Goal: Task Accomplishment & Management: Manage account settings

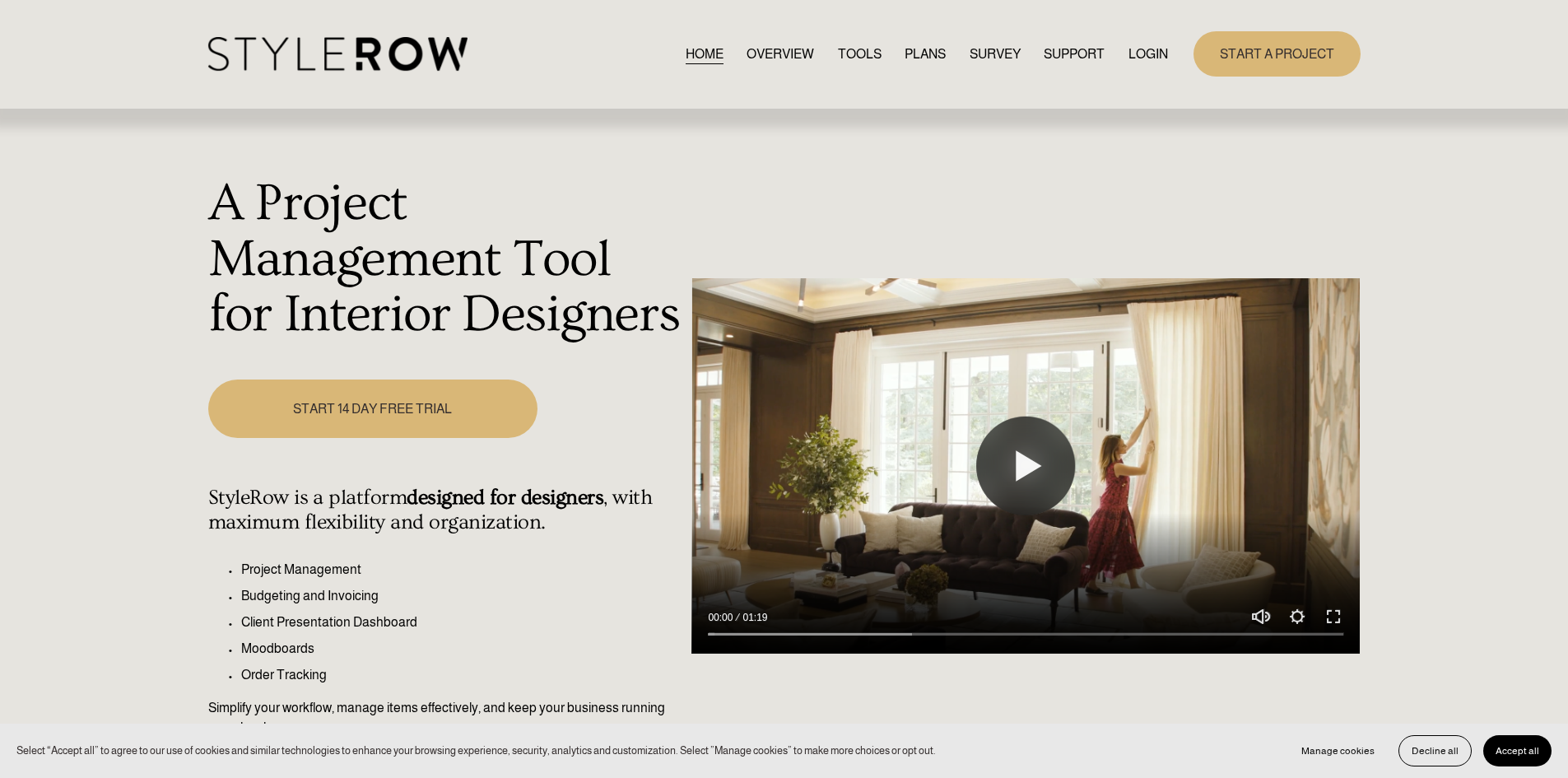
drag, startPoint x: 310, startPoint y: 50, endPoint x: 299, endPoint y: 42, distance: 13.6
click at [310, 50] on img at bounding box center [337, 54] width 259 height 33
click at [1152, 57] on link "LOGIN" at bounding box center [1148, 53] width 39 height 23
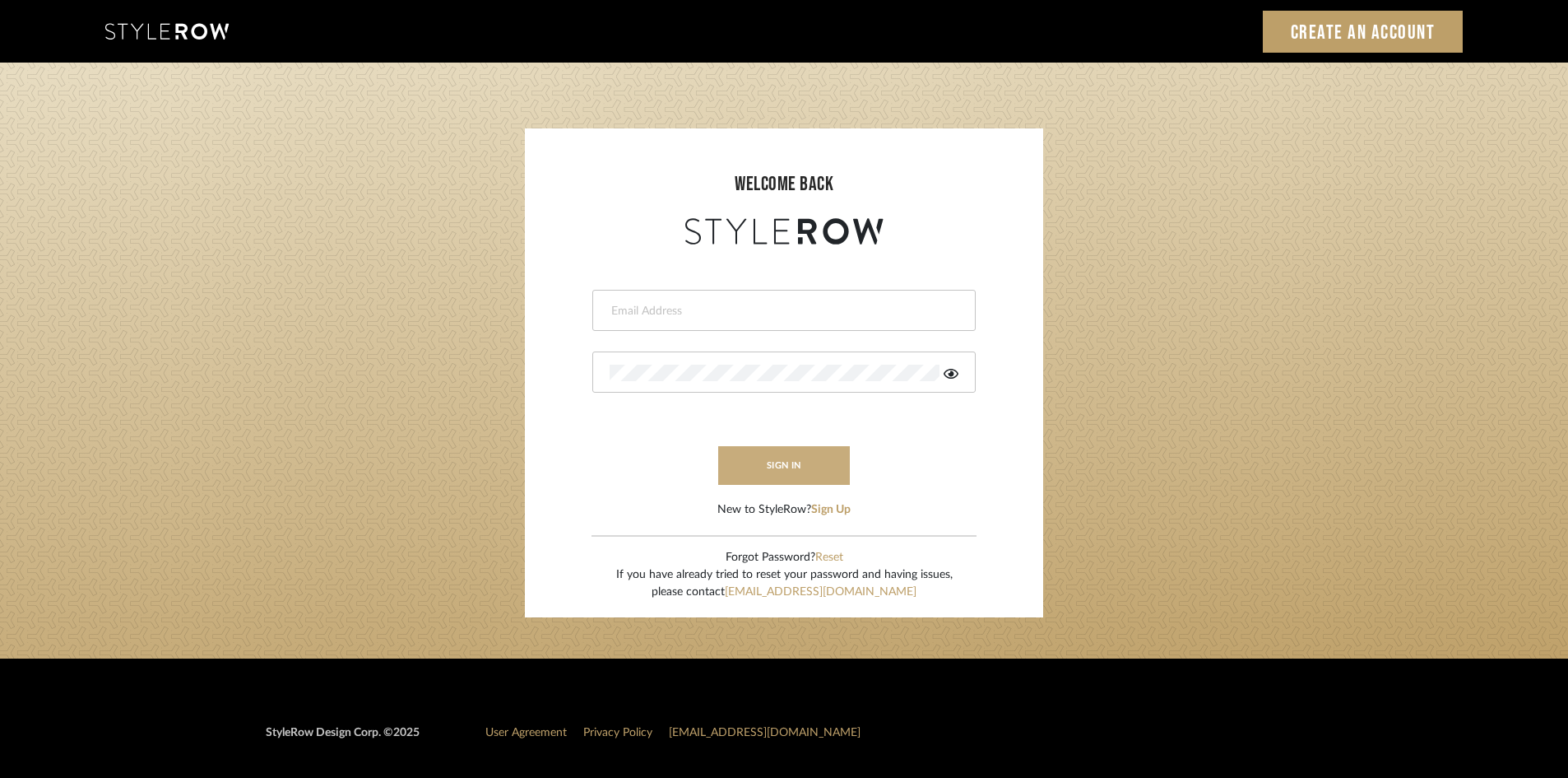
type input "lewisrosedesign@gmail.com"
click at [806, 462] on button "sign in" at bounding box center [784, 465] width 132 height 38
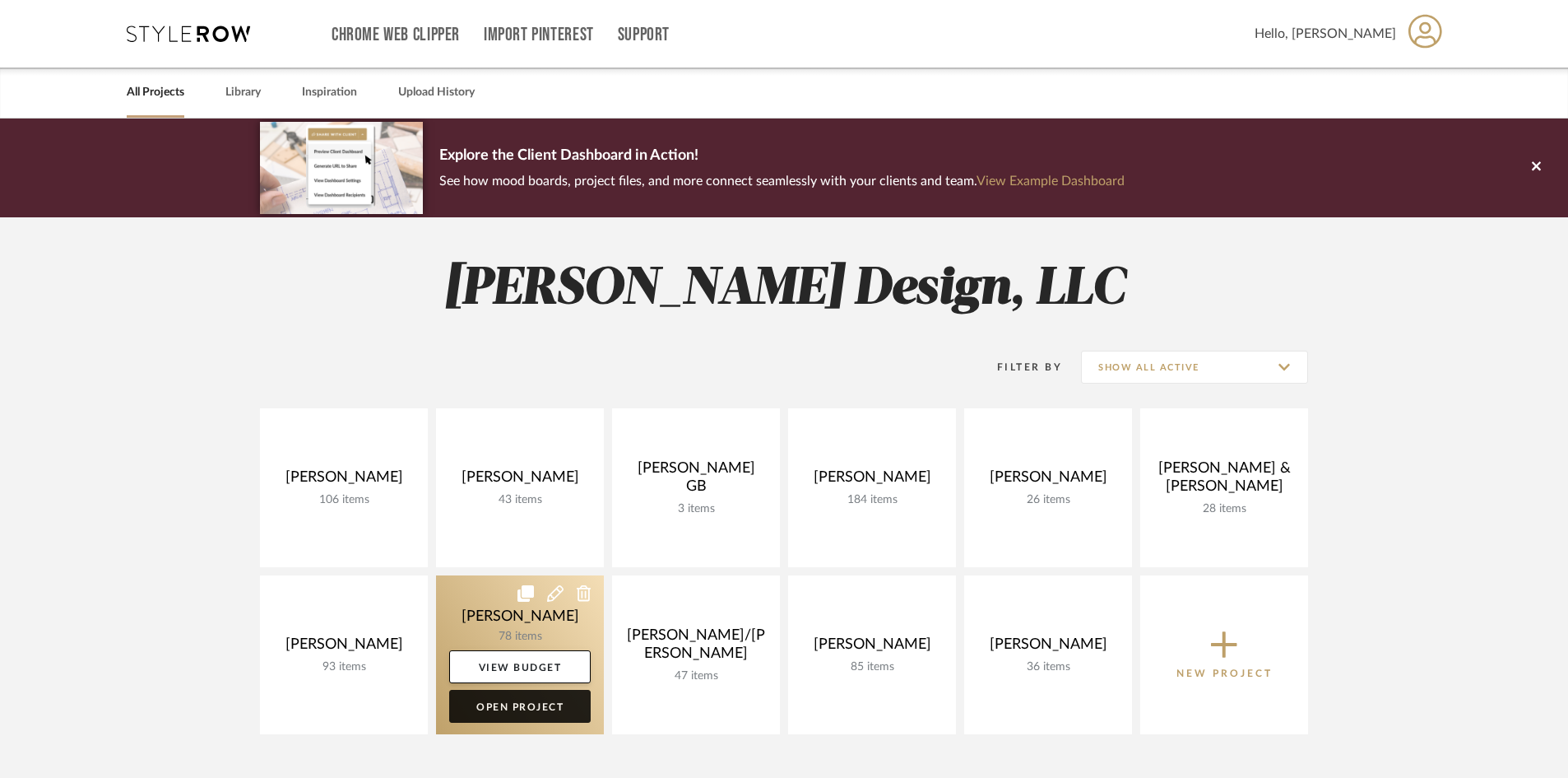
click at [526, 703] on link "Open Project" at bounding box center [520, 705] width 142 height 32
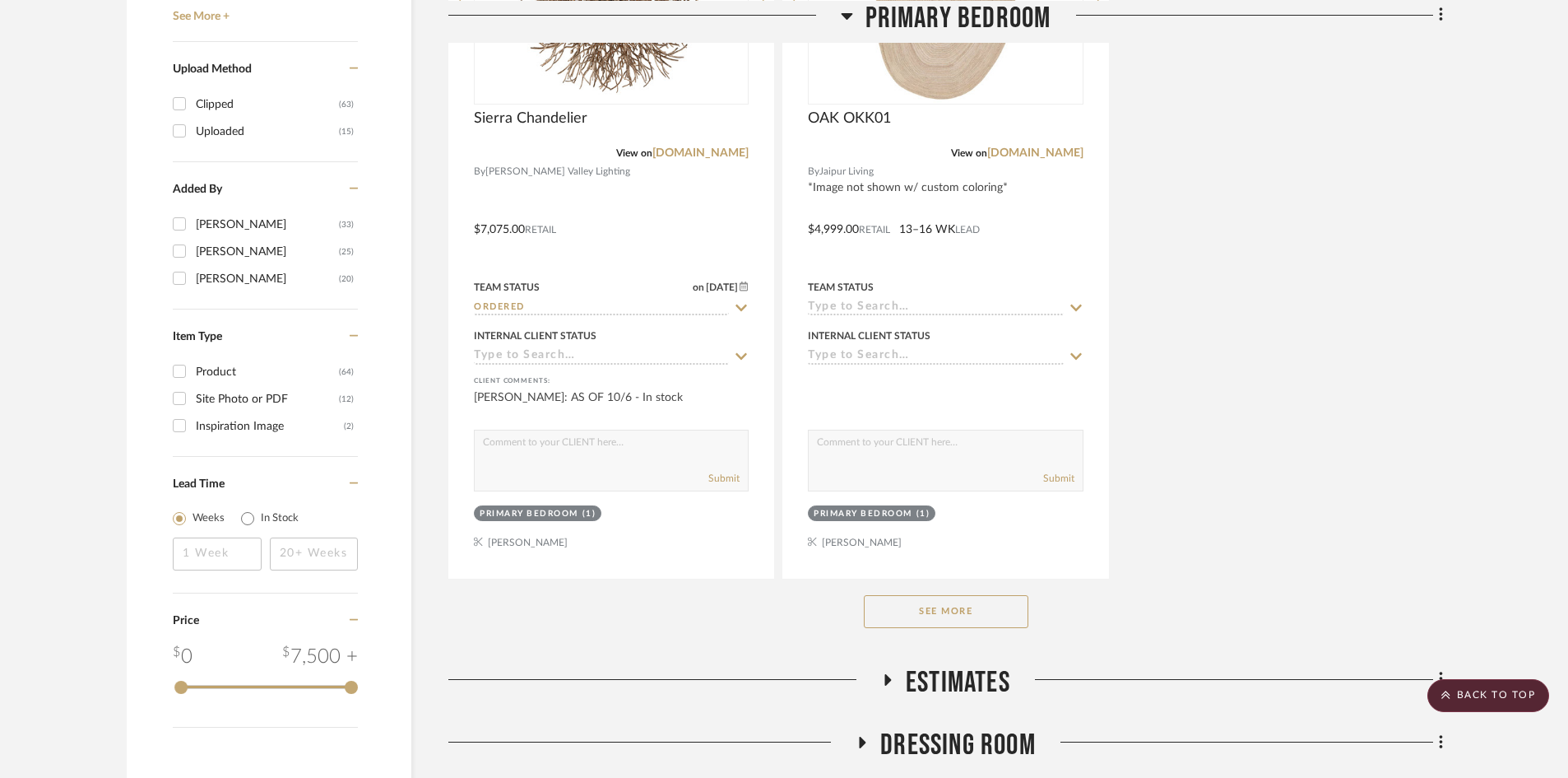
scroll to position [2140, 0]
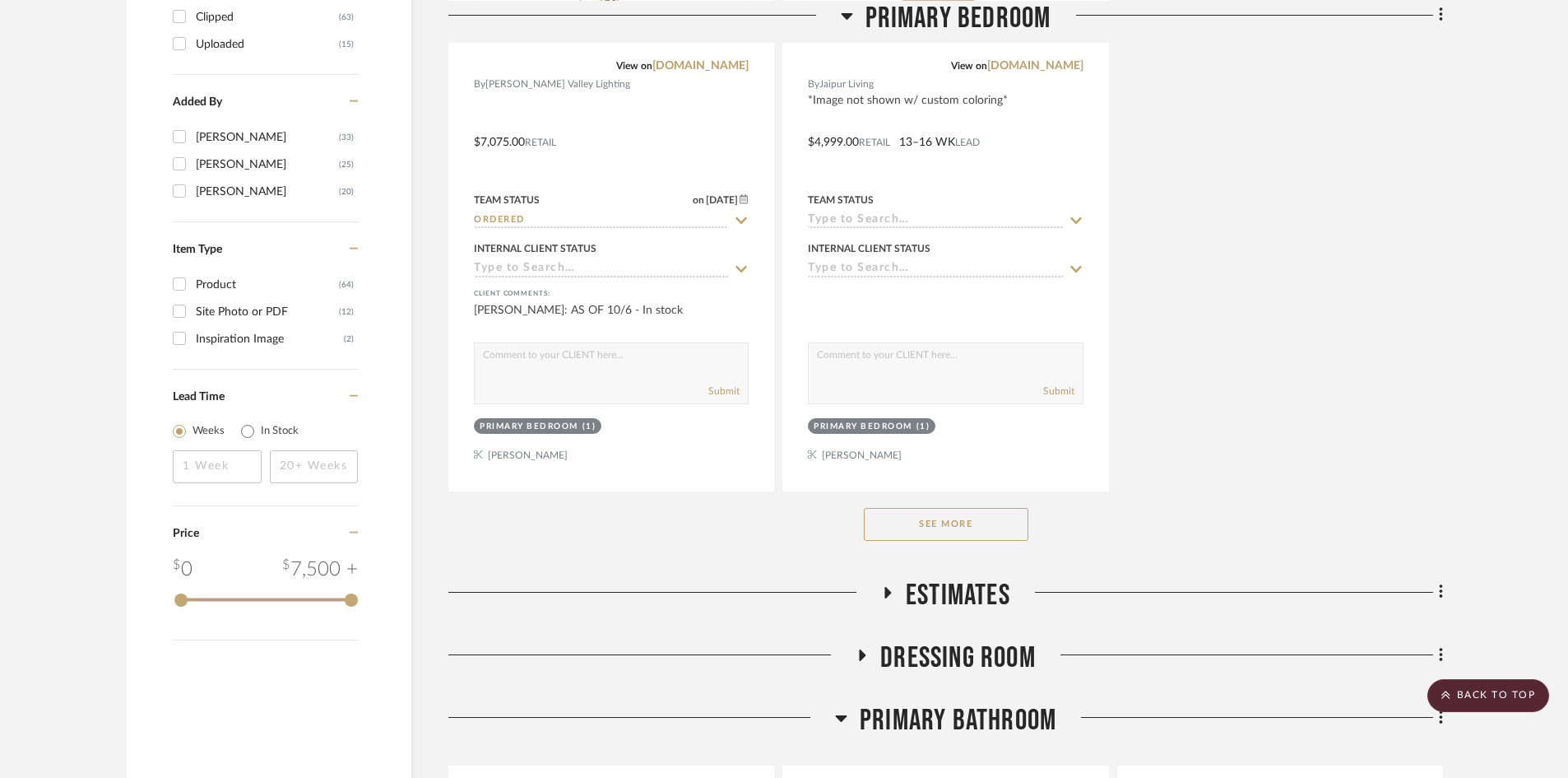
click at [976, 511] on button "See More" at bounding box center [945, 524] width 164 height 32
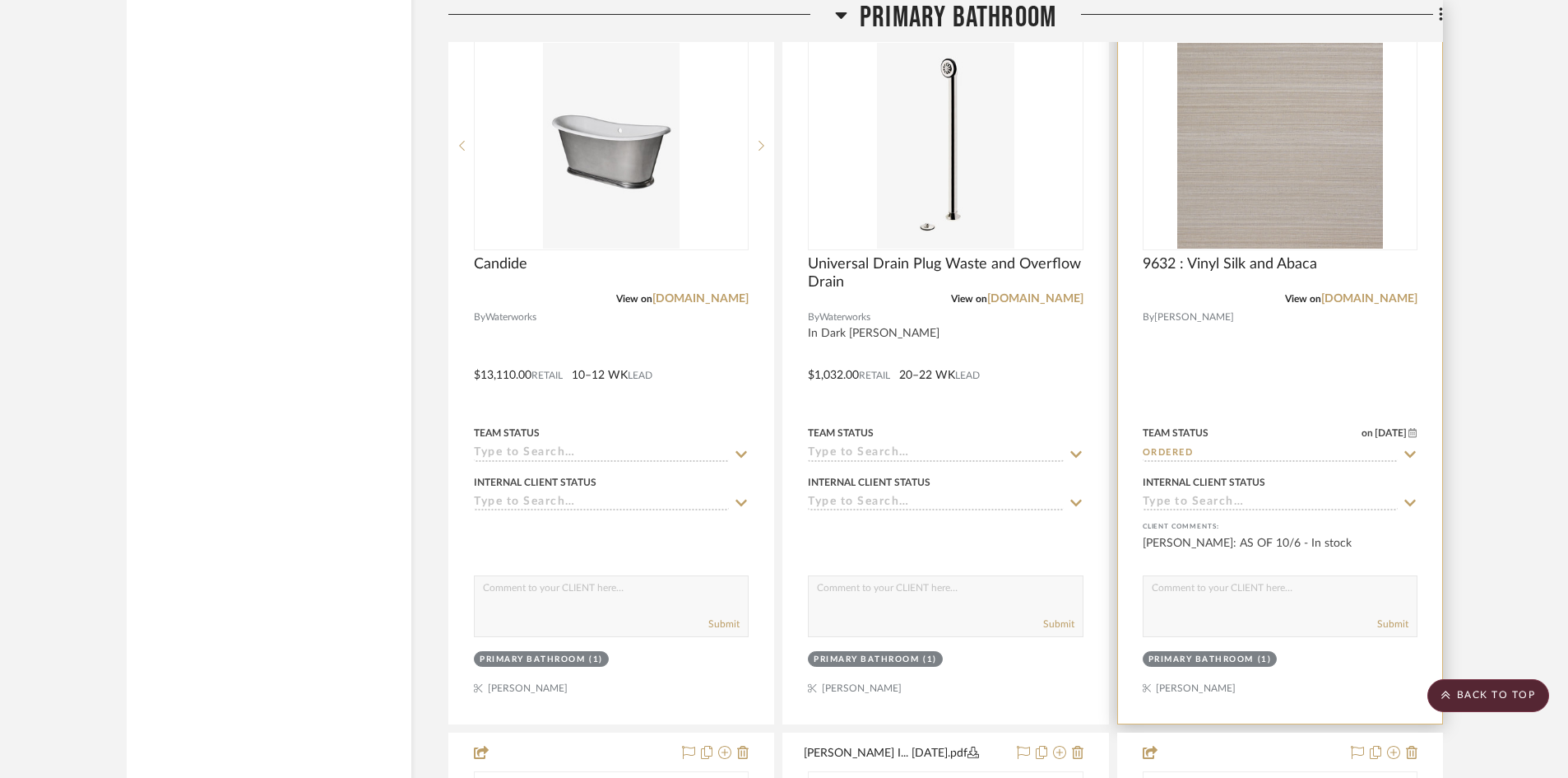
scroll to position [8065, 0]
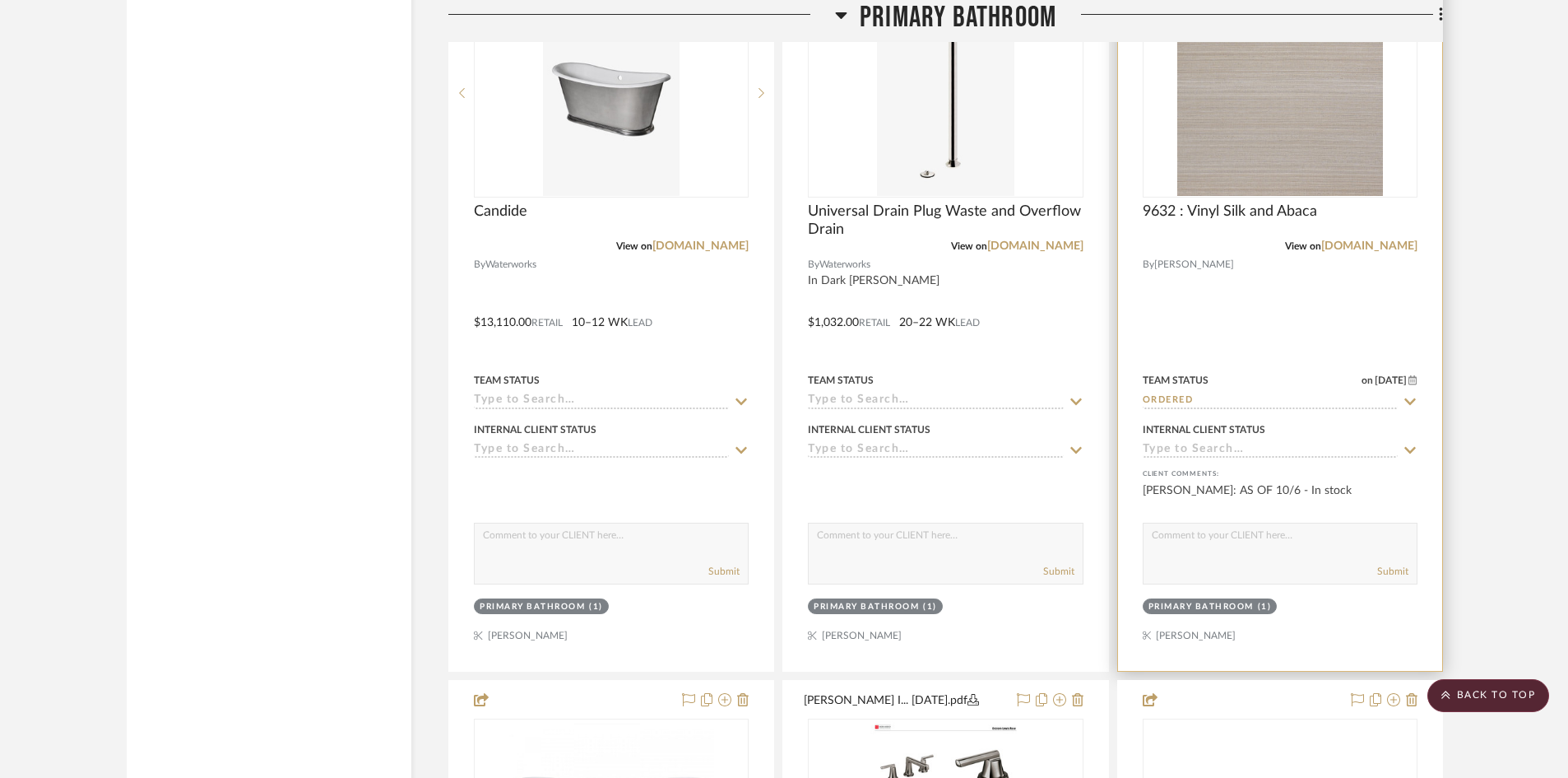
click at [1409, 400] on icon at bounding box center [1410, 401] width 15 height 13
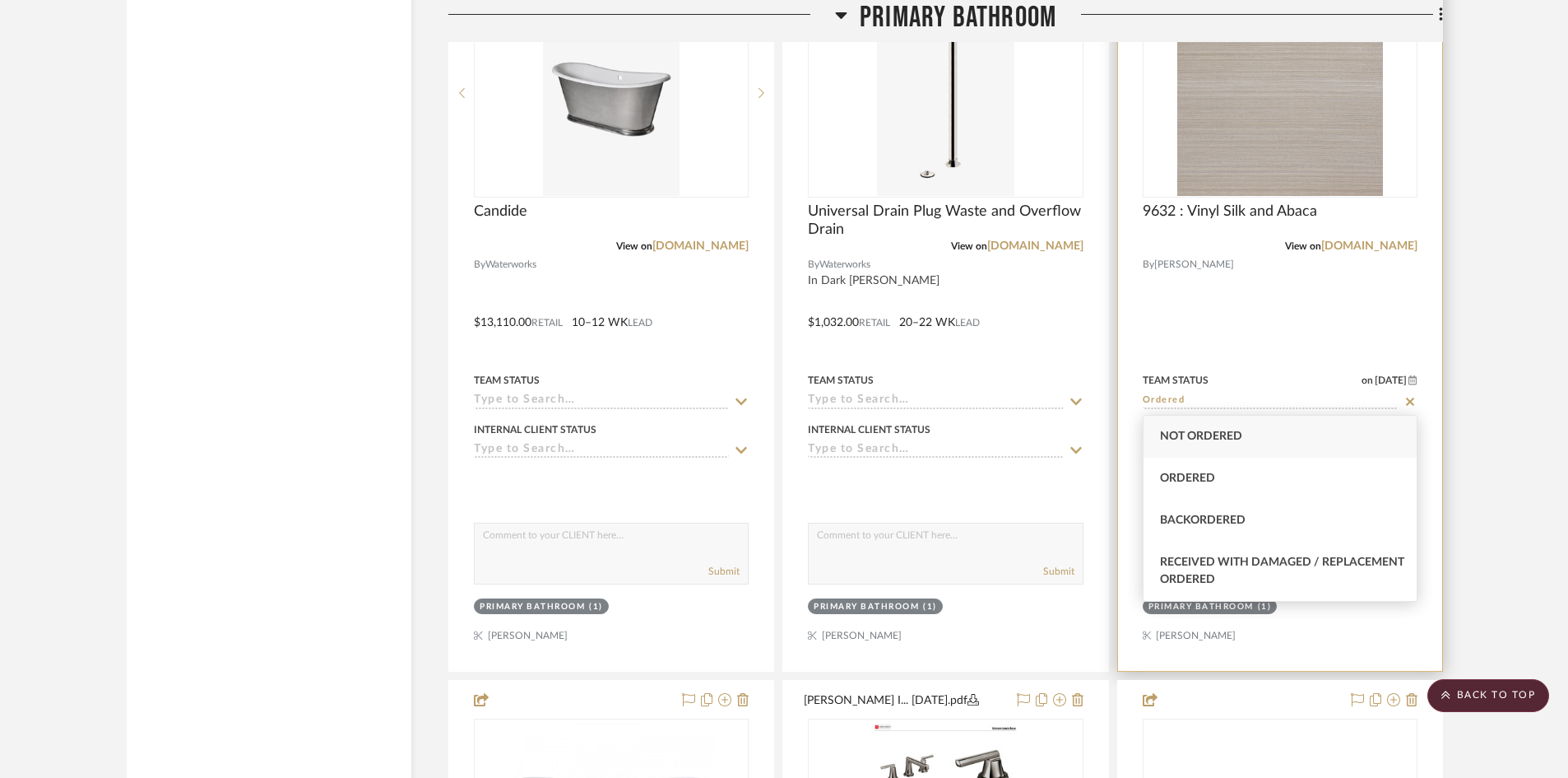
click at [1410, 396] on icon at bounding box center [1410, 401] width 15 height 13
type input "10/13/2025"
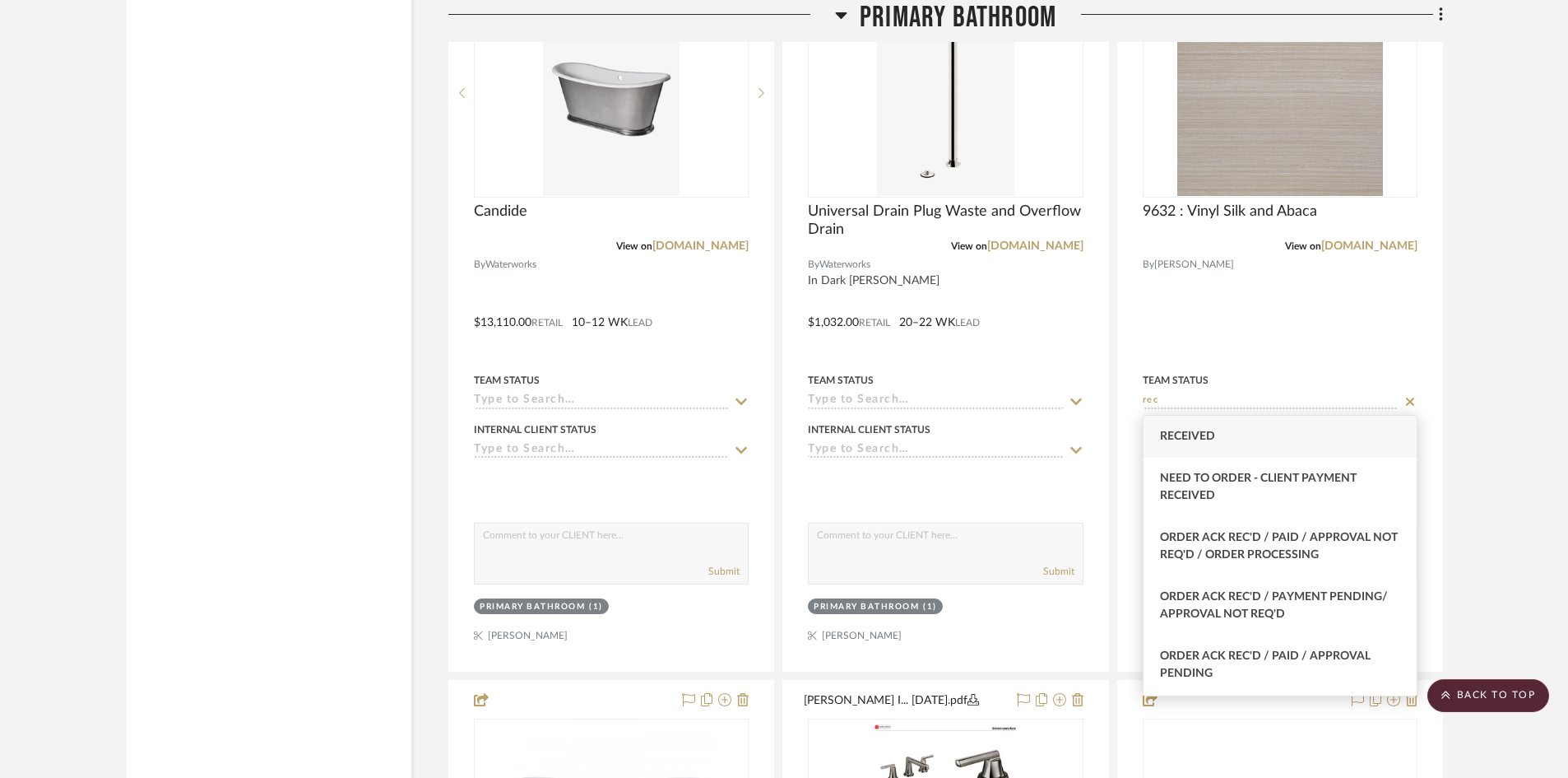
click at [1193, 428] on div "Received" at bounding box center [1279, 436] width 273 height 42
type input "Received"
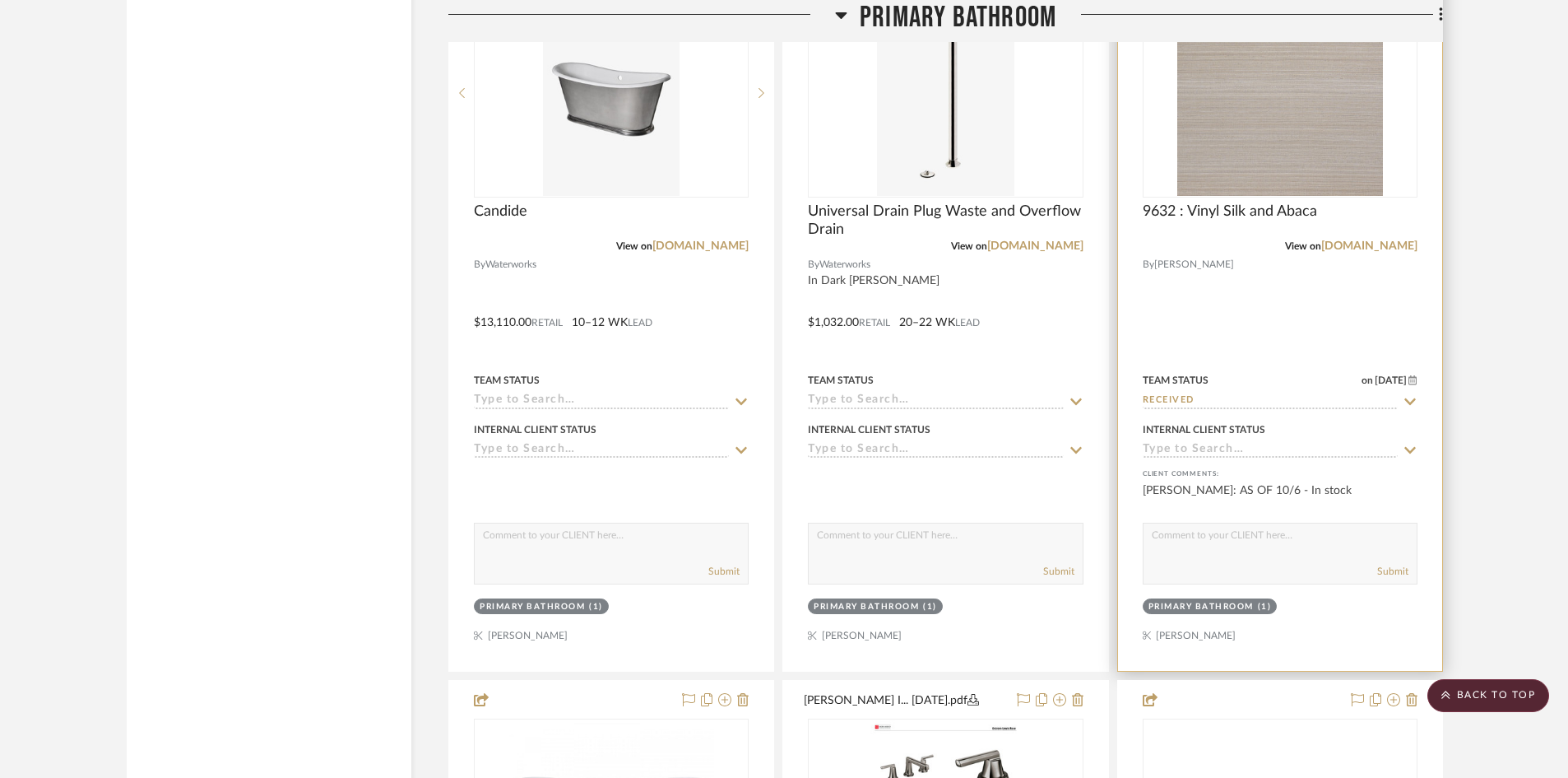
click at [1219, 543] on textarea at bounding box center [1279, 539] width 273 height 32
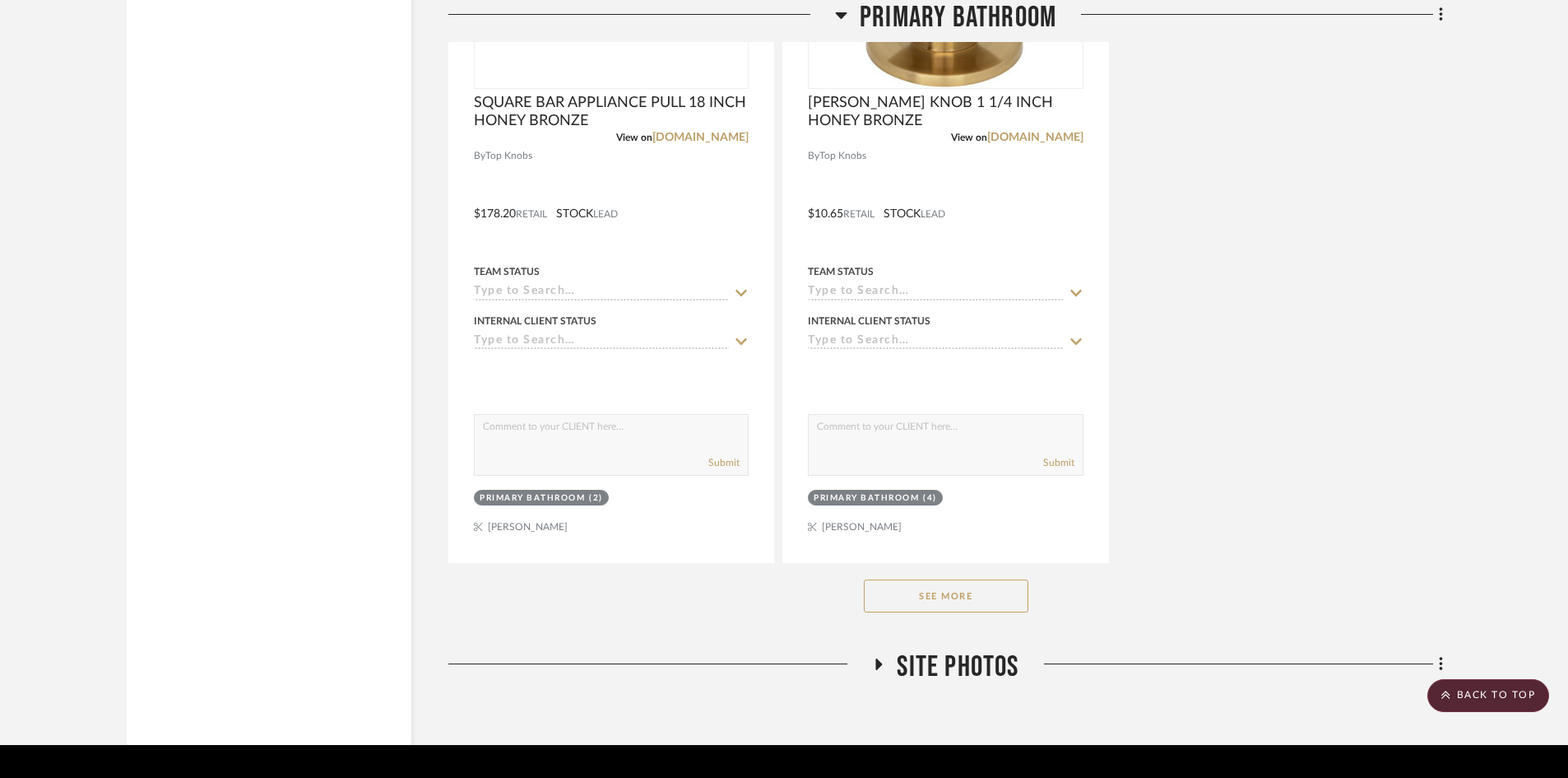
scroll to position [9593, 0]
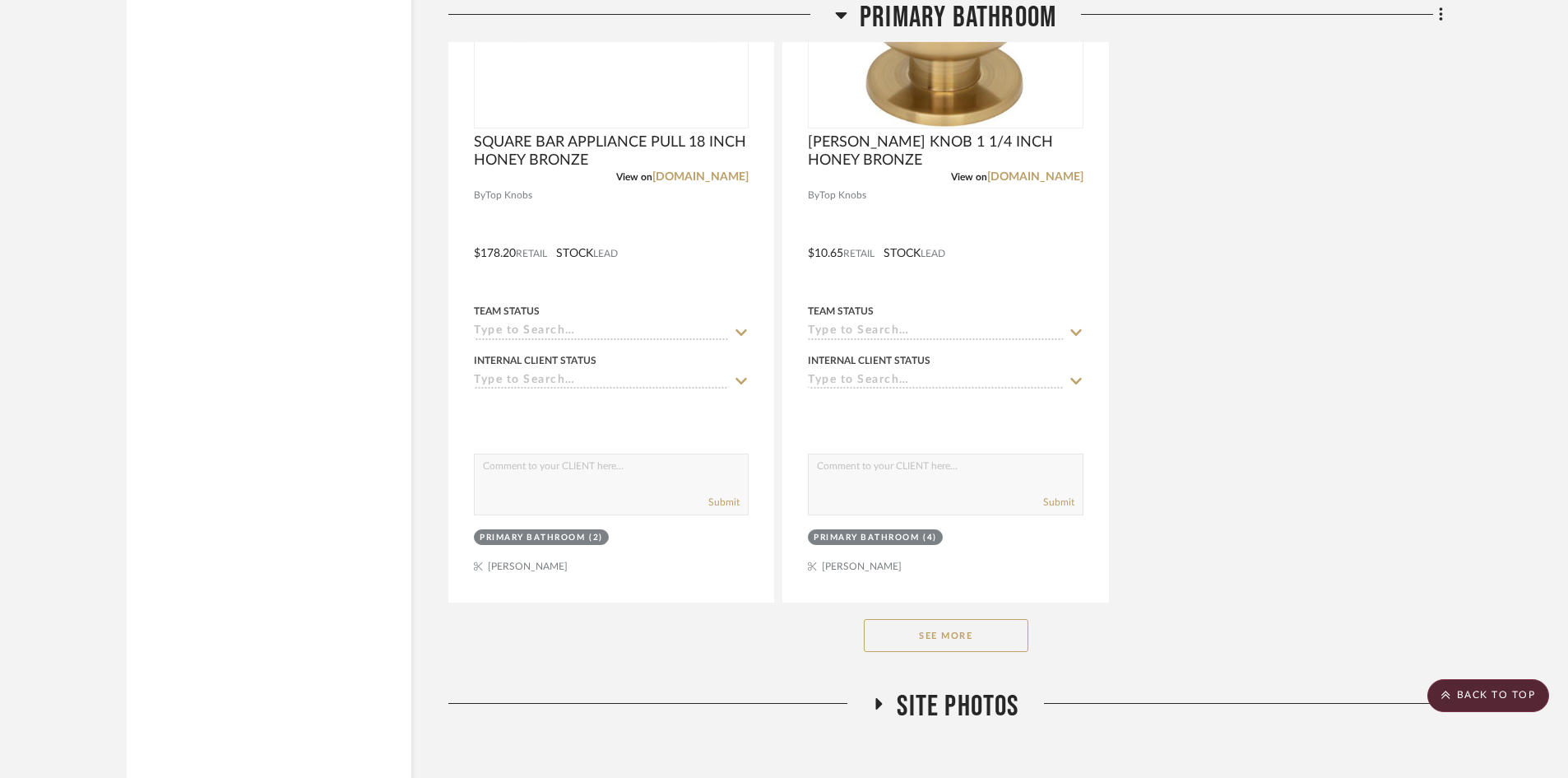
click at [965, 643] on button "See More" at bounding box center [945, 634] width 164 height 32
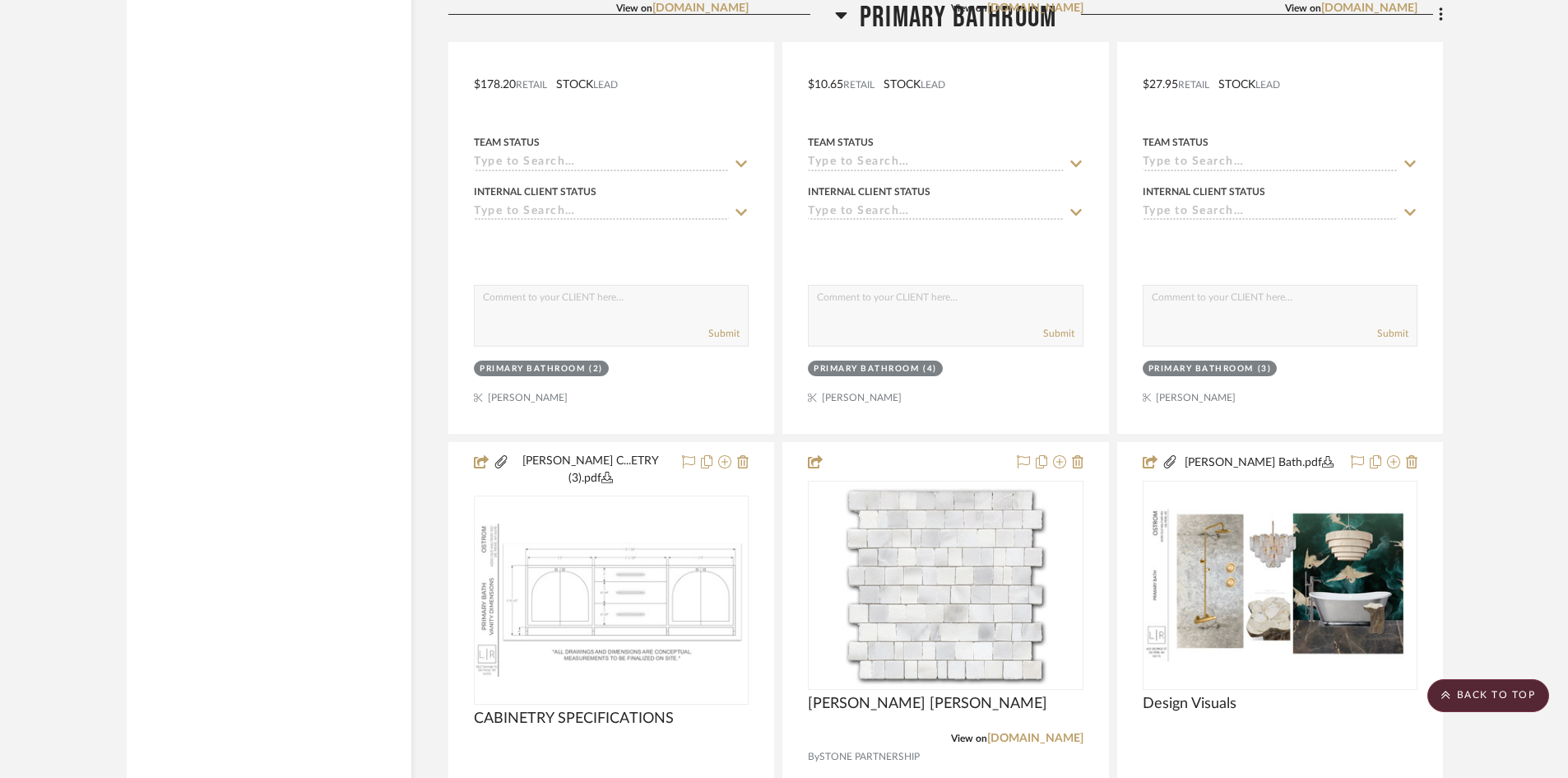
scroll to position [10087, 0]
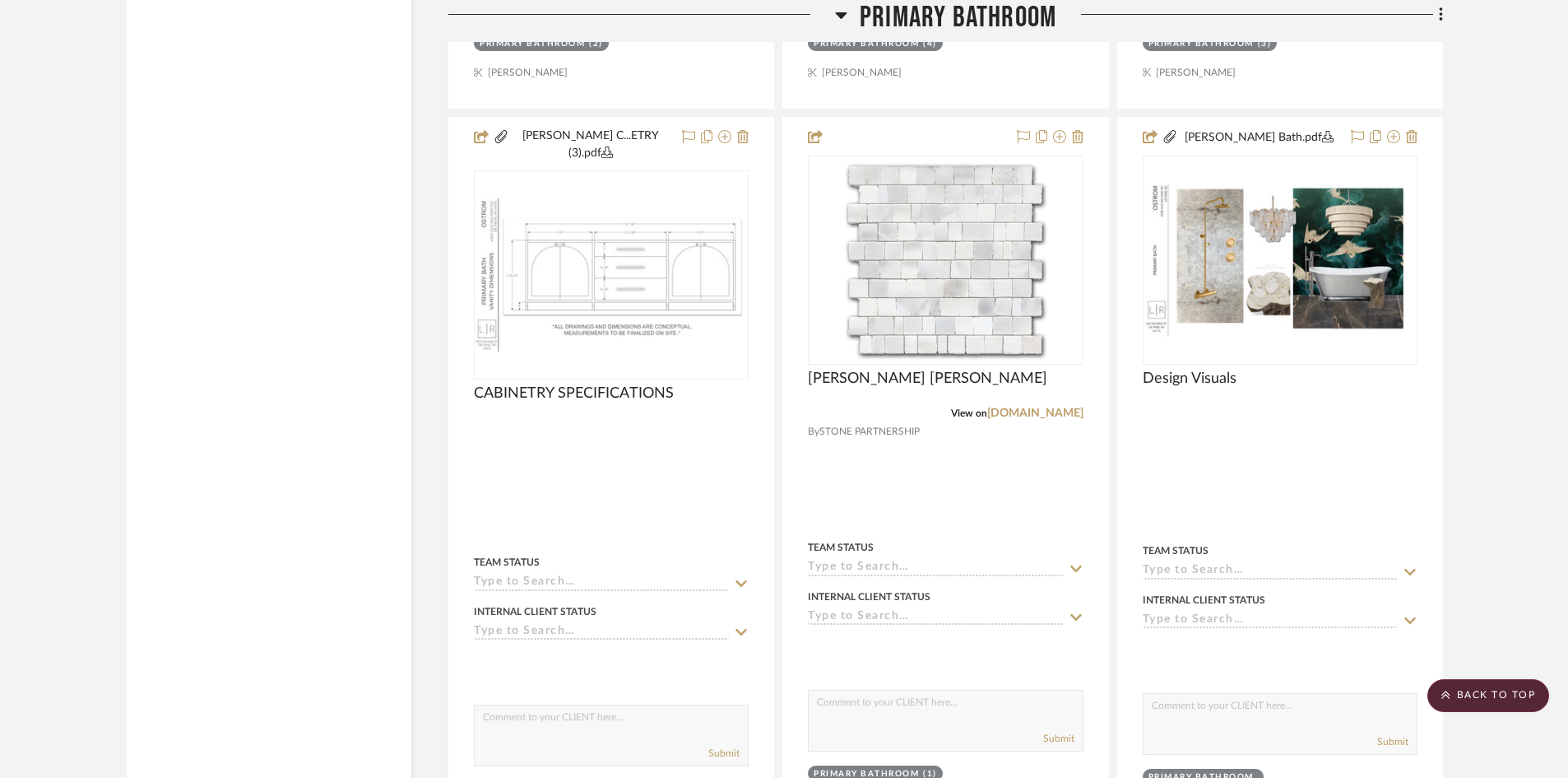
drag, startPoint x: 1519, startPoint y: 390, endPoint x: 1519, endPoint y: 382, distance: 8.0
drag, startPoint x: 303, startPoint y: 246, endPoint x: 289, endPoint y: 245, distance: 14.0
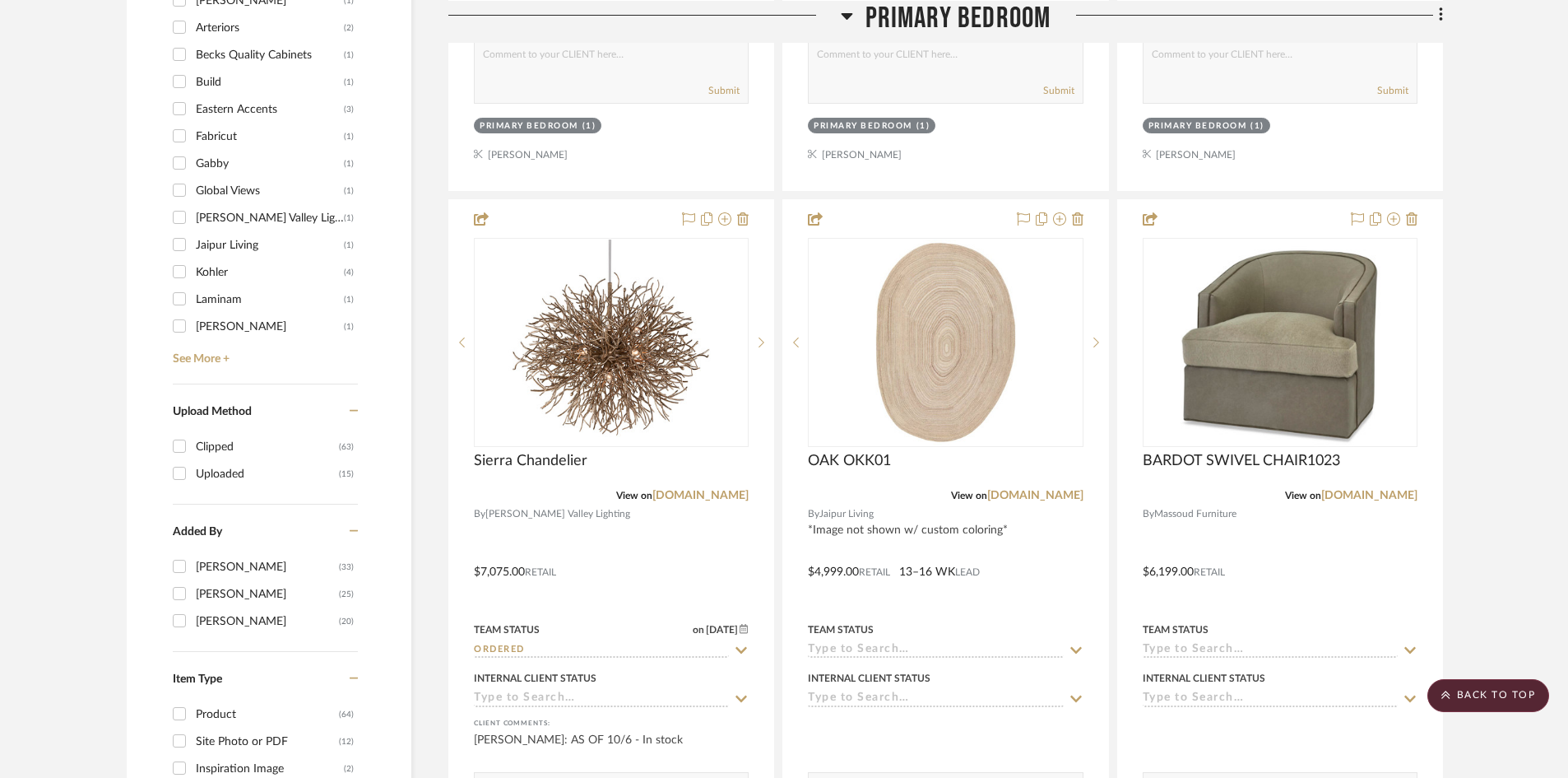
scroll to position [0, 0]
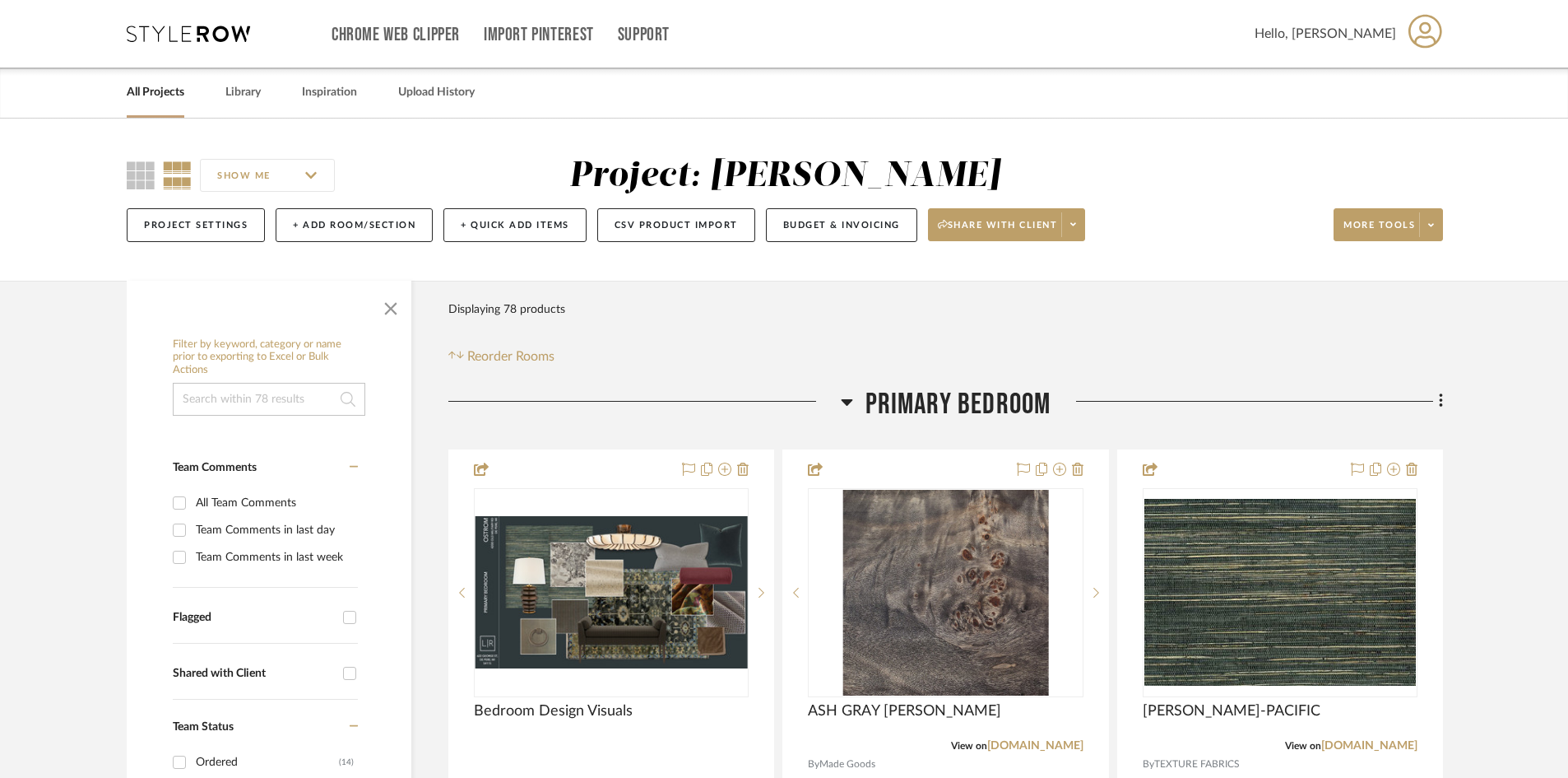
click at [209, 22] on div "Chrome Web Clipper Import Pinterest Support All Projects Library Inspiration Up…" at bounding box center [784, 33] width 1316 height 68
click at [208, 31] on icon at bounding box center [188, 33] width 123 height 17
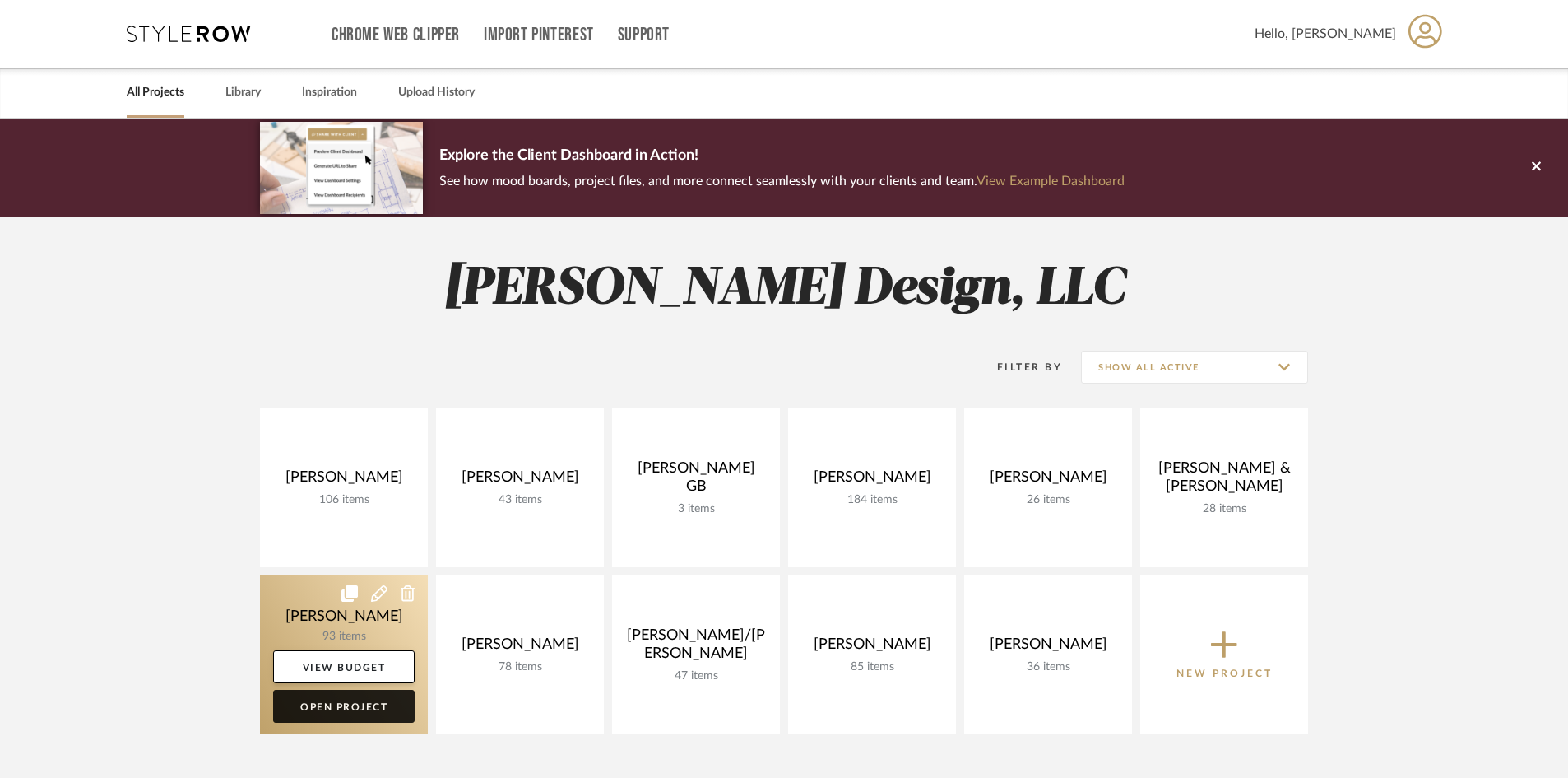
click at [385, 703] on link "Open Project" at bounding box center [344, 705] width 142 height 32
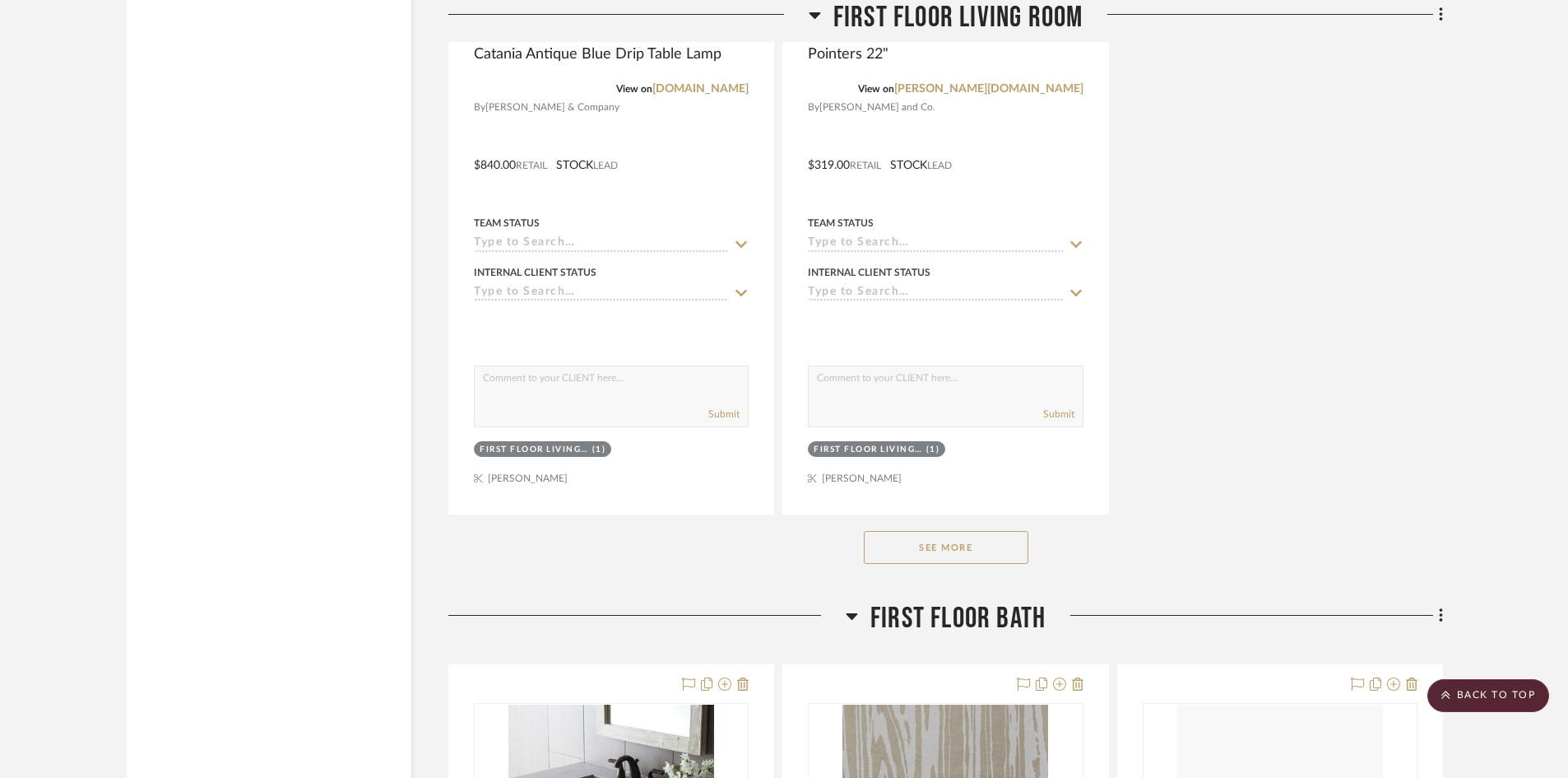
scroll to position [10698, 0]
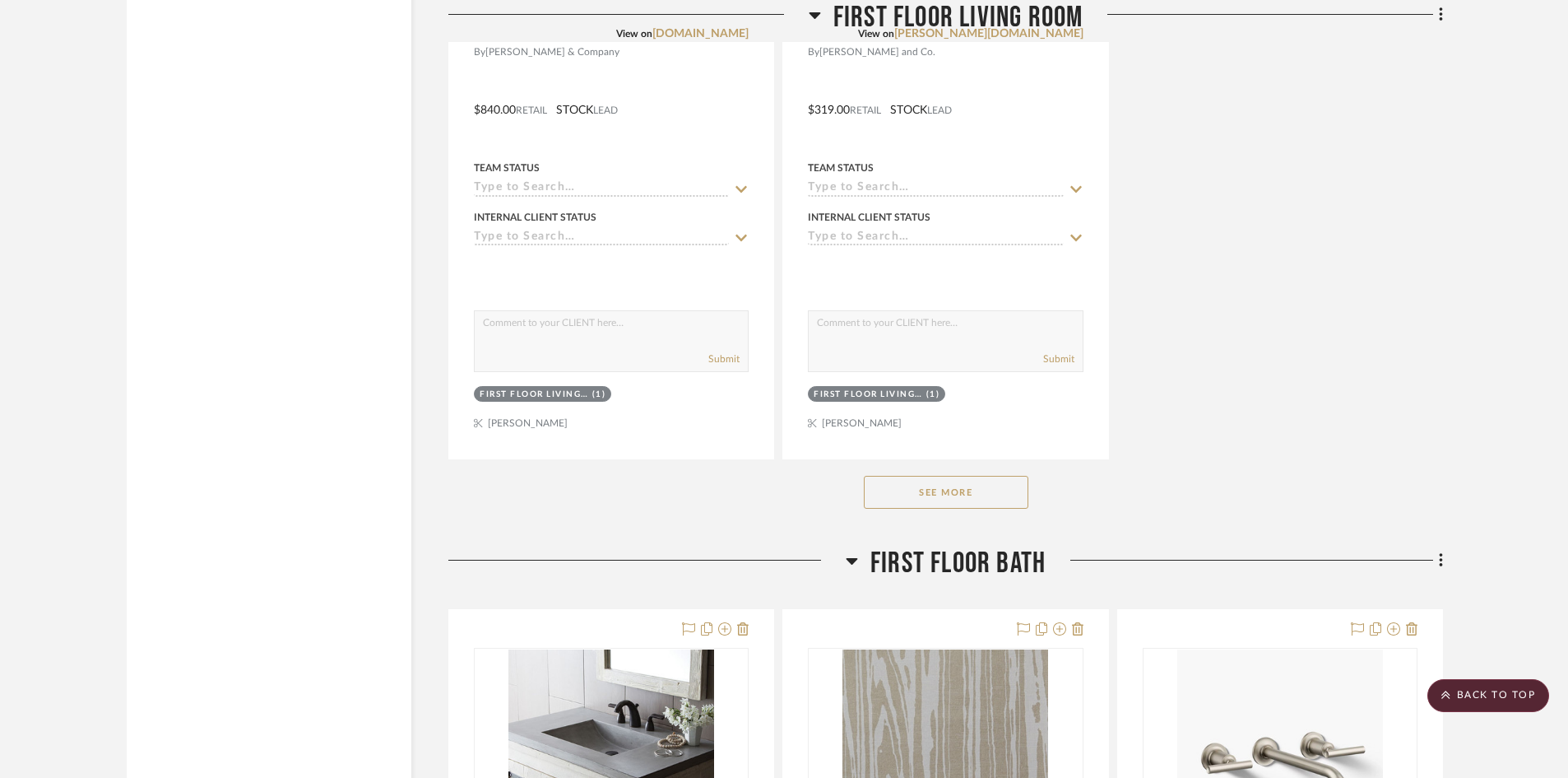
click at [979, 495] on button "See More" at bounding box center [945, 491] width 164 height 32
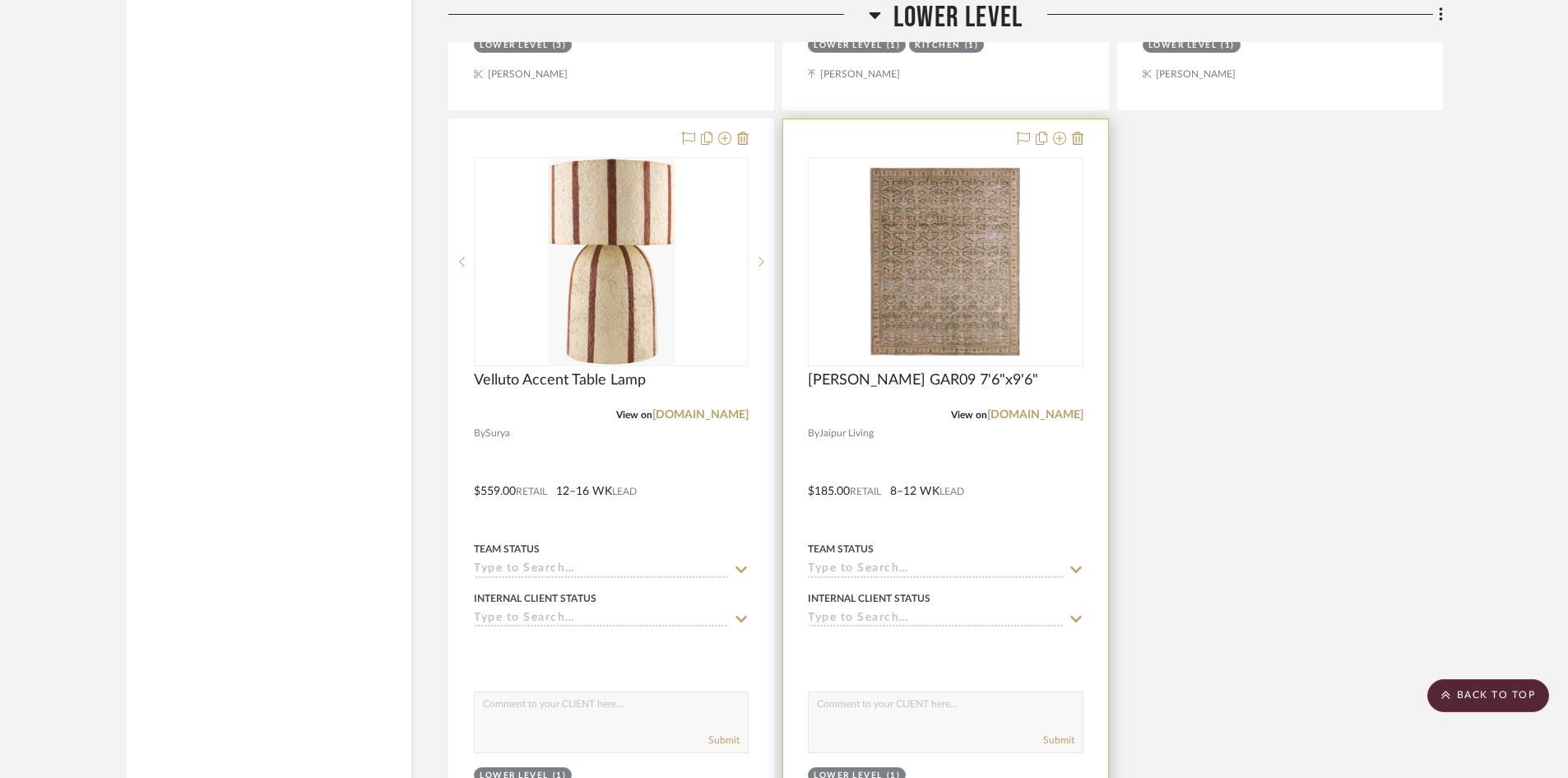
scroll to position [20573, 0]
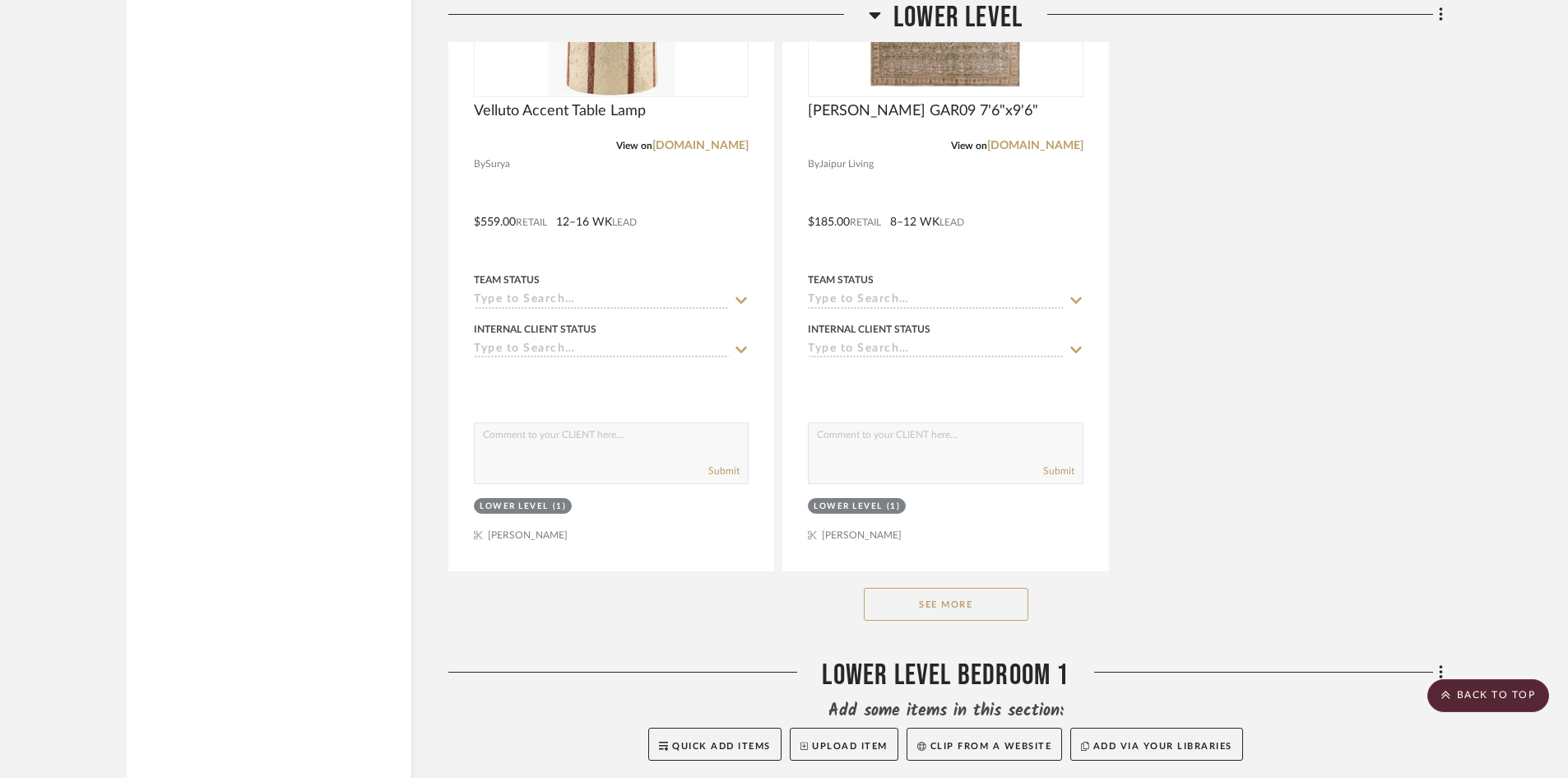
click at [989, 601] on button "See More" at bounding box center [945, 604] width 164 height 32
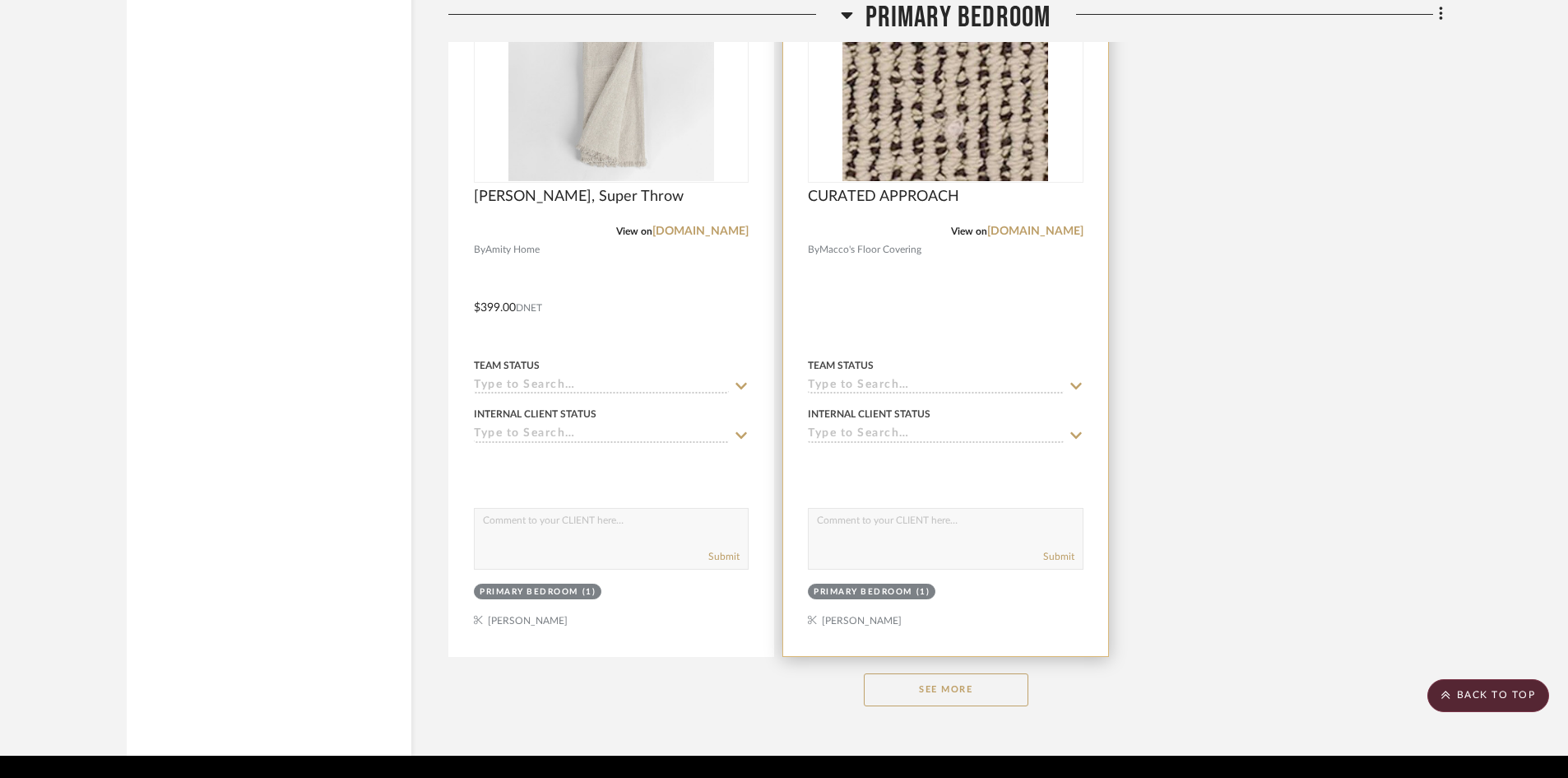
scroll to position [26121, 0]
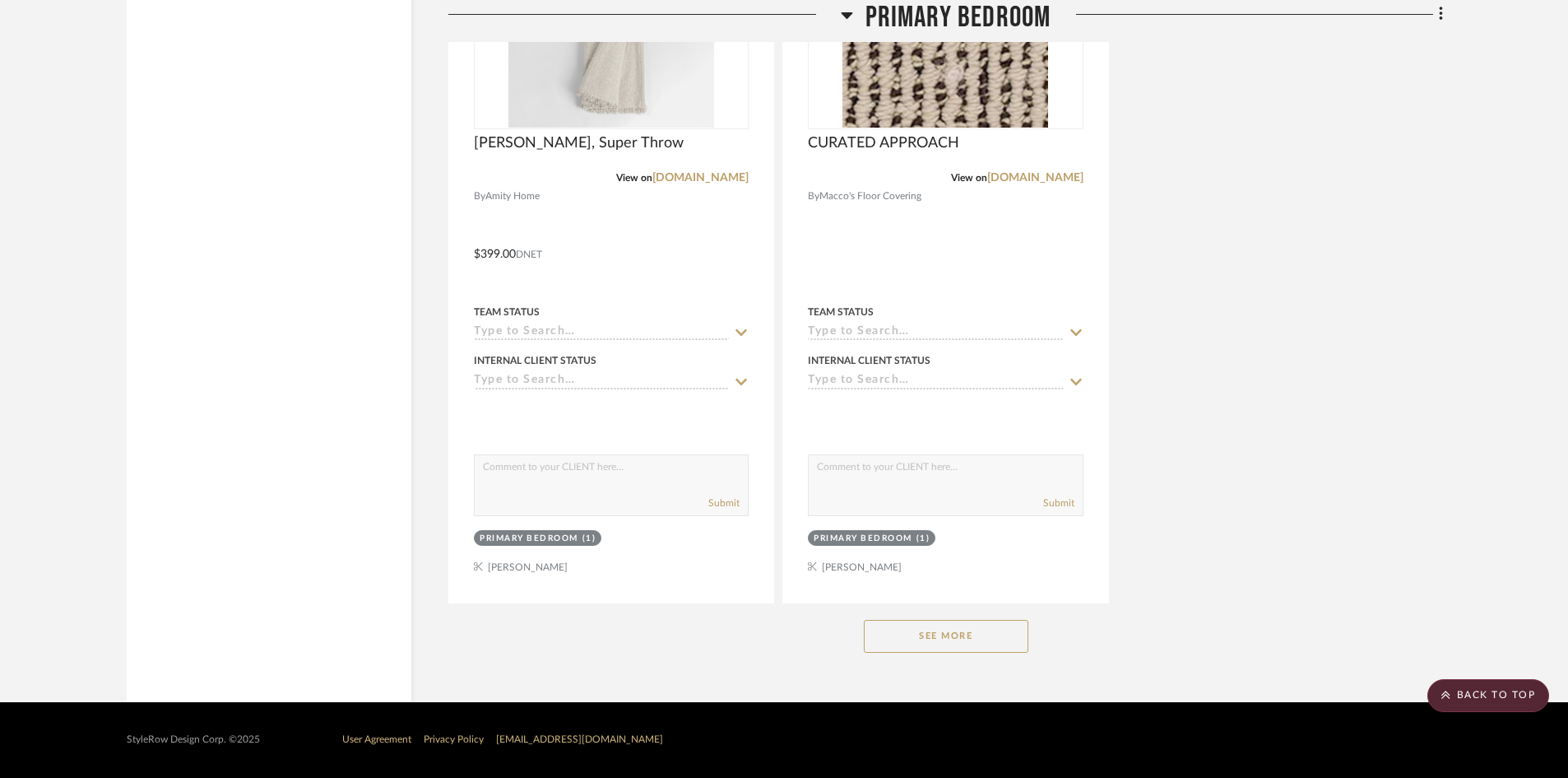
click at [977, 626] on button "See More" at bounding box center [945, 635] width 164 height 32
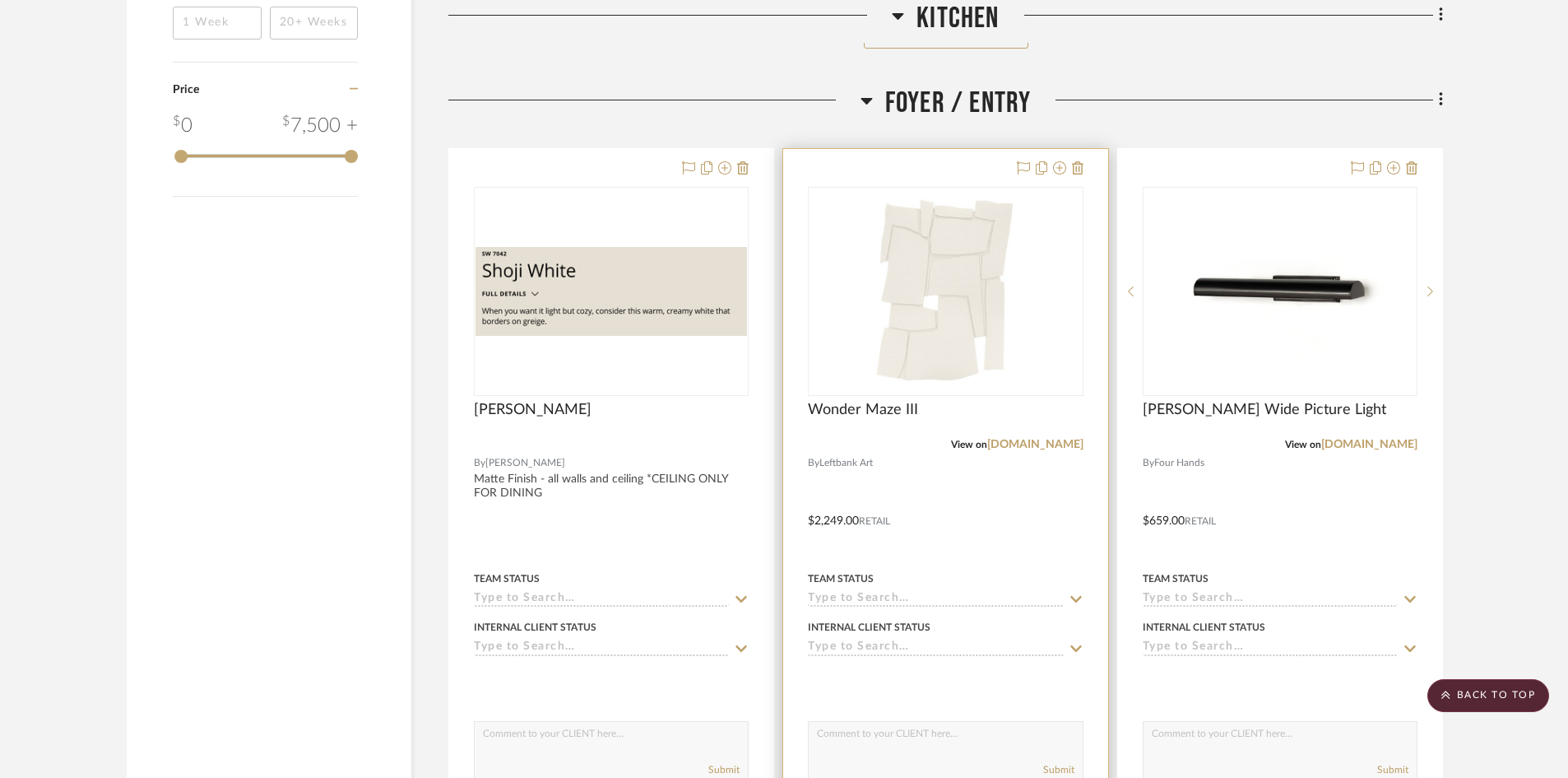
scroll to position [2503, 0]
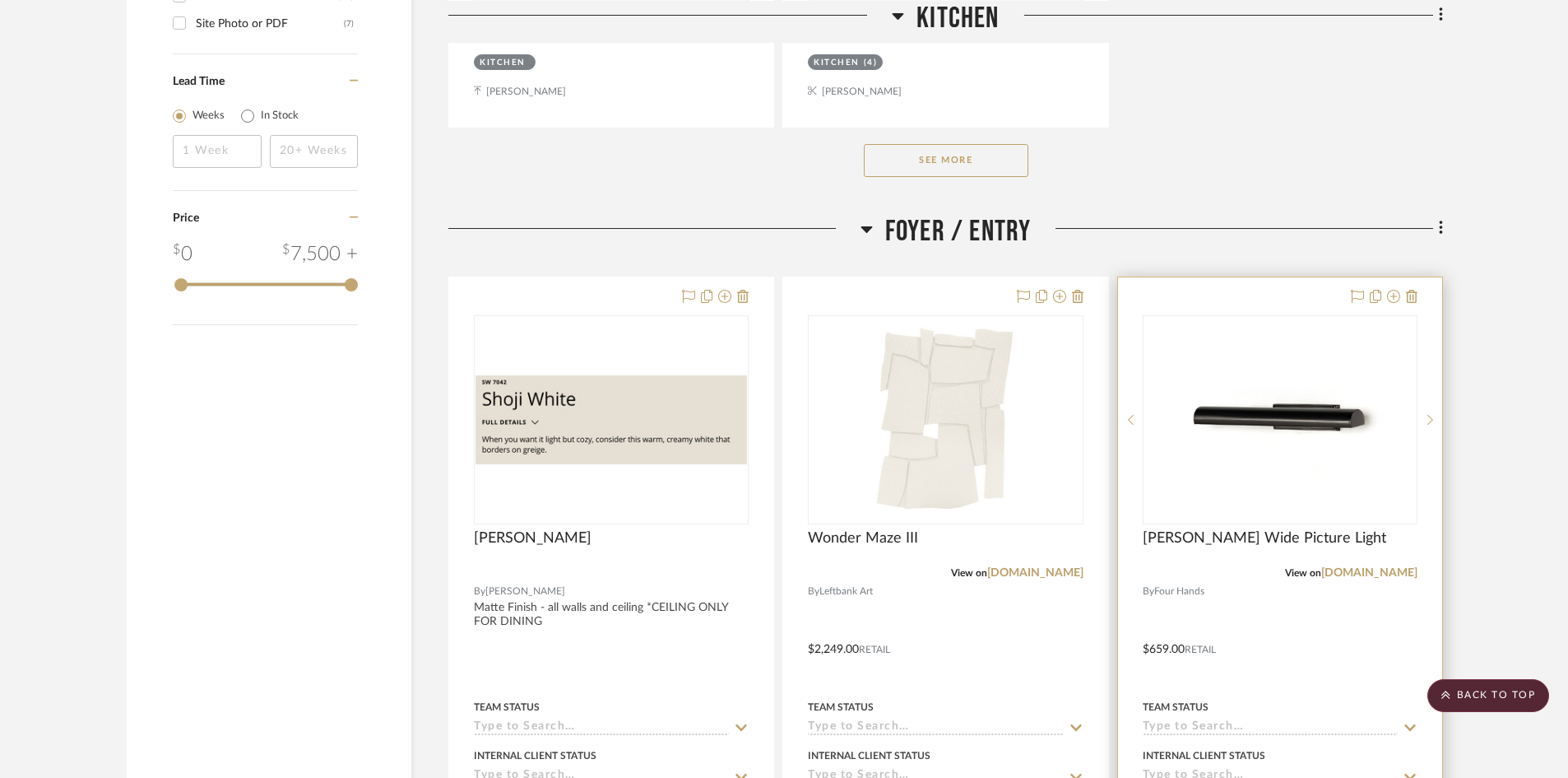
click at [1303, 418] on img "0" at bounding box center [1280, 420] width 206 height 206
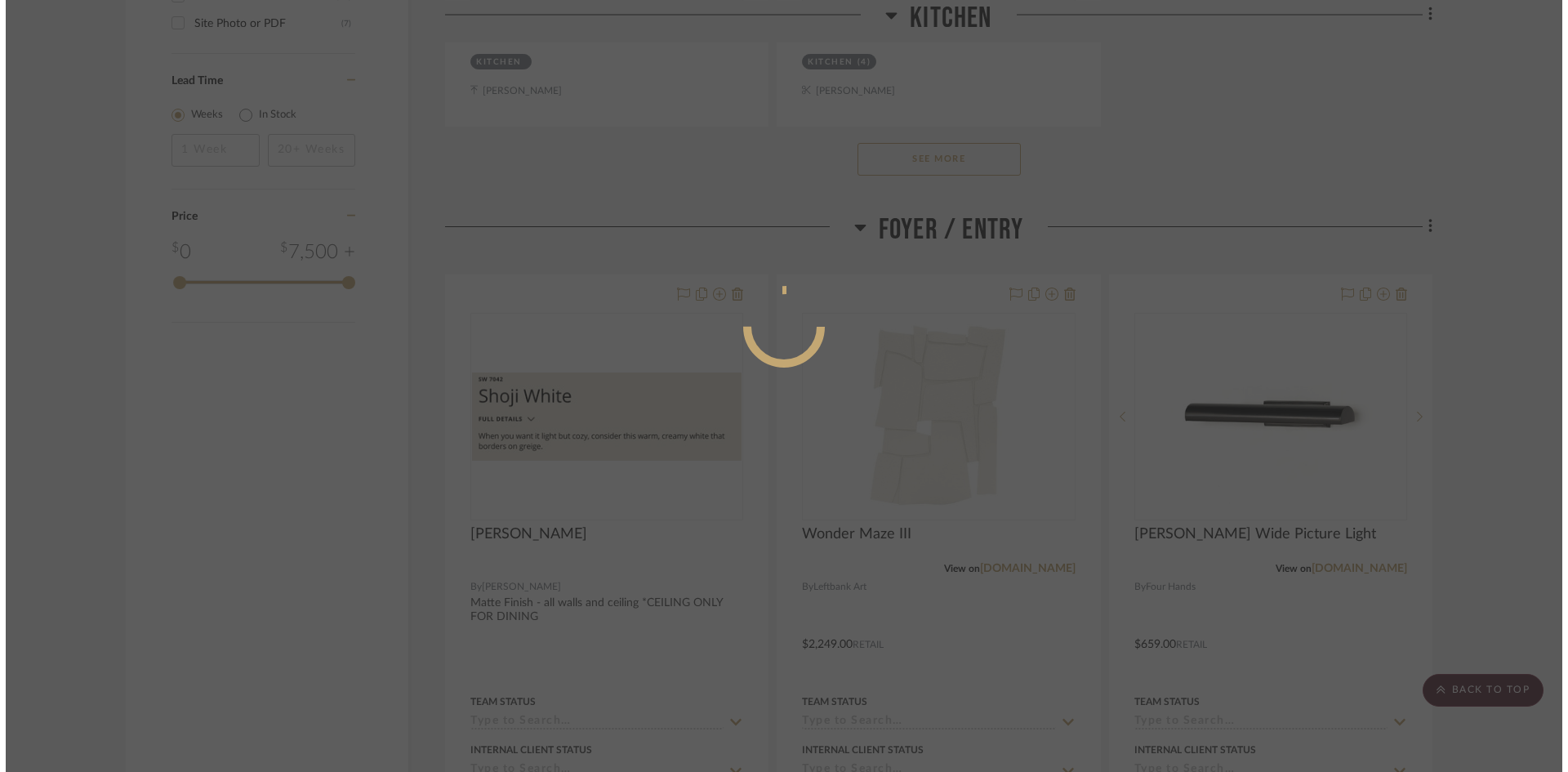
scroll to position [0, 0]
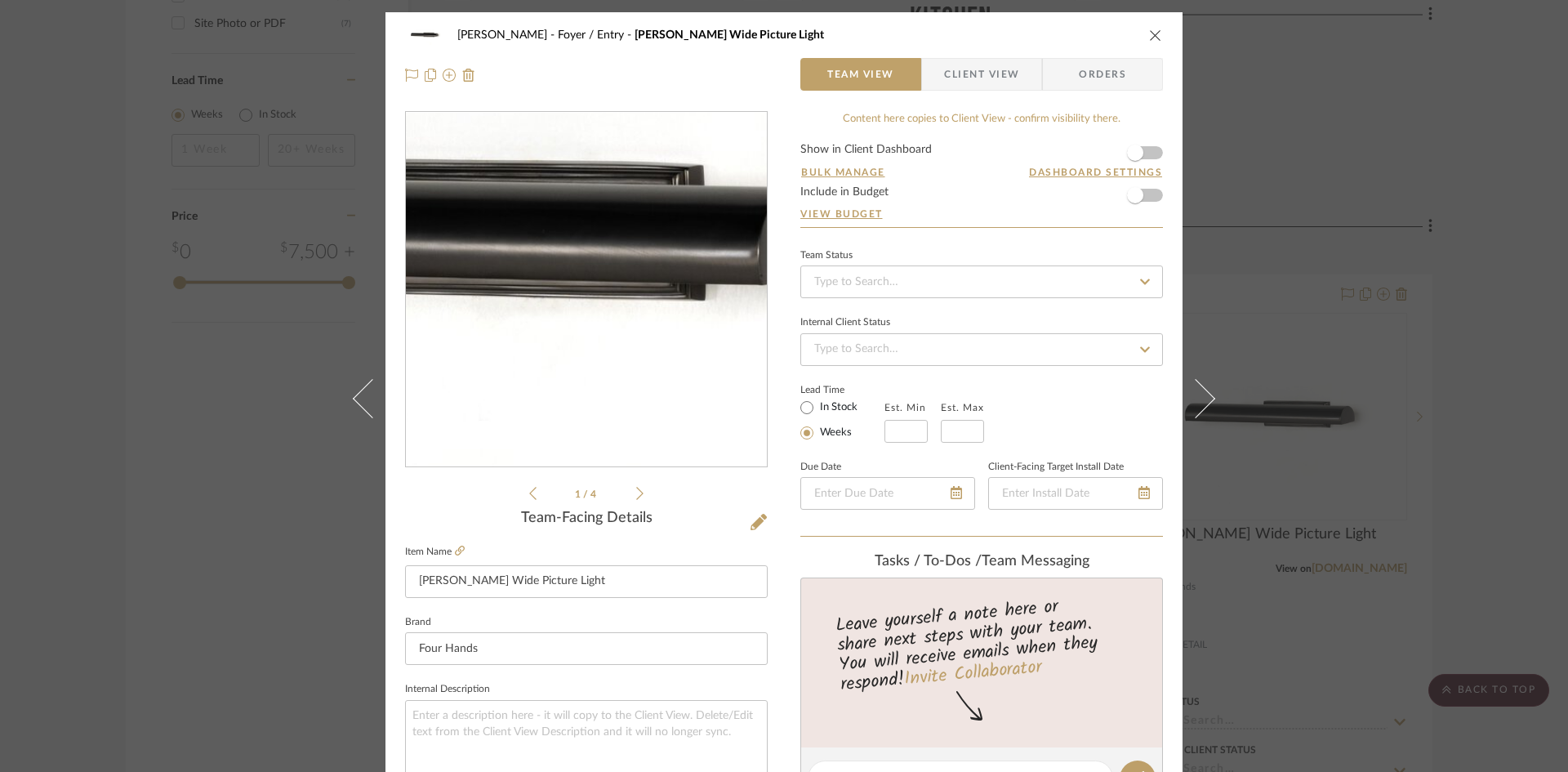
click at [645, 306] on img "0" at bounding box center [587, 289] width 355 height 355
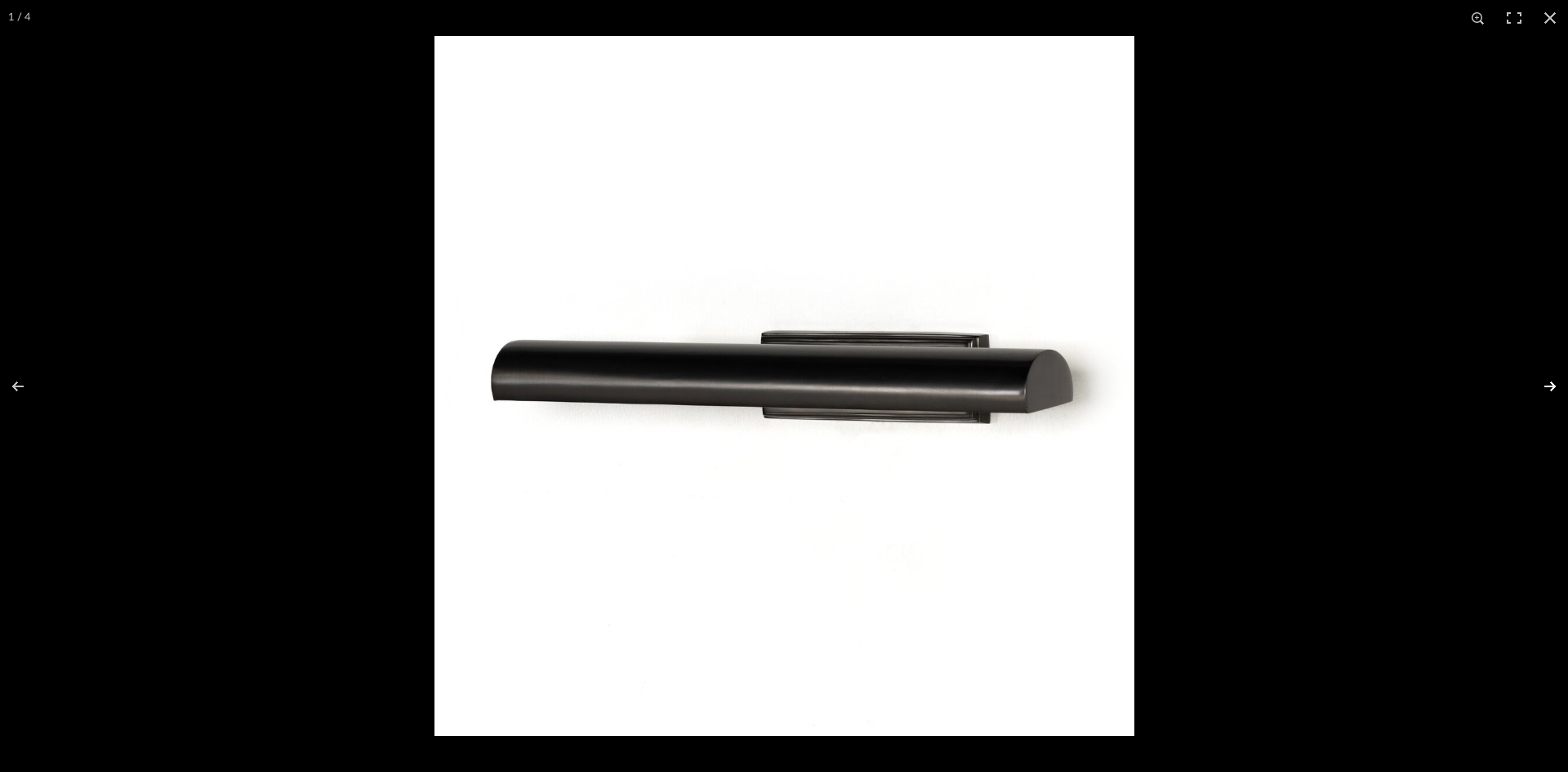
click at [1552, 379] on button at bounding box center [1540, 386] width 57 height 82
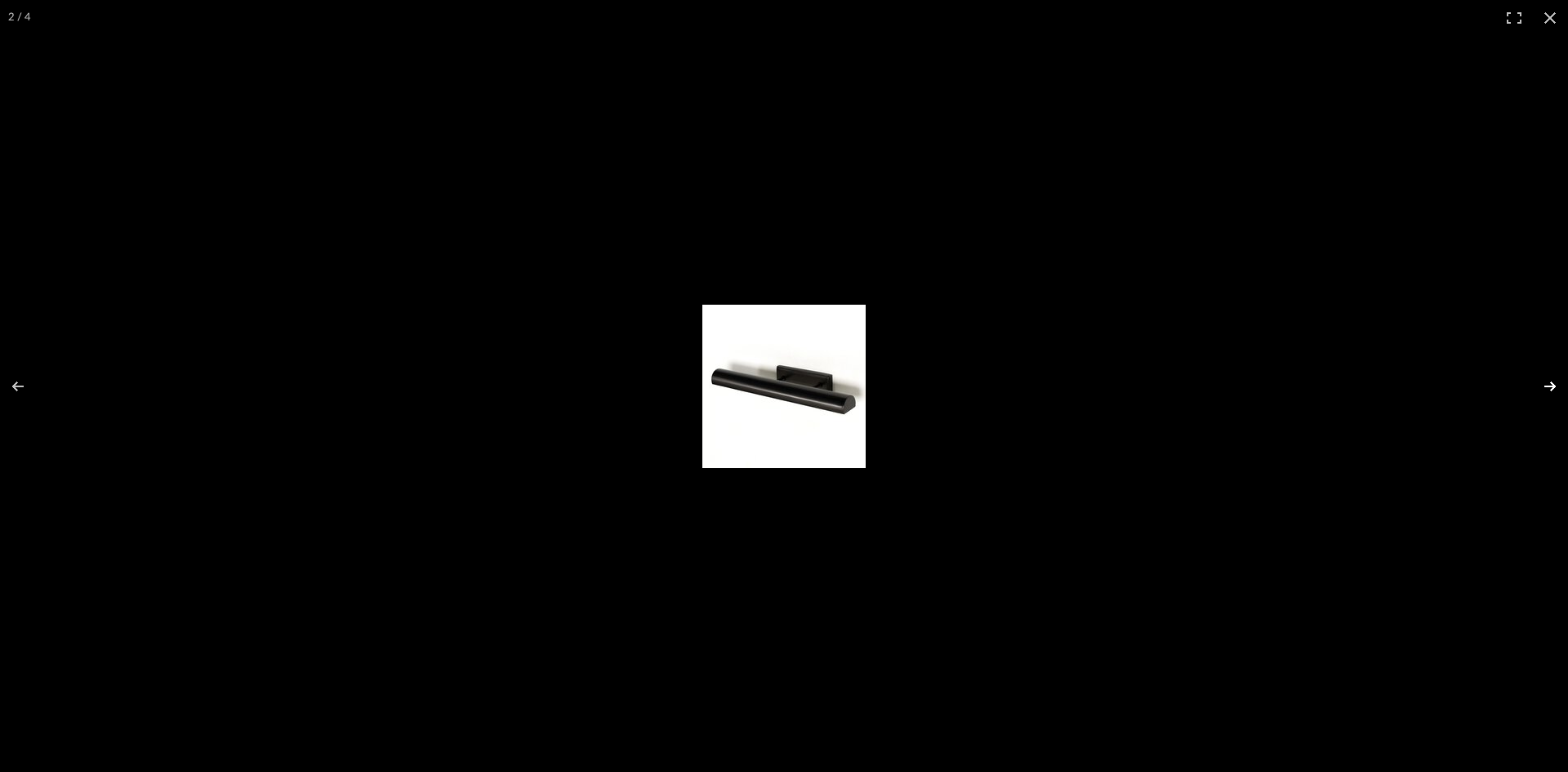
click at [1552, 379] on button at bounding box center [1540, 386] width 57 height 82
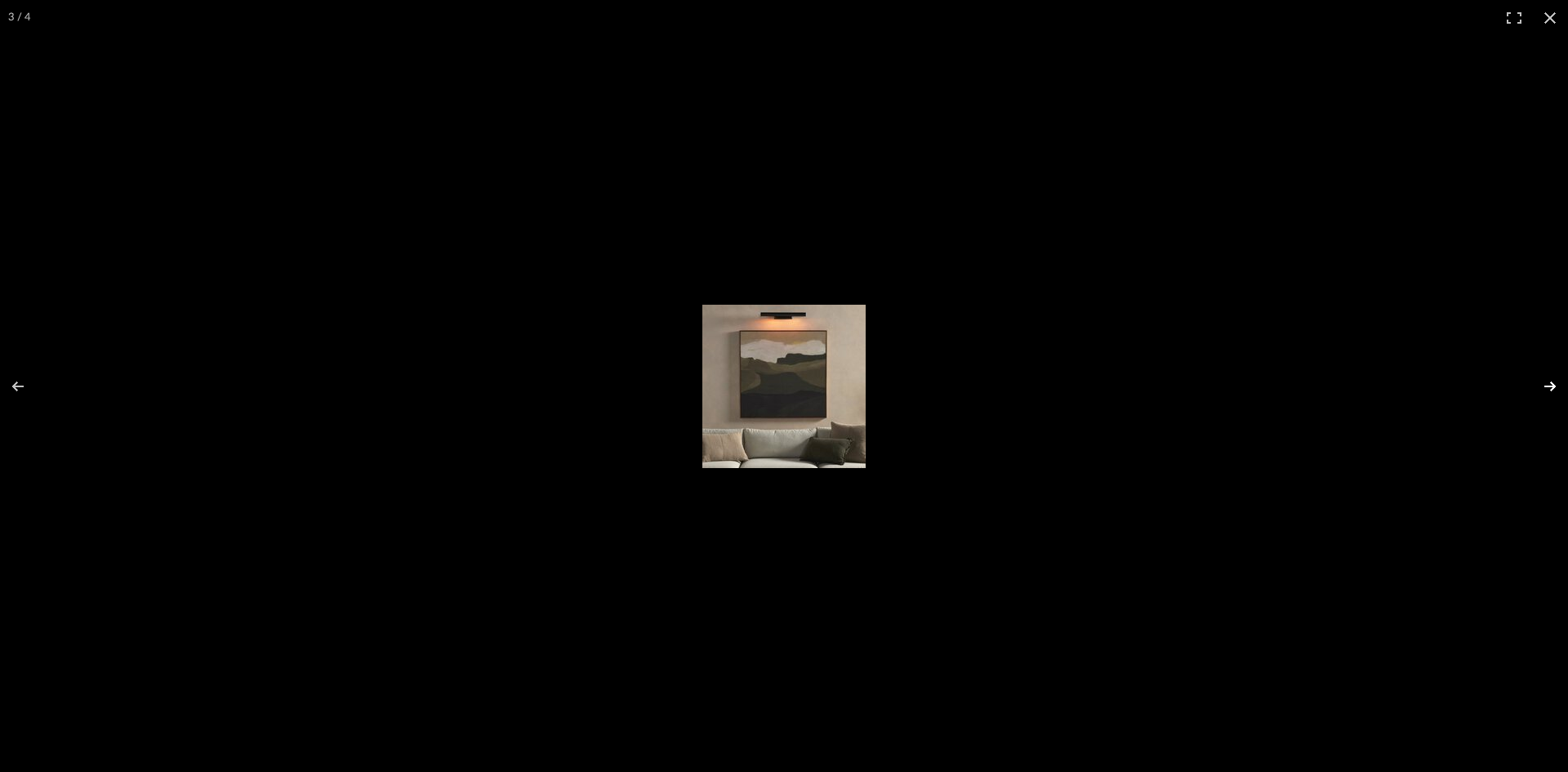
click at [1552, 379] on button at bounding box center [1540, 386] width 57 height 82
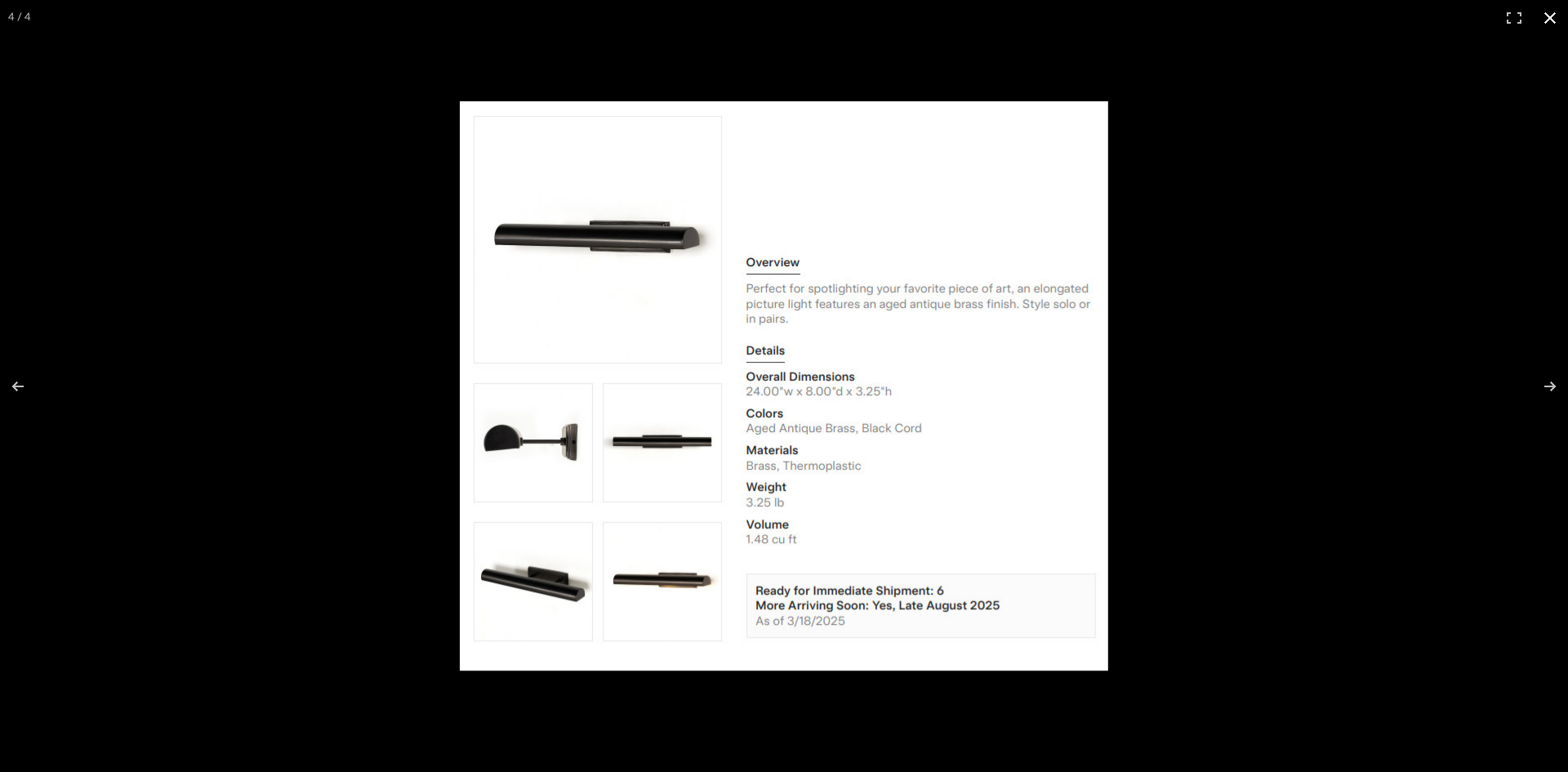
click at [1548, 18] on button at bounding box center [1550, 18] width 36 height 36
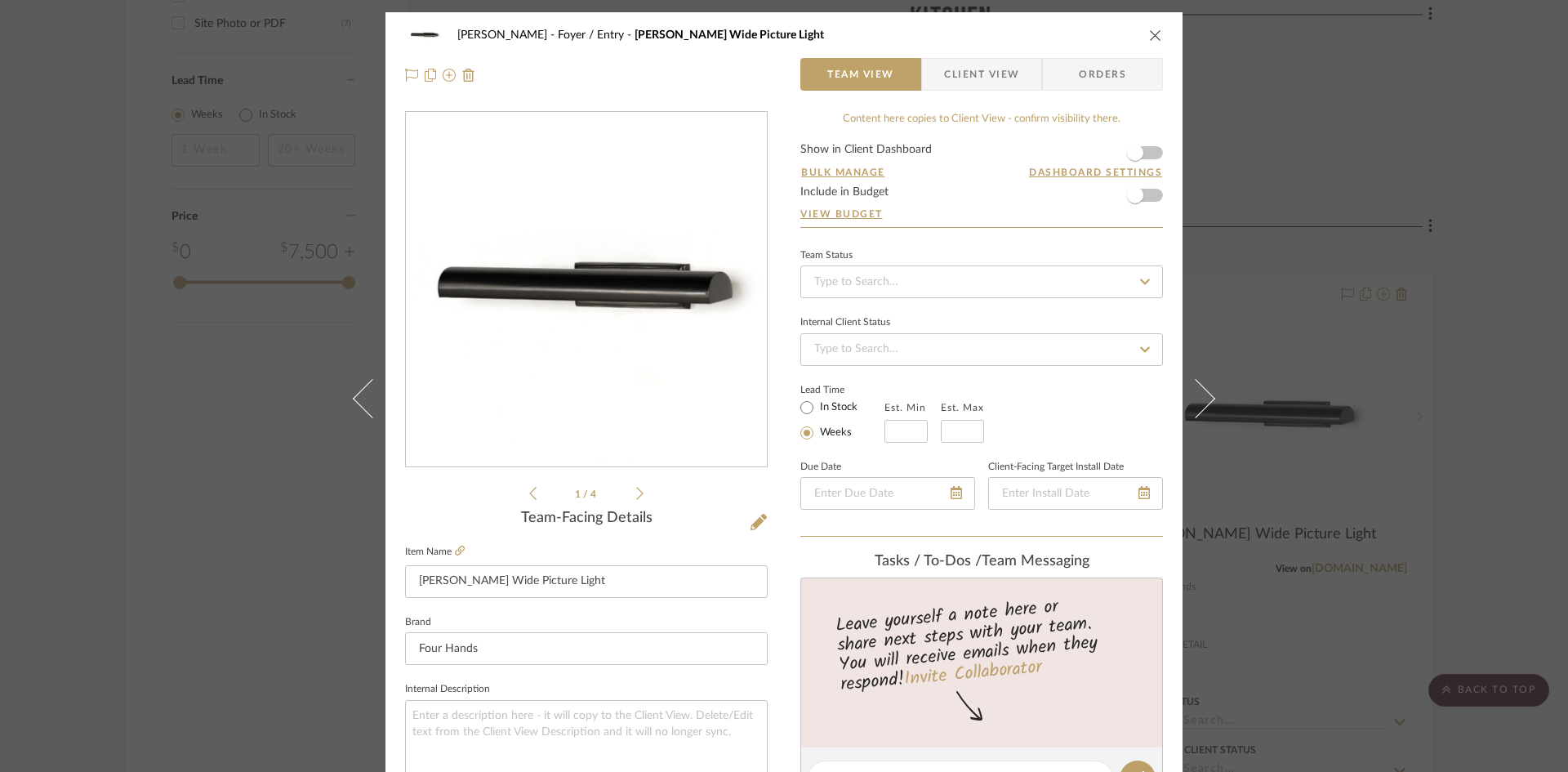
click at [1151, 39] on icon "close" at bounding box center [1155, 34] width 13 height 13
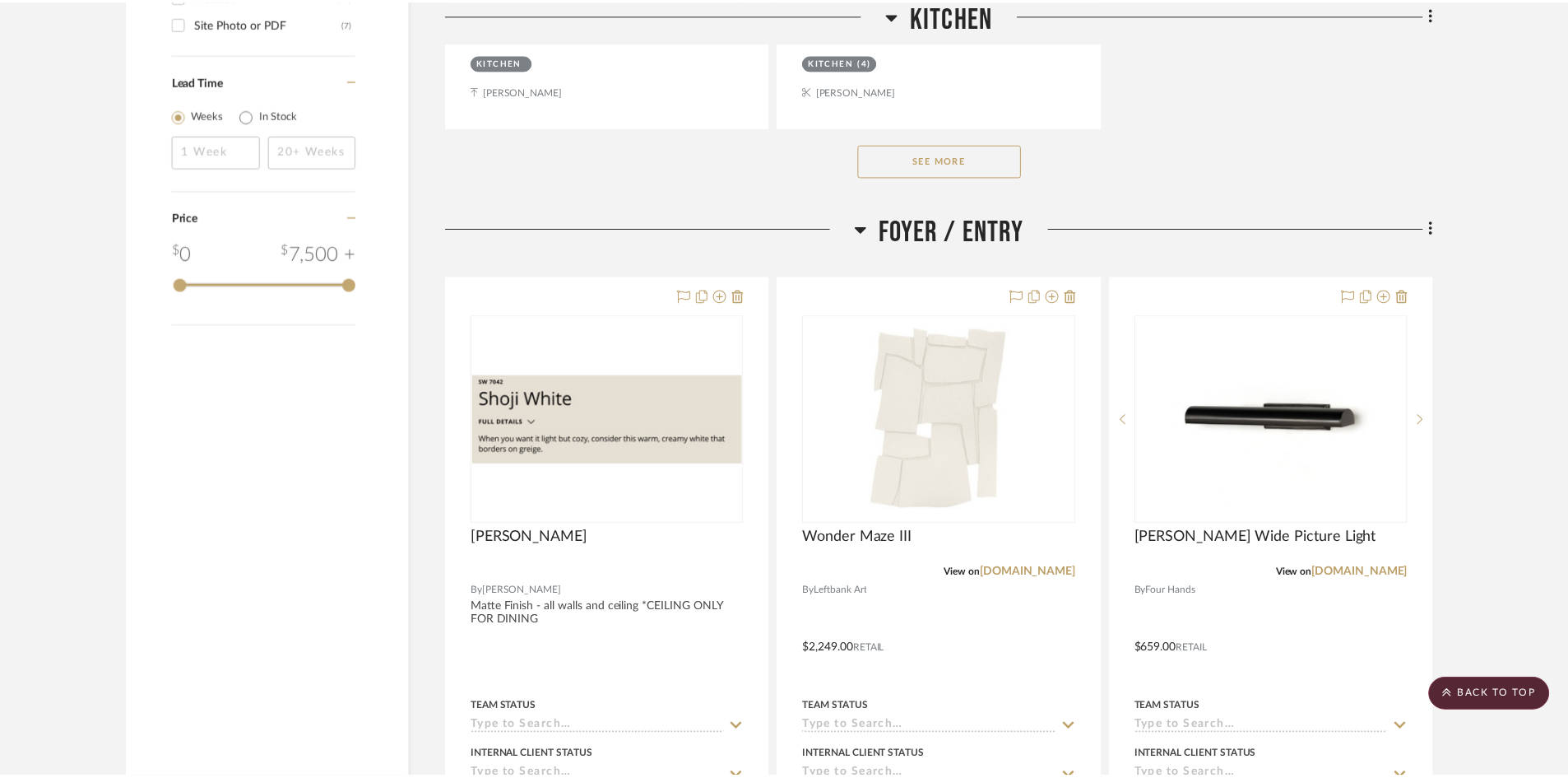
scroll to position [2503, 0]
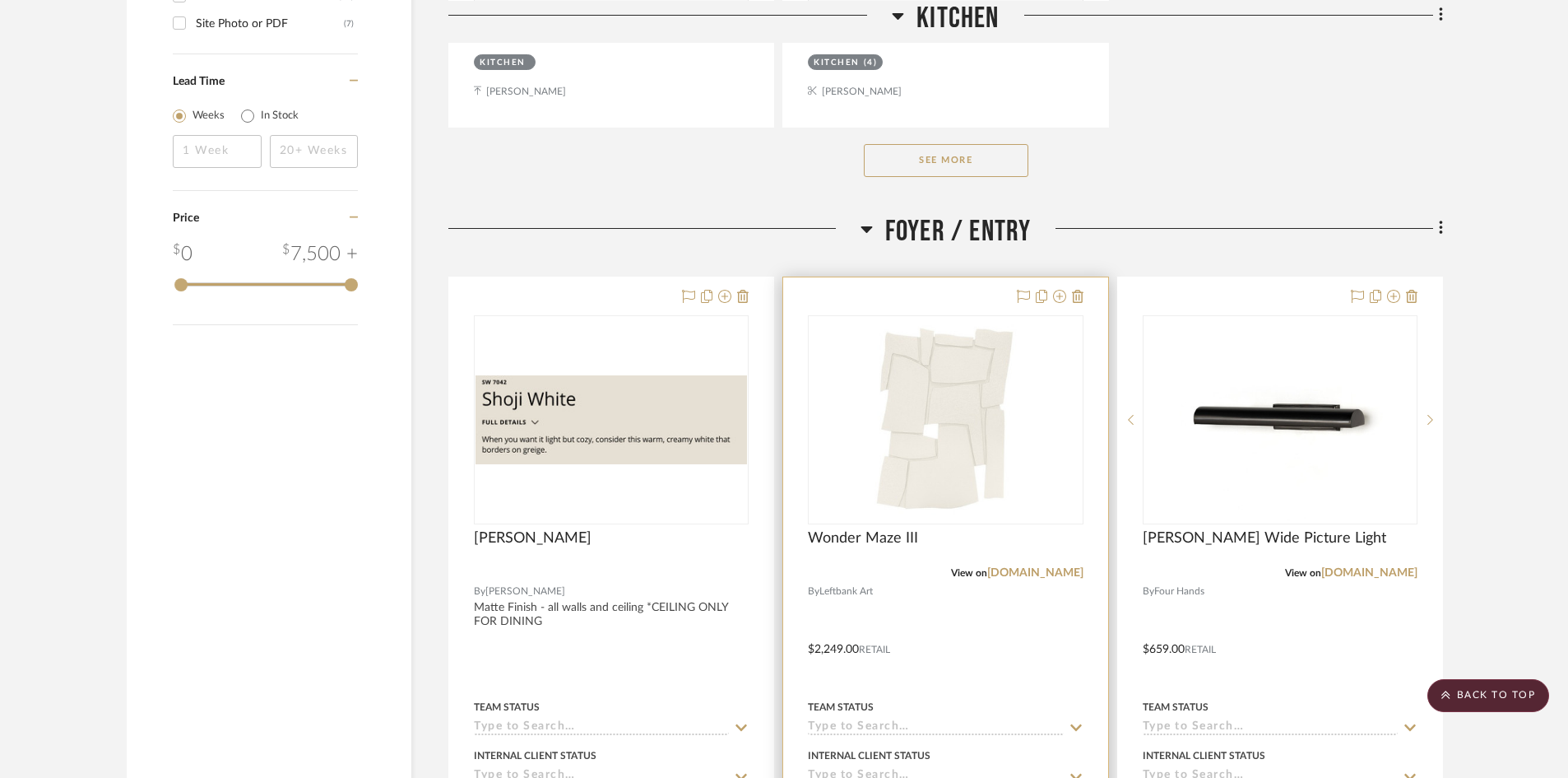
click at [910, 434] on img "0" at bounding box center [945, 420] width 151 height 206
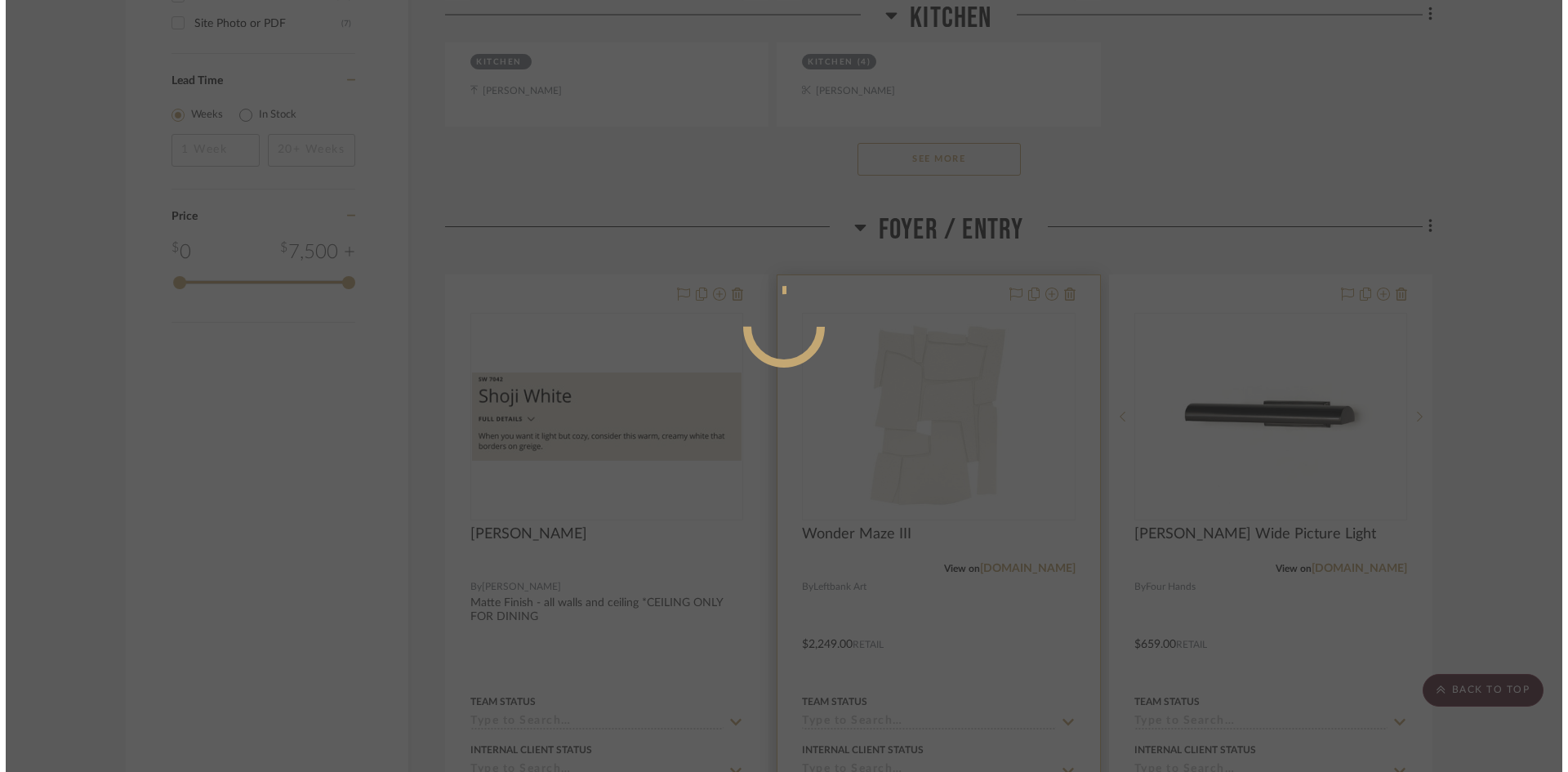
scroll to position [0, 0]
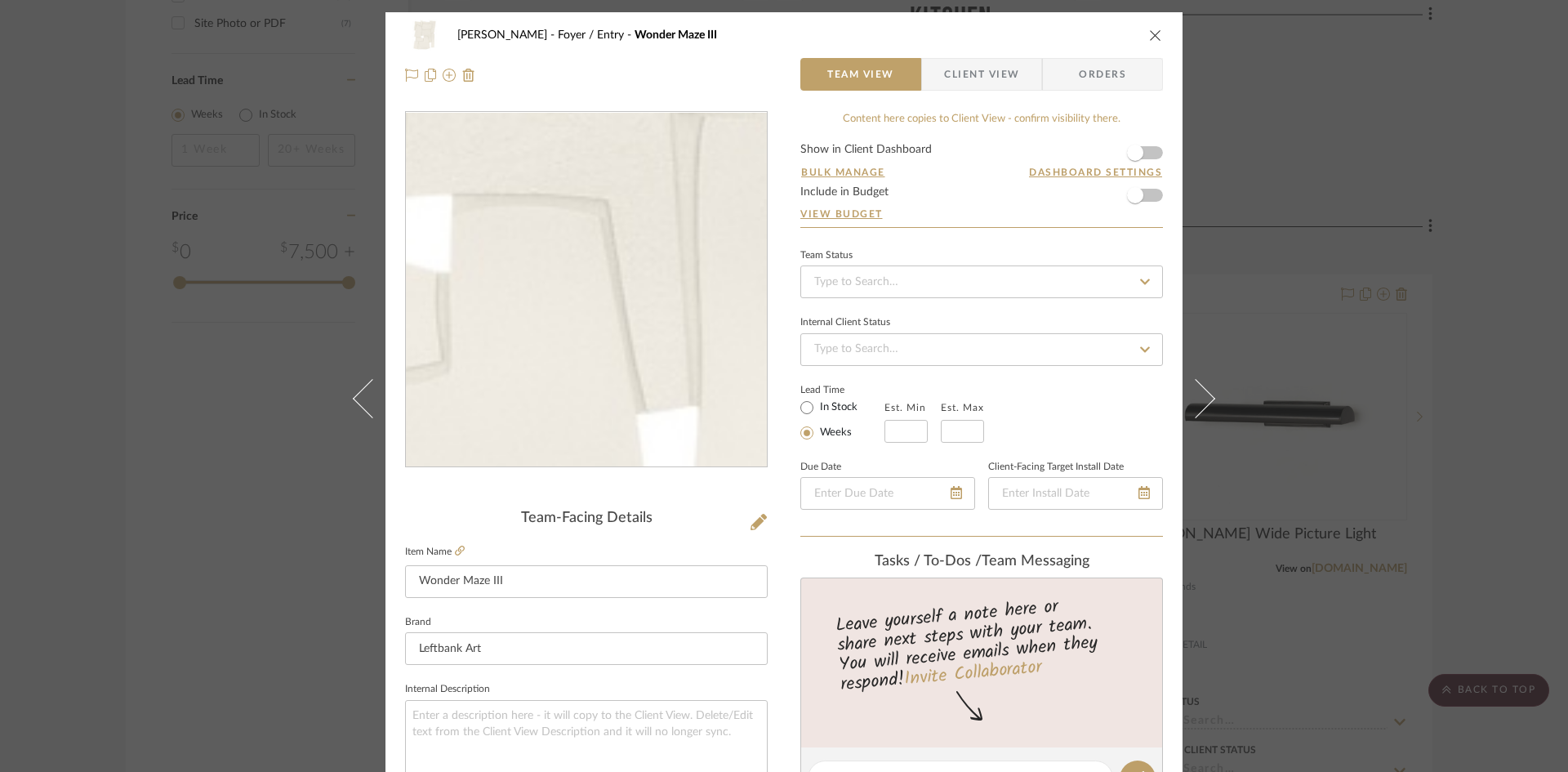
click at [613, 328] on img "0" at bounding box center [587, 289] width 260 height 355
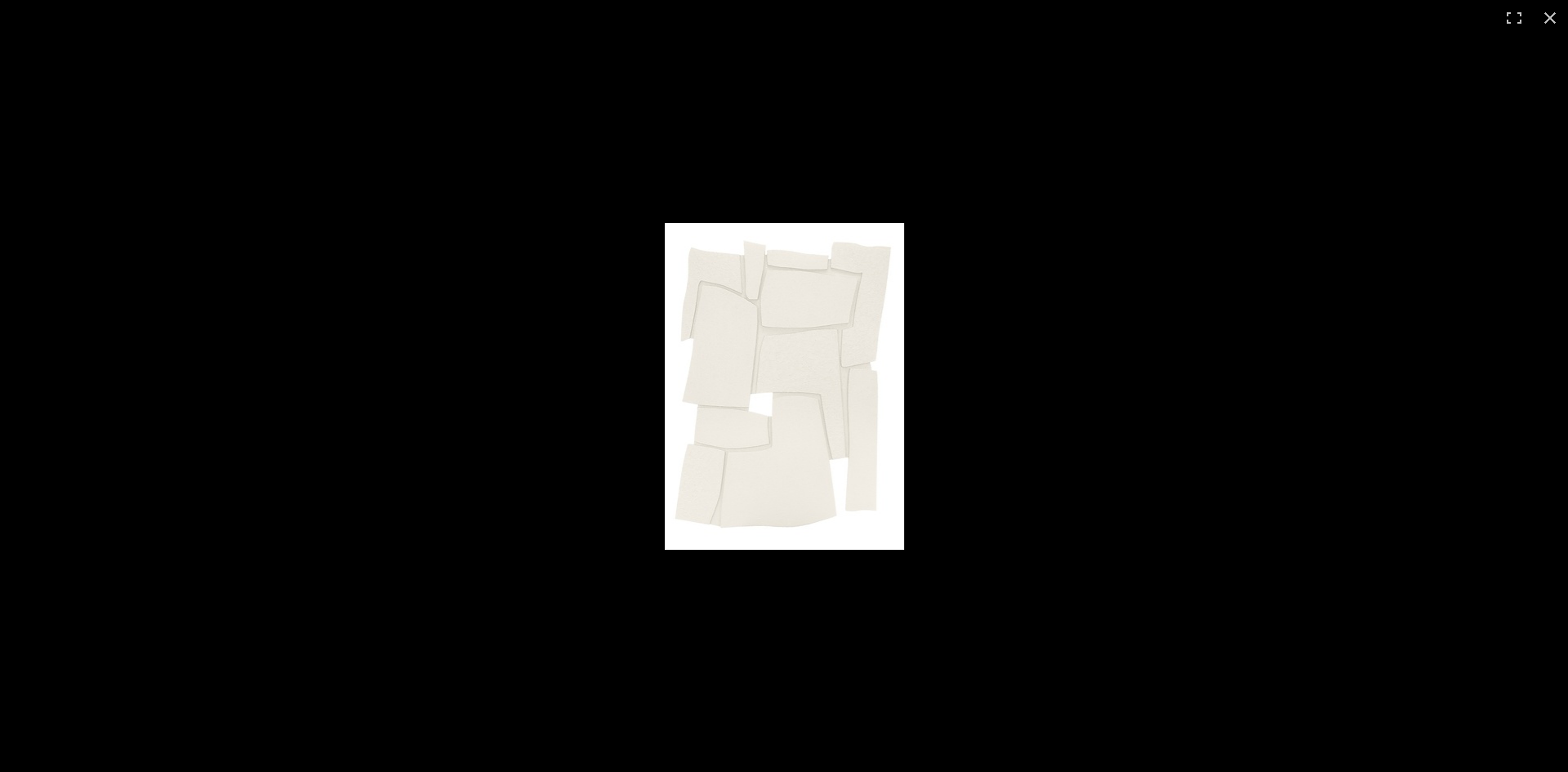
click at [802, 445] on img at bounding box center [784, 386] width 240 height 326
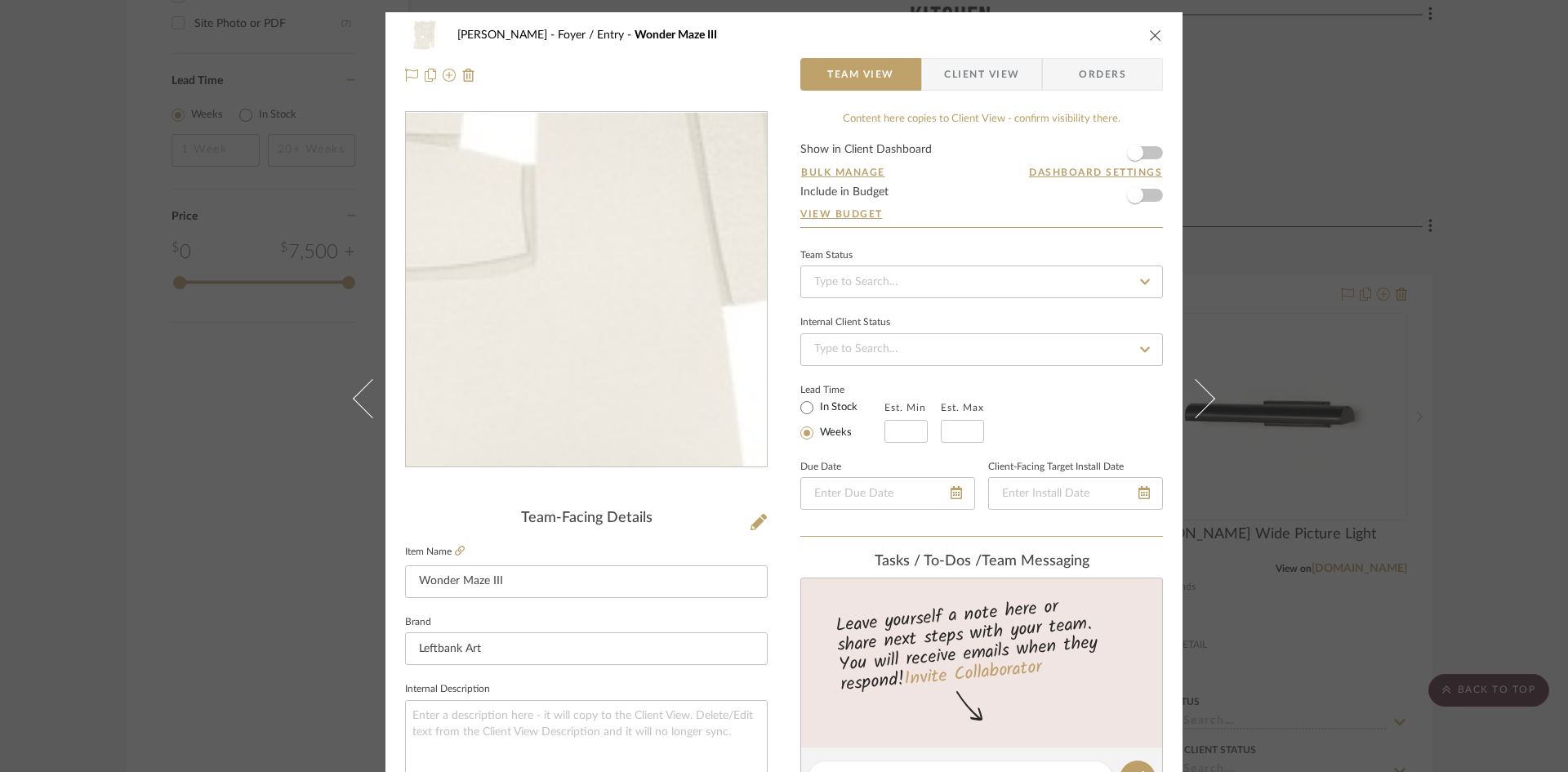
click at [584, 365] on img "0" at bounding box center [587, 289] width 260 height 355
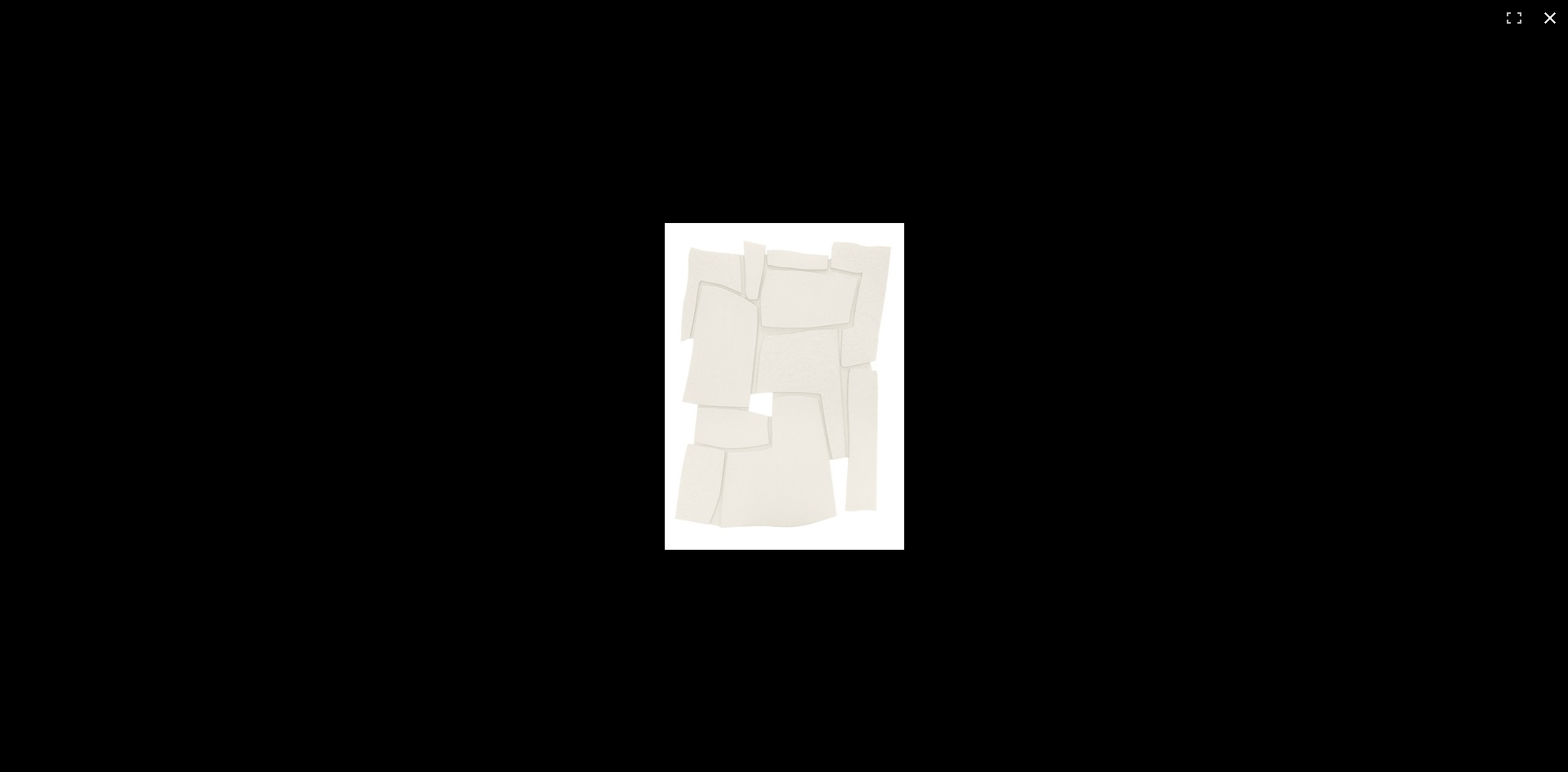
click at [1557, 18] on button at bounding box center [1550, 18] width 36 height 36
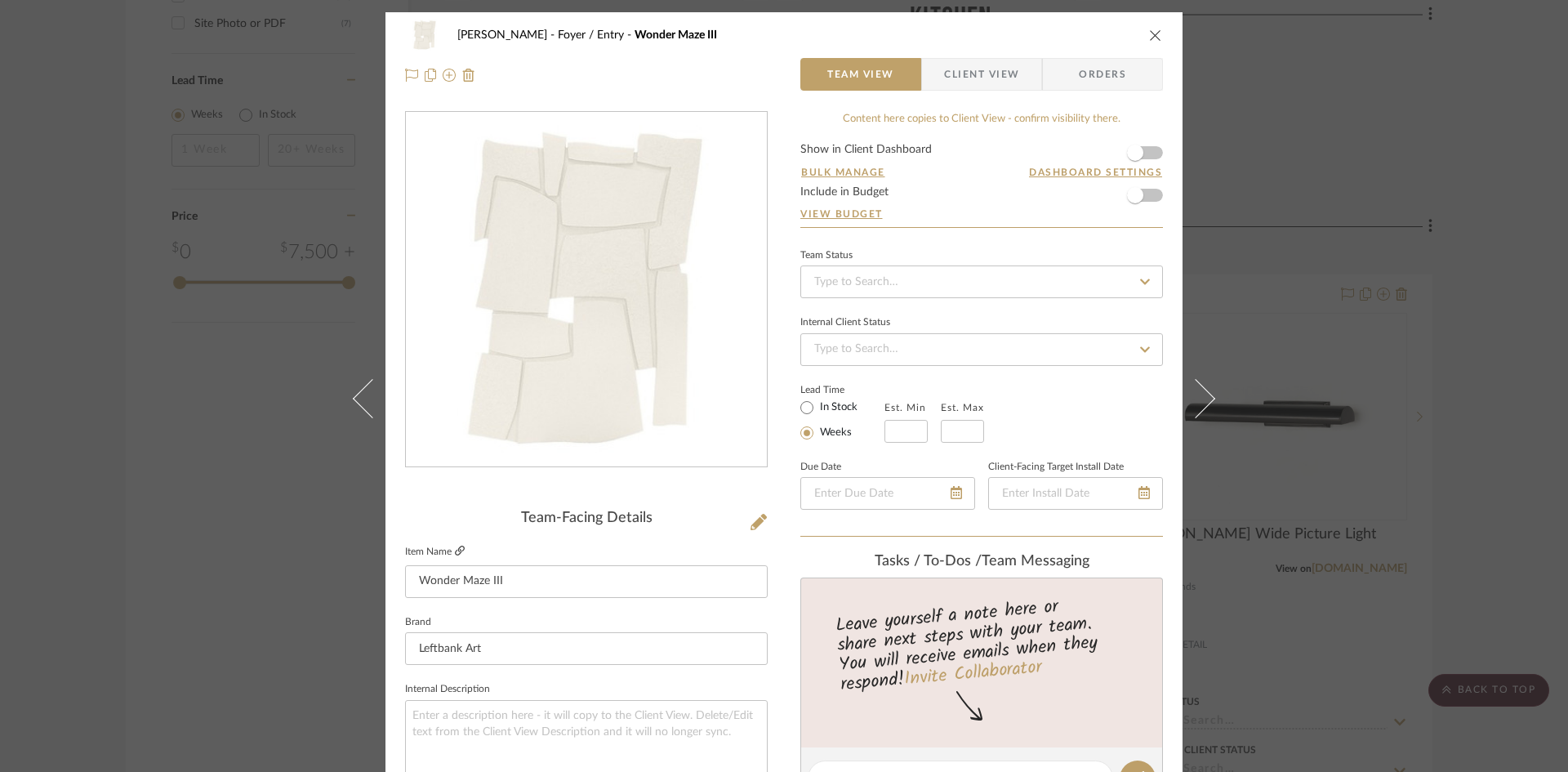
click at [457, 549] on icon at bounding box center [459, 550] width 10 height 10
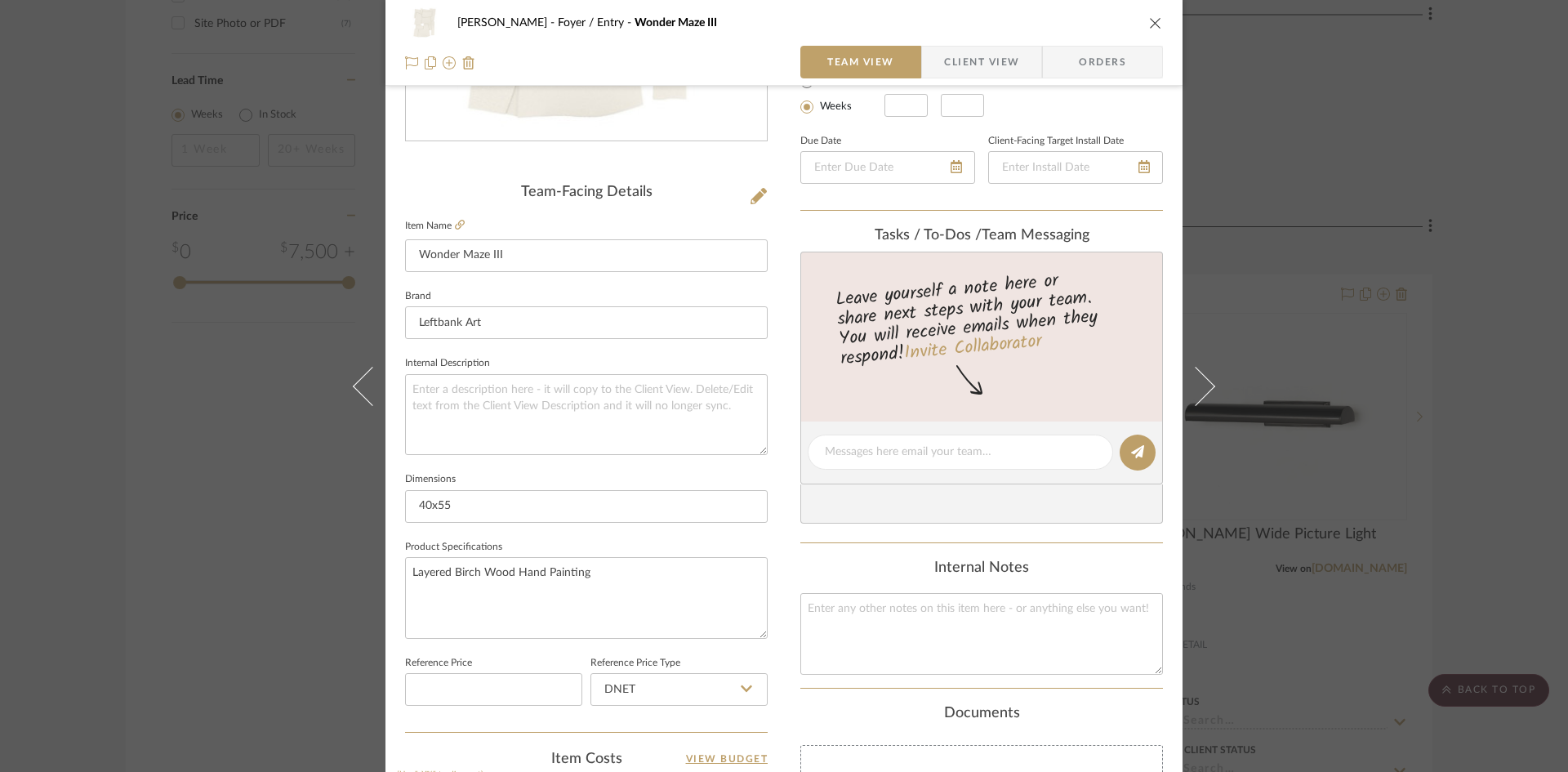
scroll to position [326, 0]
drag, startPoint x: 410, startPoint y: 500, endPoint x: 537, endPoint y: 512, distance: 127.6
click at [537, 512] on input "40x55" at bounding box center [586, 505] width 363 height 32
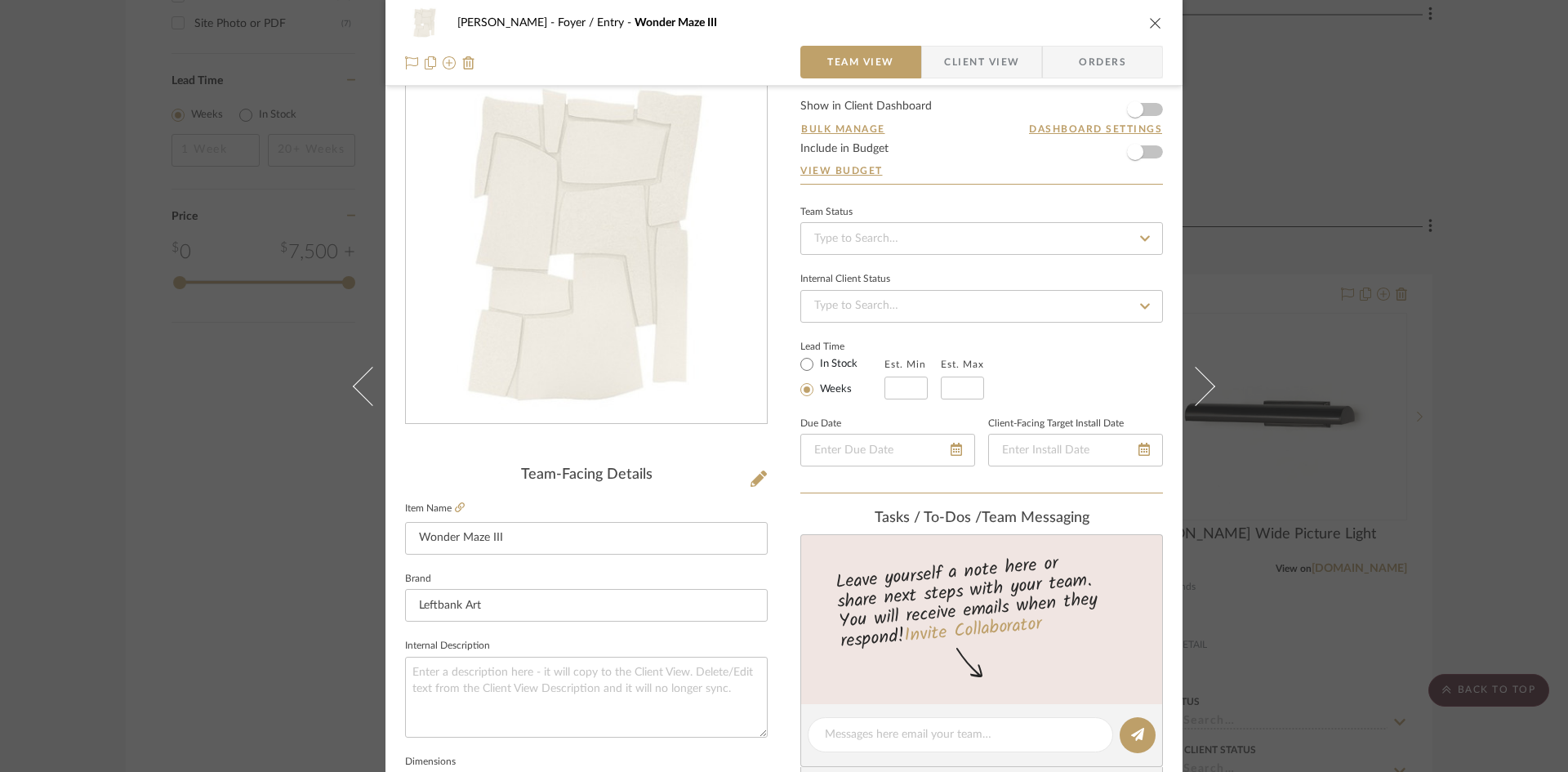
scroll to position [0, 0]
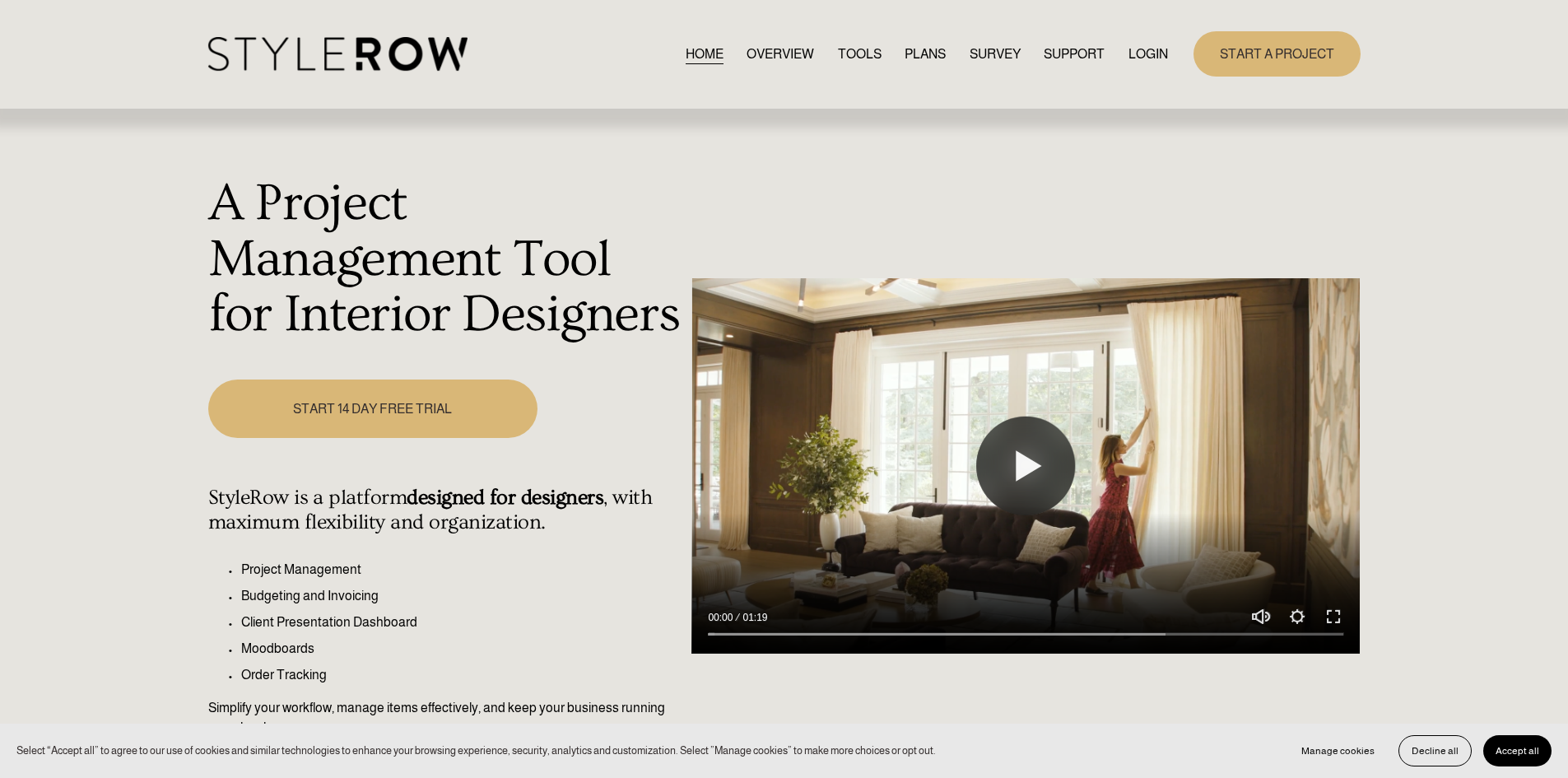
click at [1149, 49] on link "LOGIN" at bounding box center [1148, 53] width 39 height 23
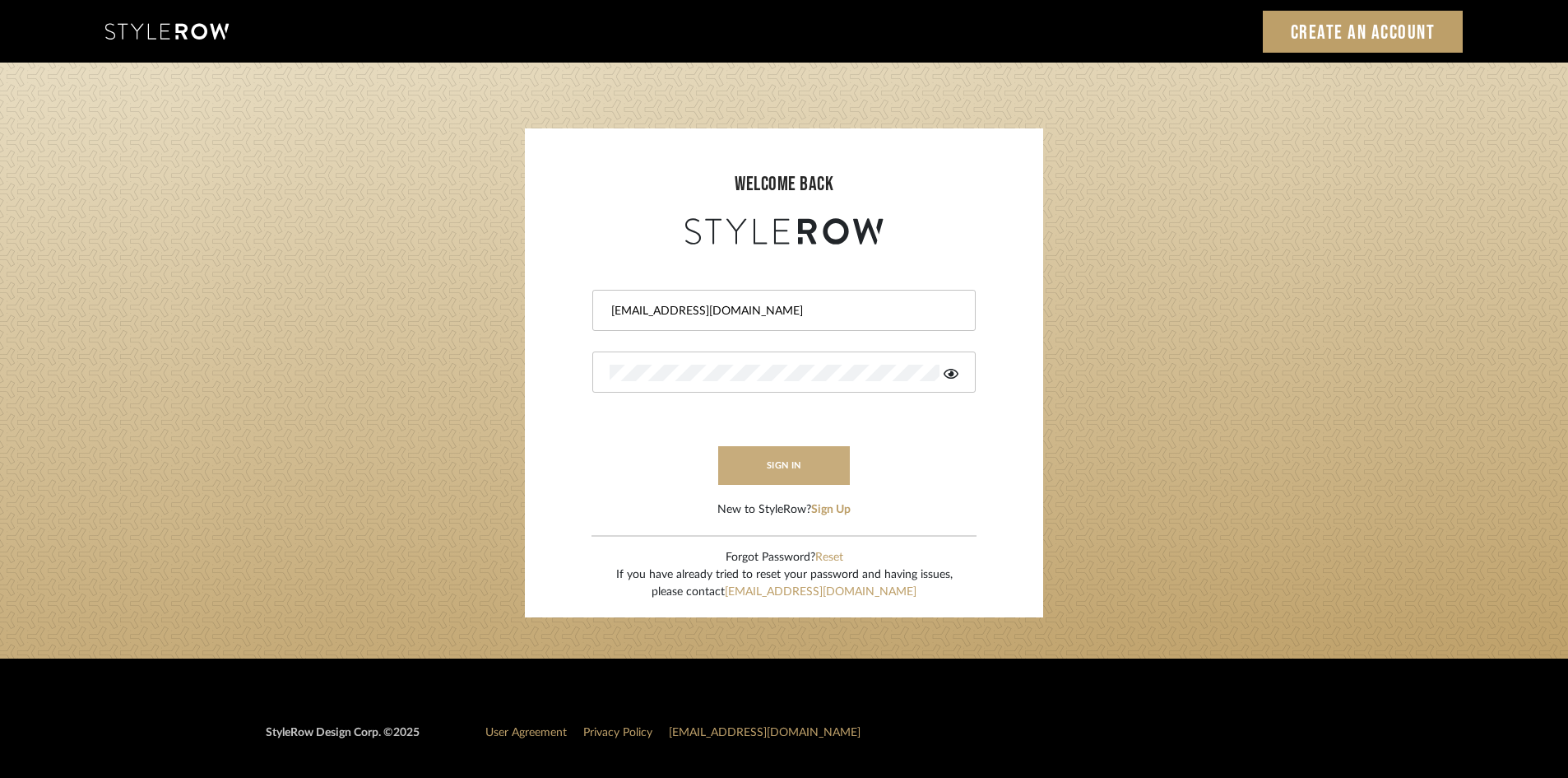
click at [789, 477] on button "sign in" at bounding box center [784, 465] width 132 height 38
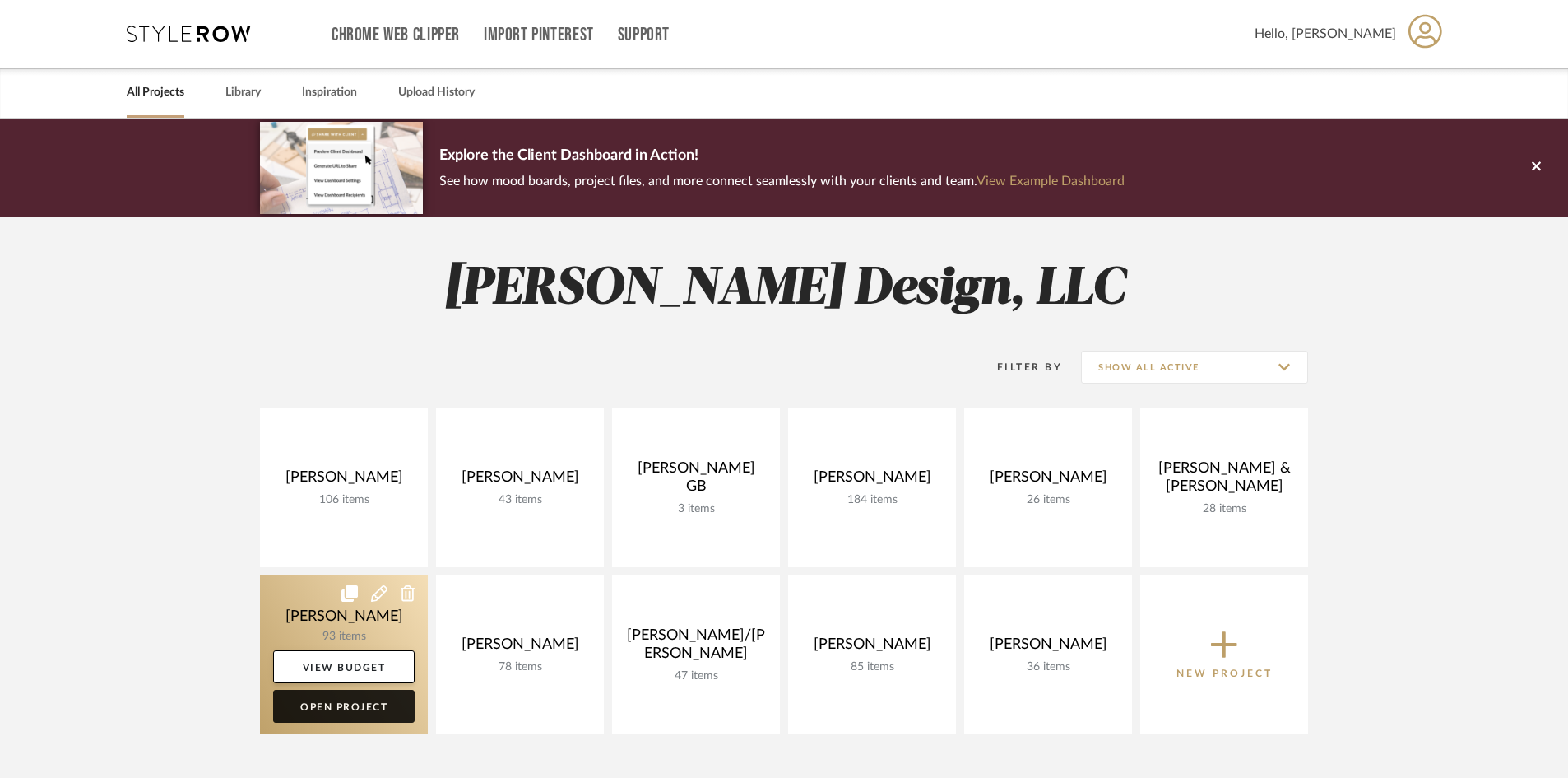
click at [383, 714] on link "Open Project" at bounding box center [344, 705] width 142 height 32
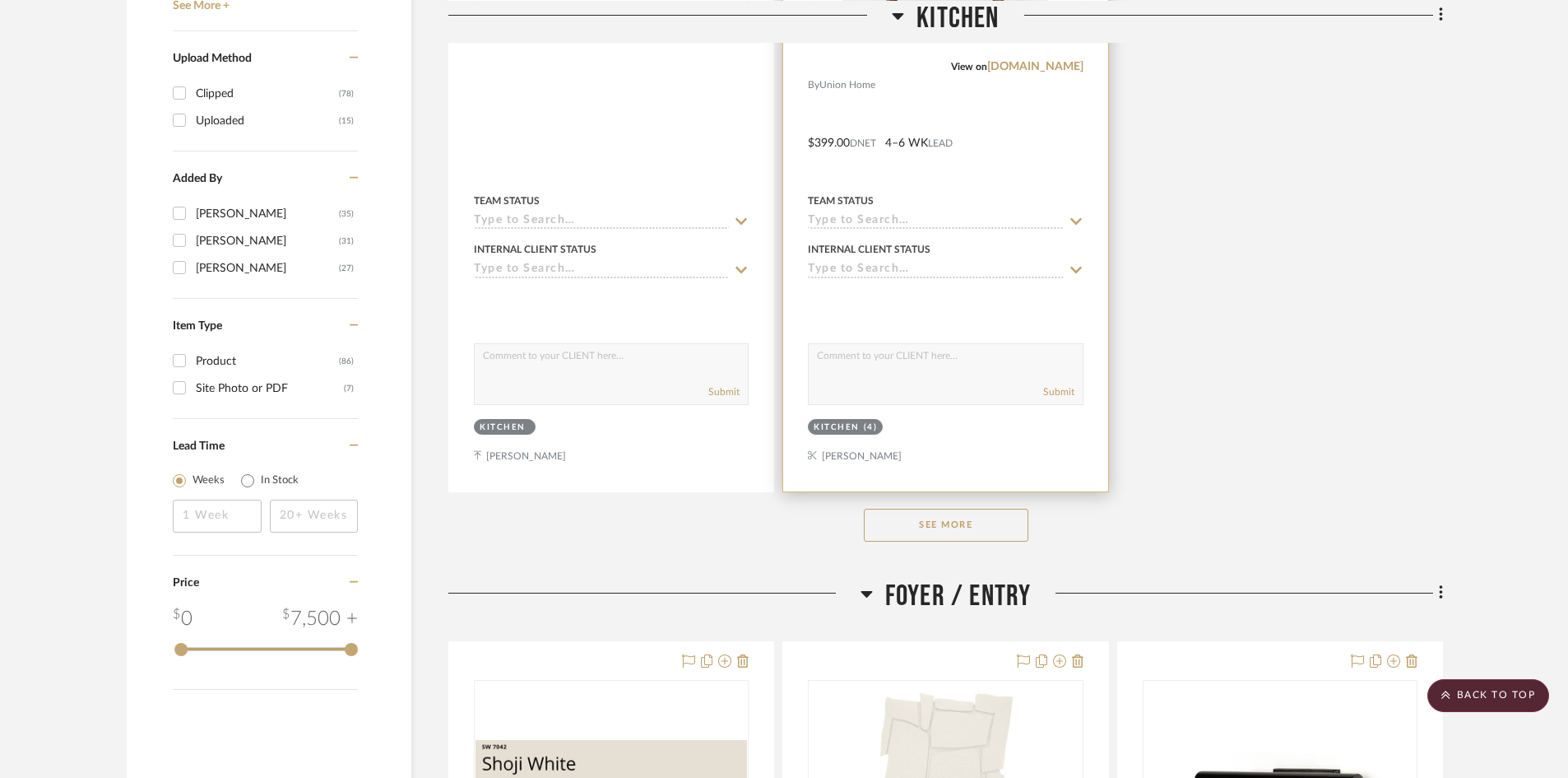
scroll to position [2140, 0]
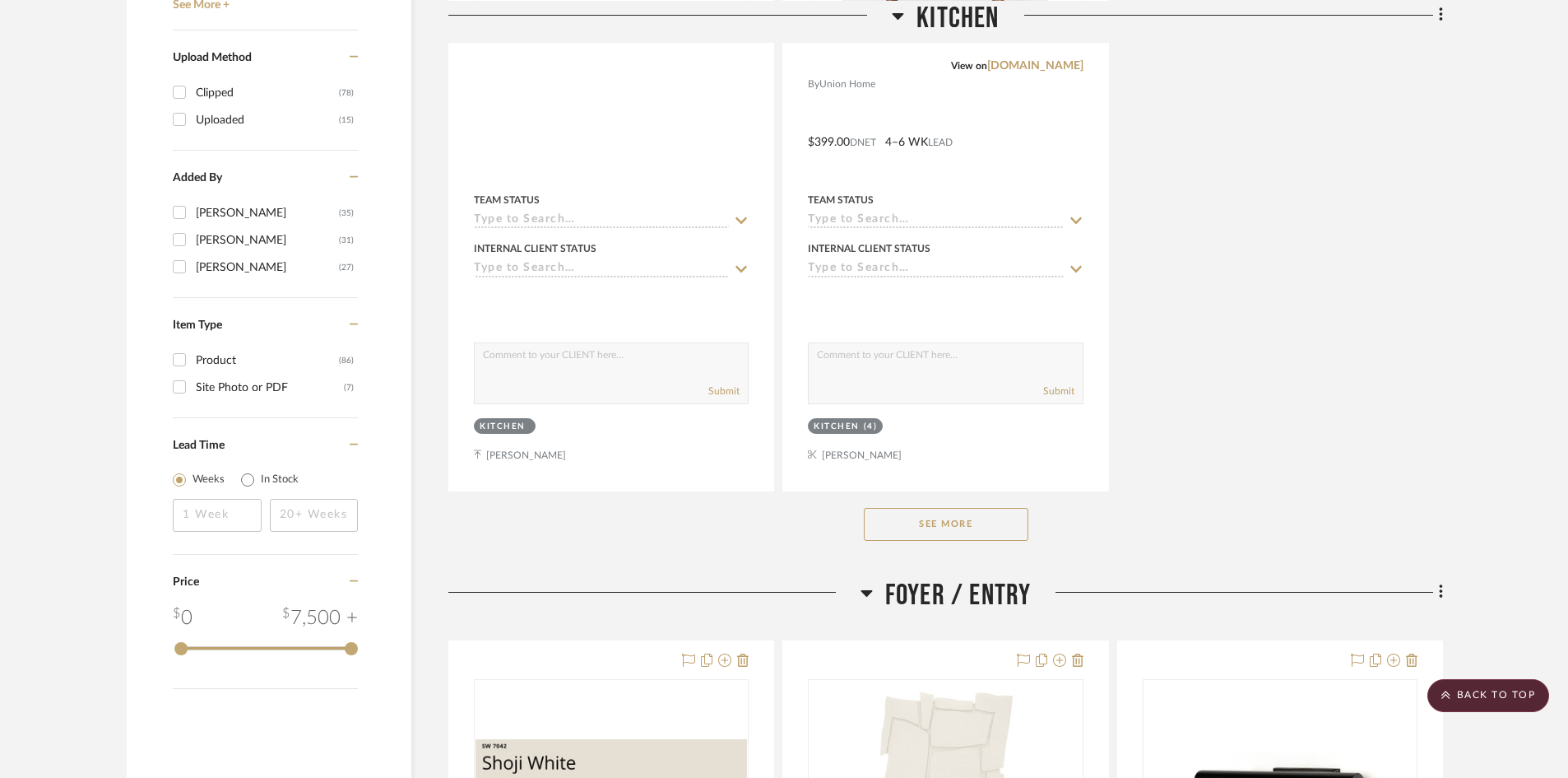
click at [972, 525] on button "See More" at bounding box center [945, 524] width 164 height 32
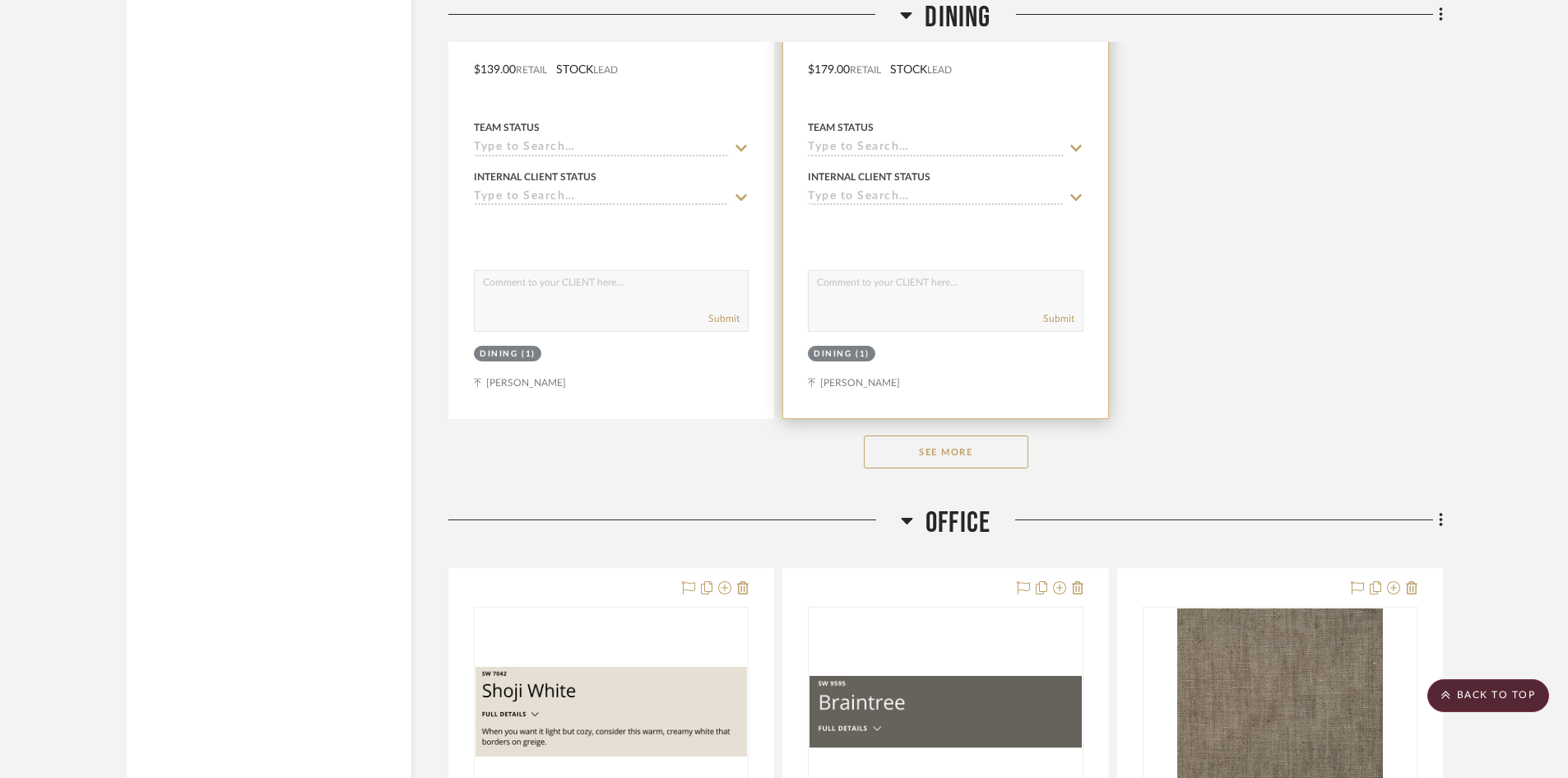
scroll to position [6089, 0]
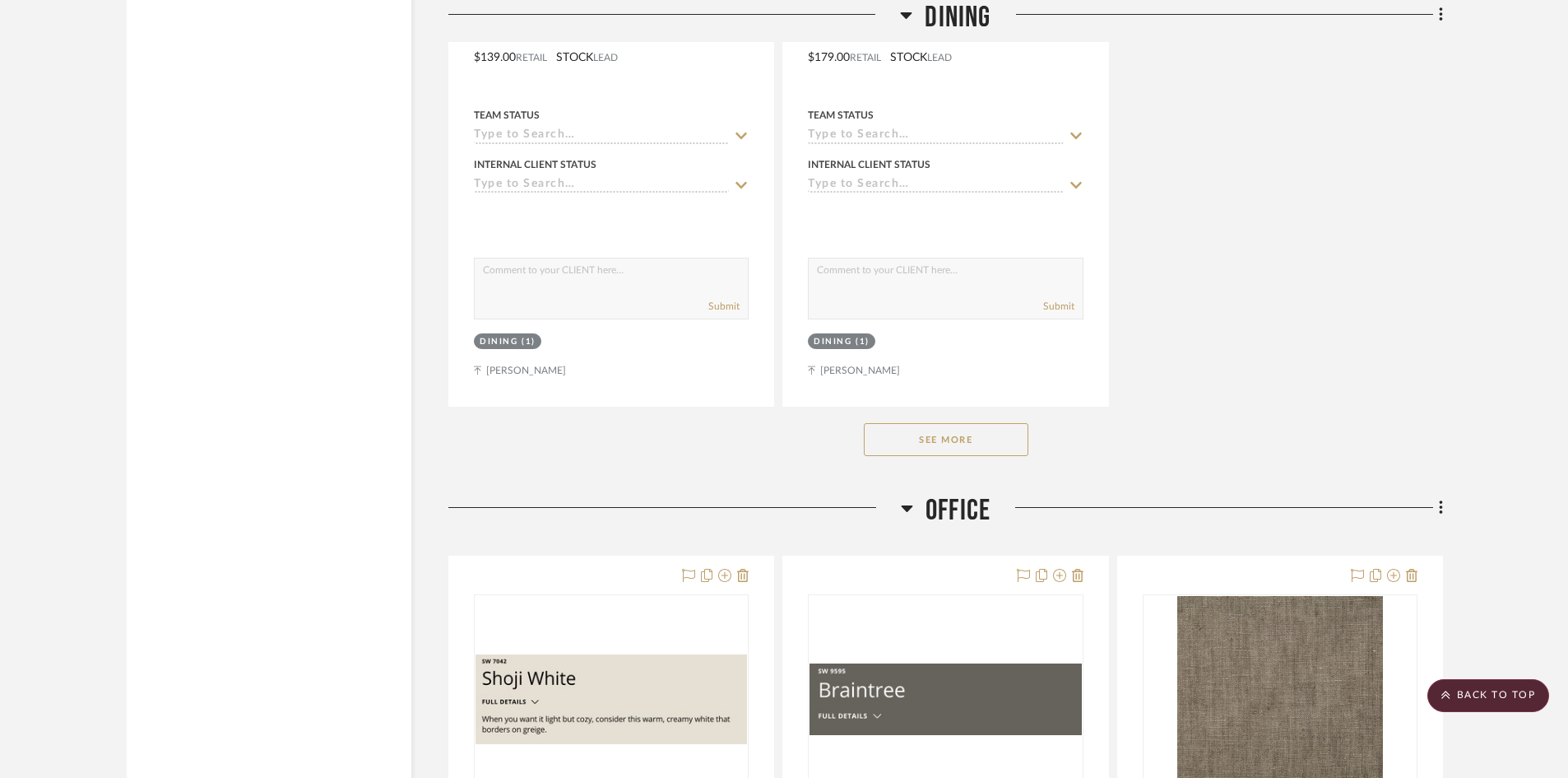
click at [990, 443] on button "See More" at bounding box center [945, 438] width 164 height 32
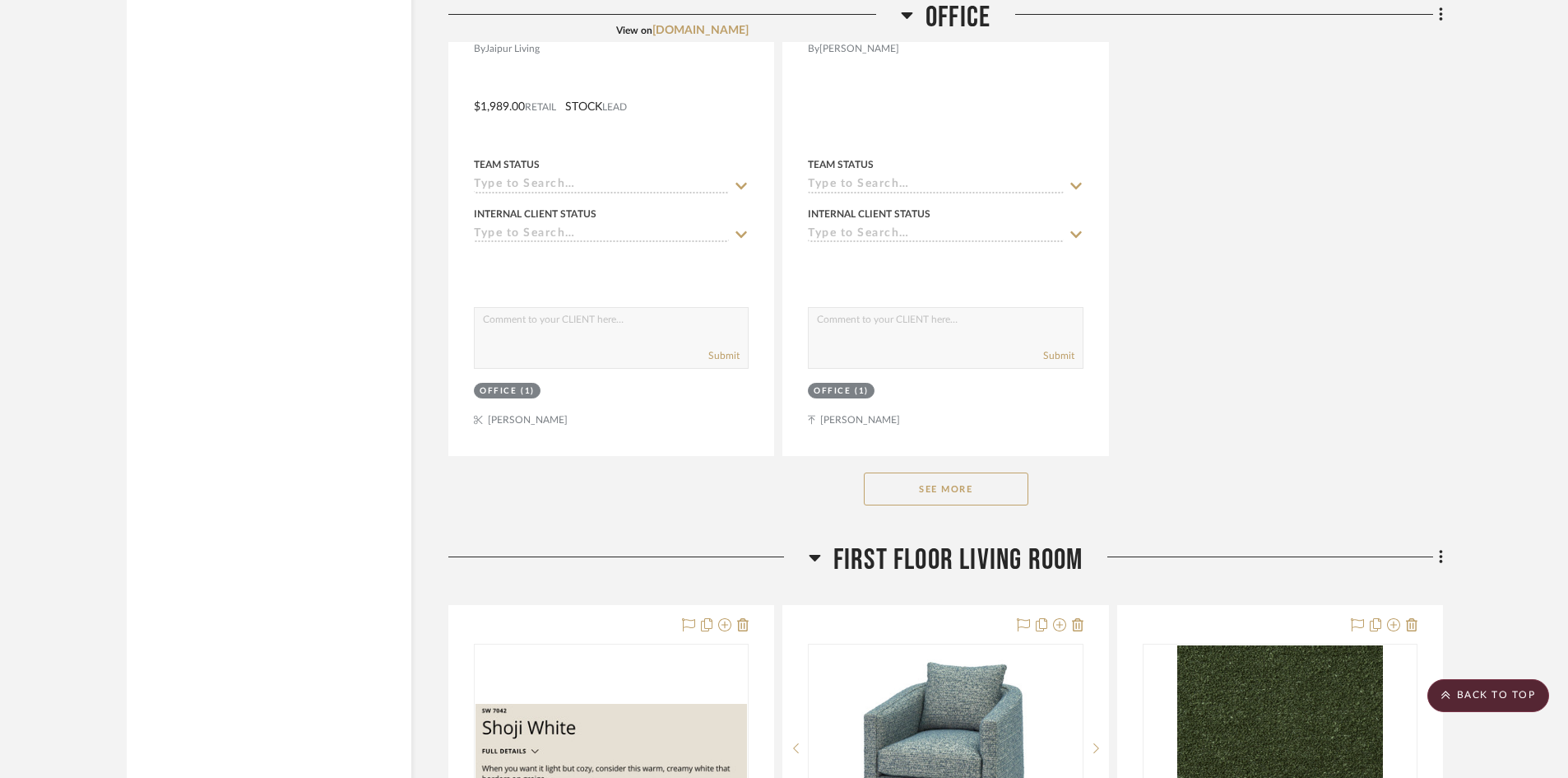
scroll to position [8394, 0]
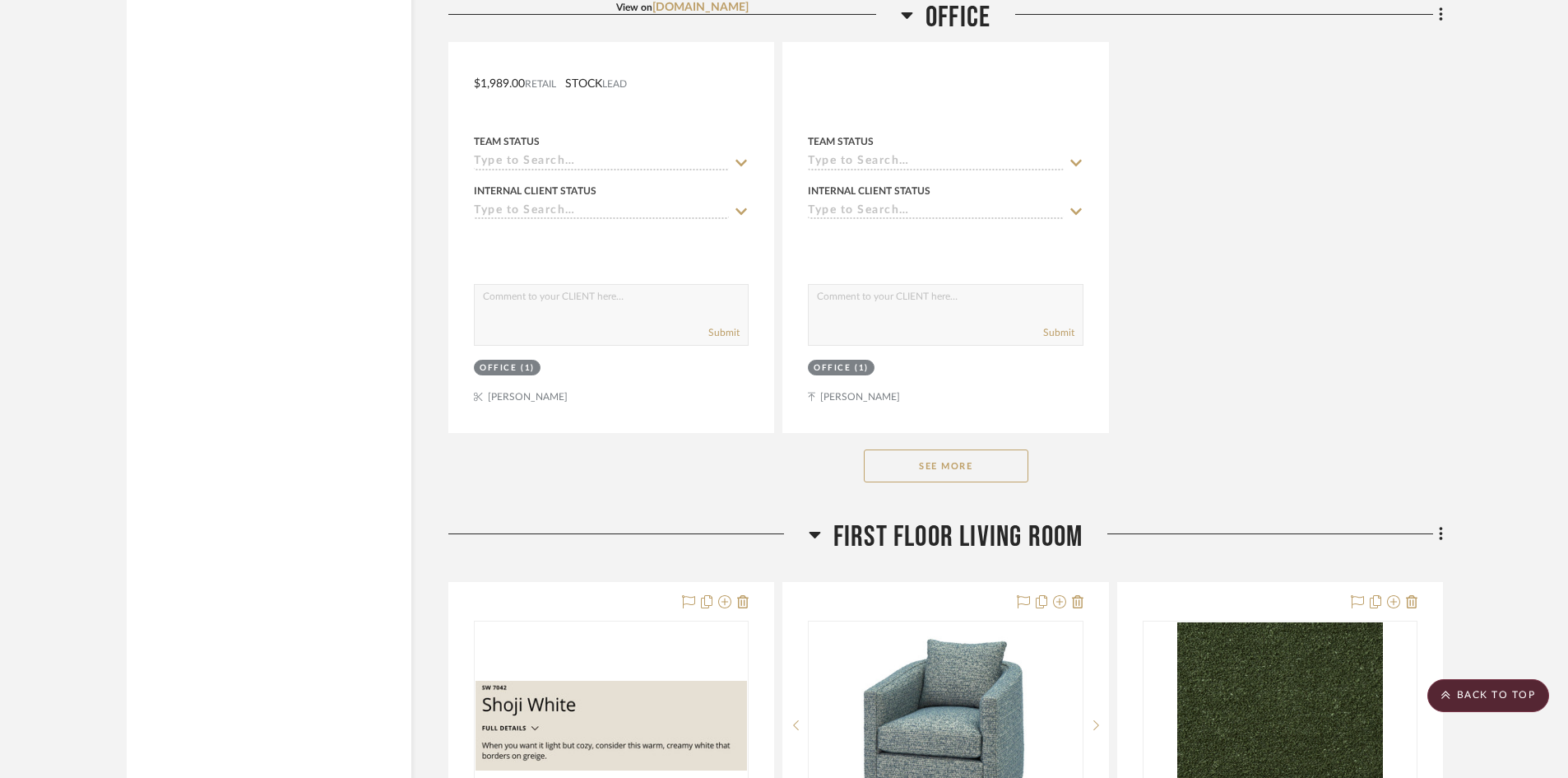
click at [990, 473] on button "See More" at bounding box center [945, 465] width 164 height 32
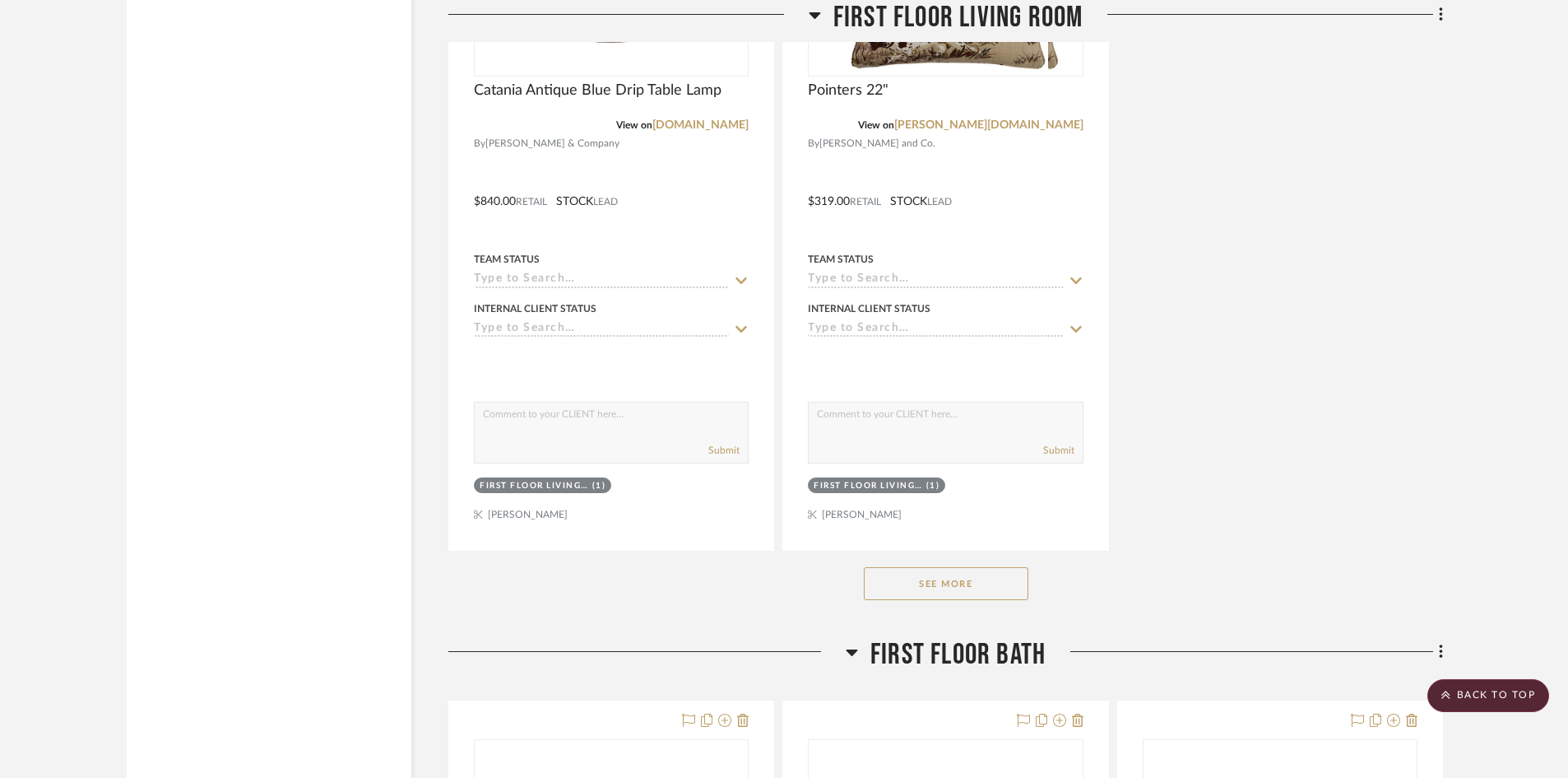
scroll to position [11520, 0]
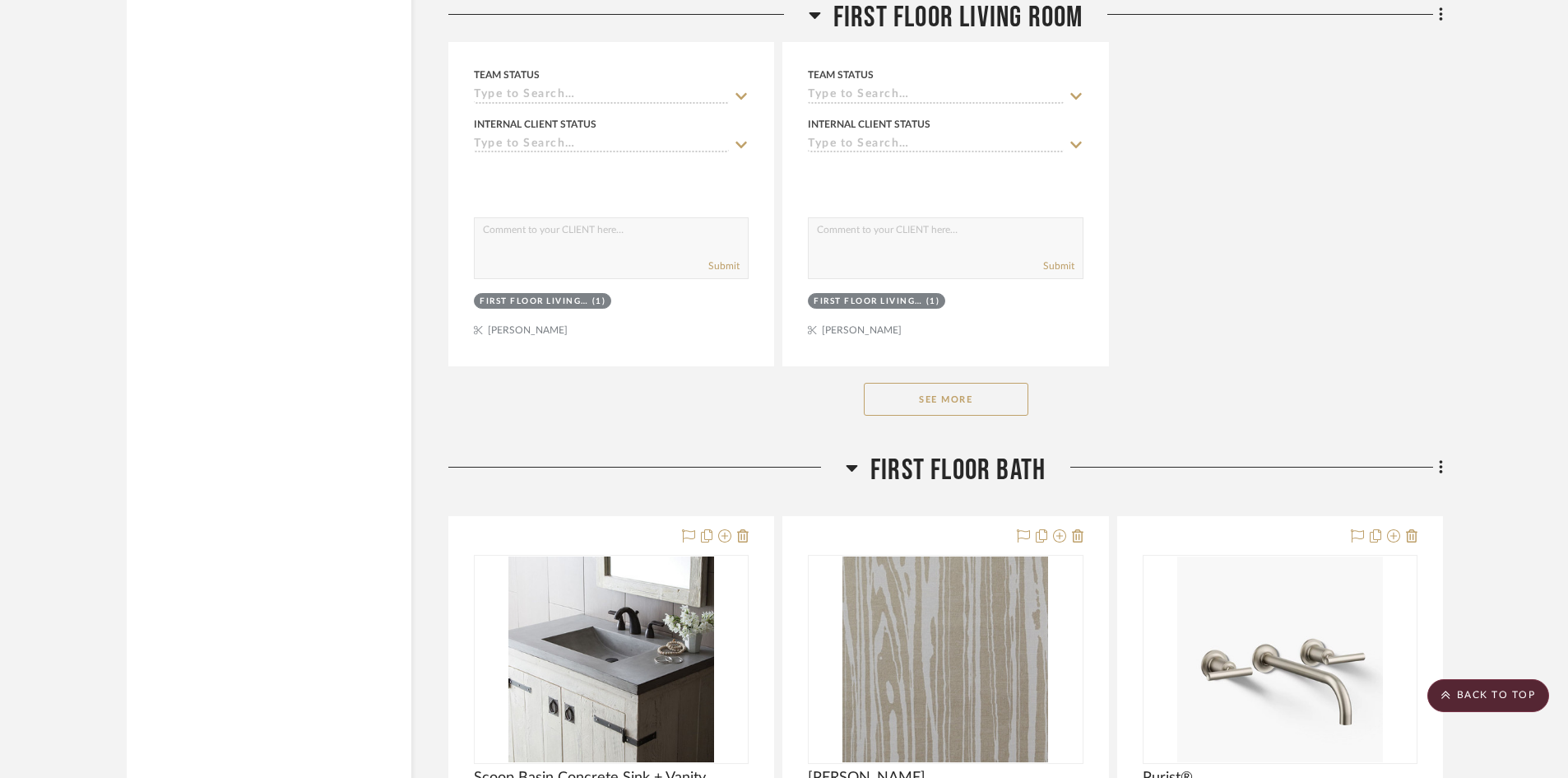
click at [984, 389] on button "See More" at bounding box center [945, 399] width 164 height 32
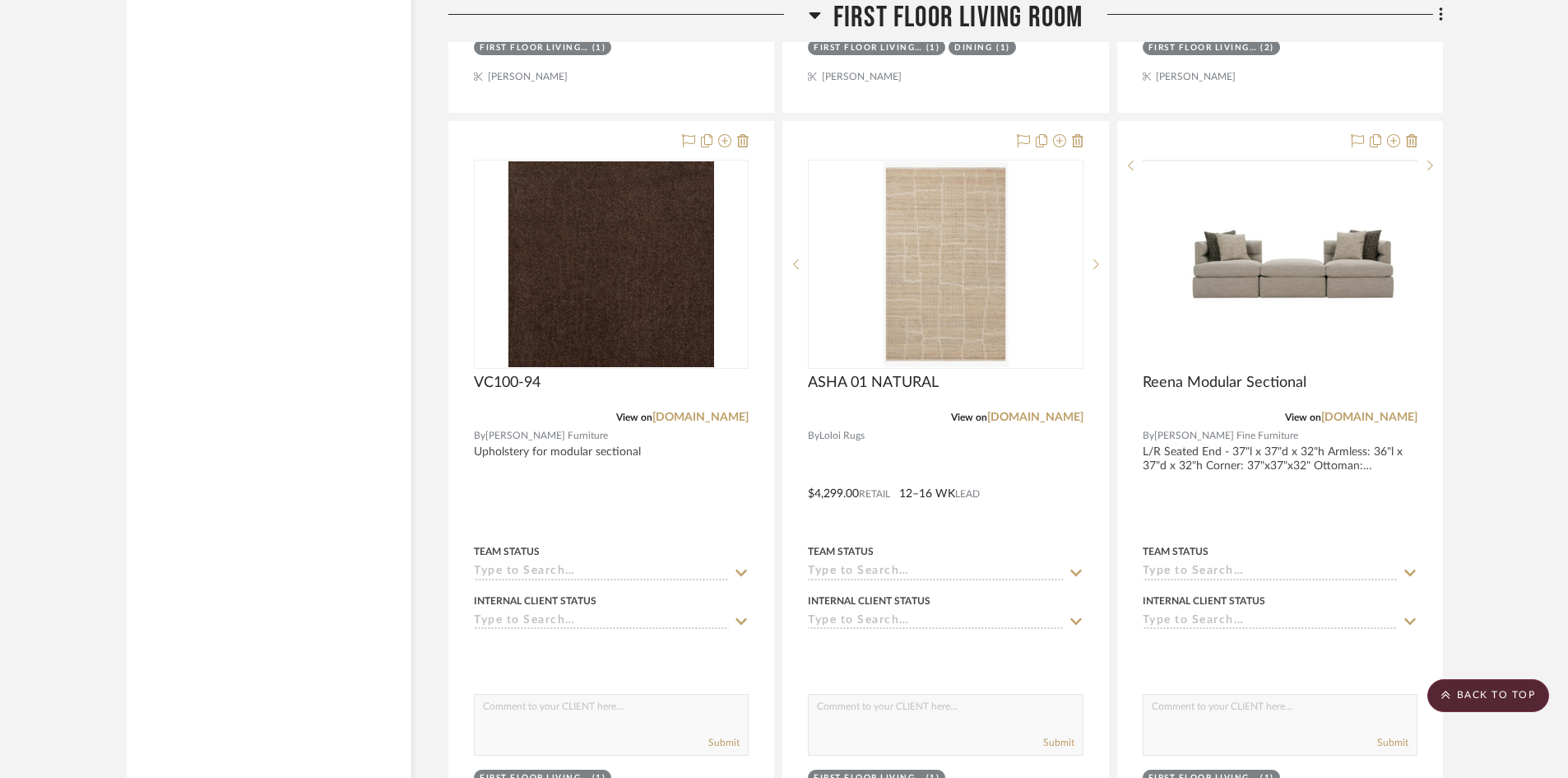
scroll to position [12508, 0]
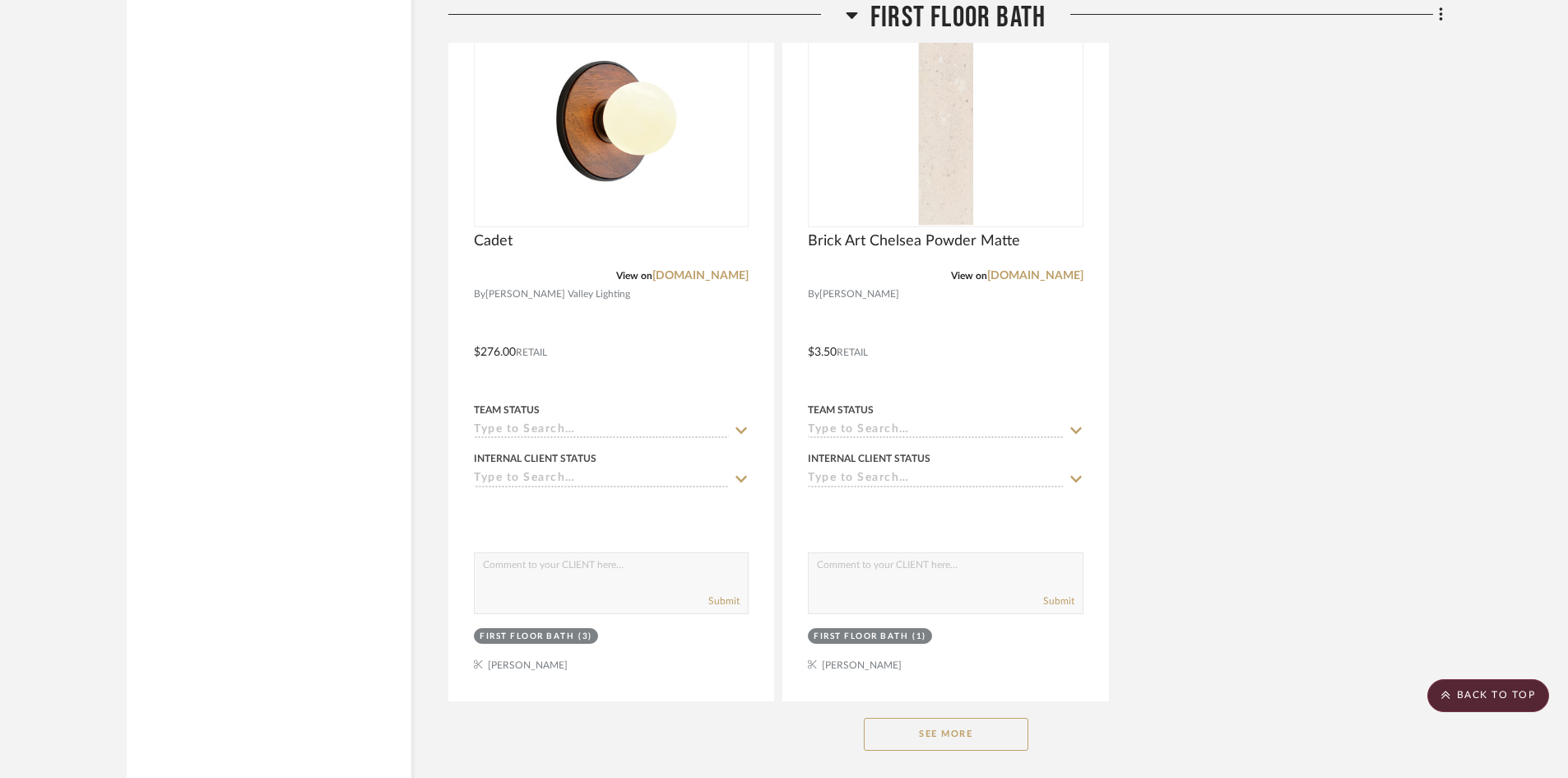
scroll to position [15306, 0]
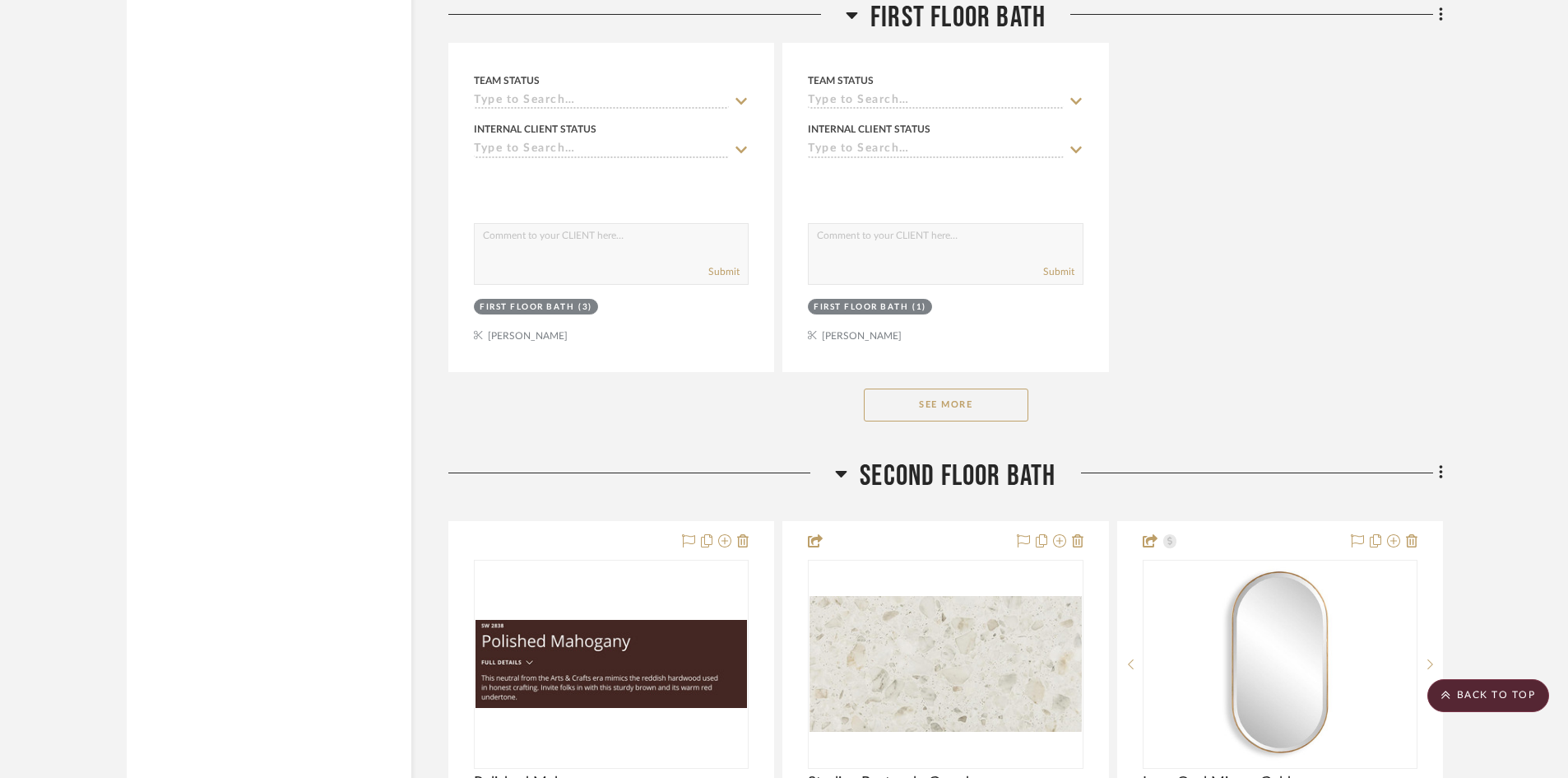
click at [961, 402] on button "See More" at bounding box center [945, 404] width 164 height 32
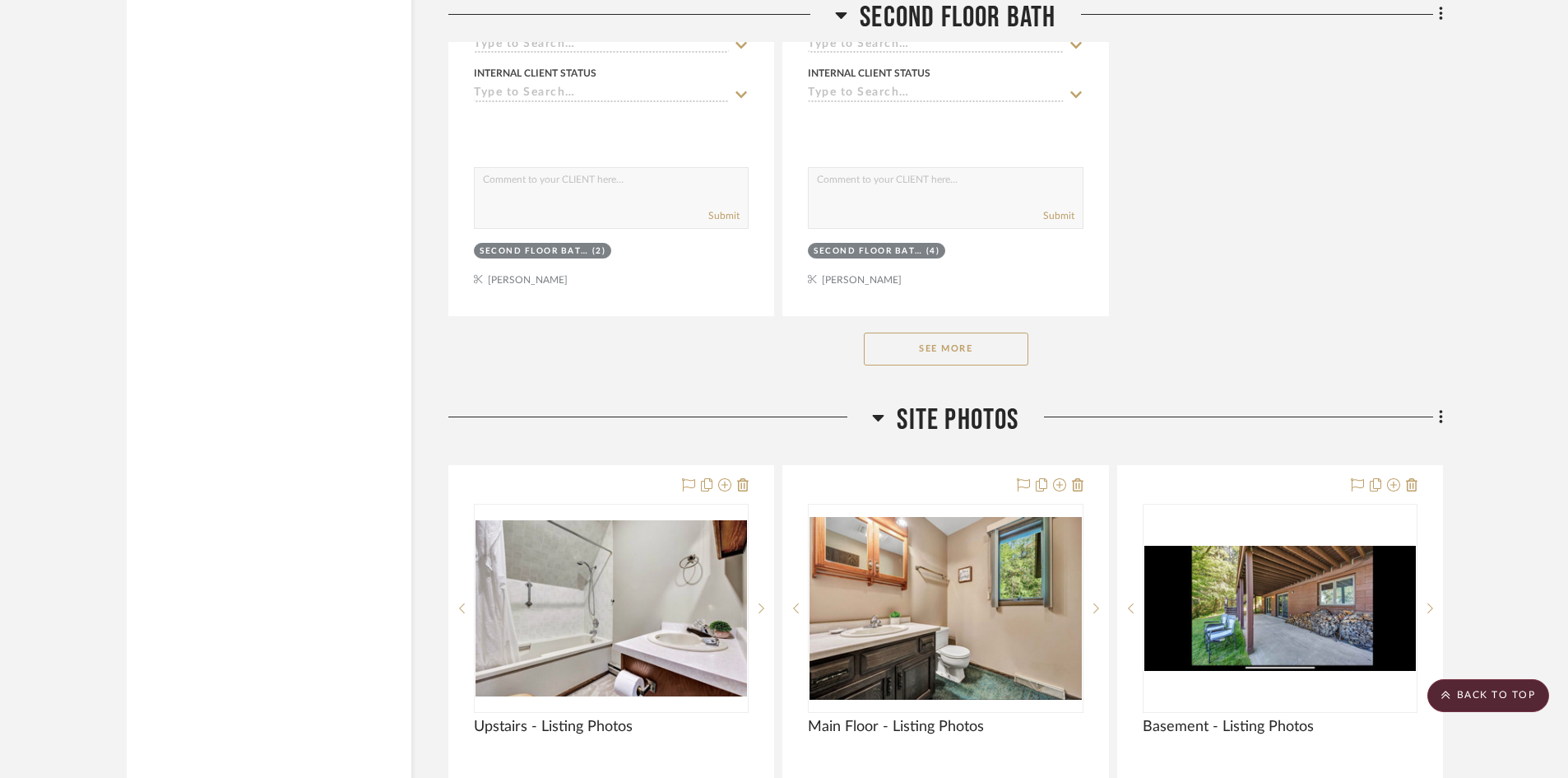
click at [987, 350] on button "See More" at bounding box center [945, 349] width 164 height 32
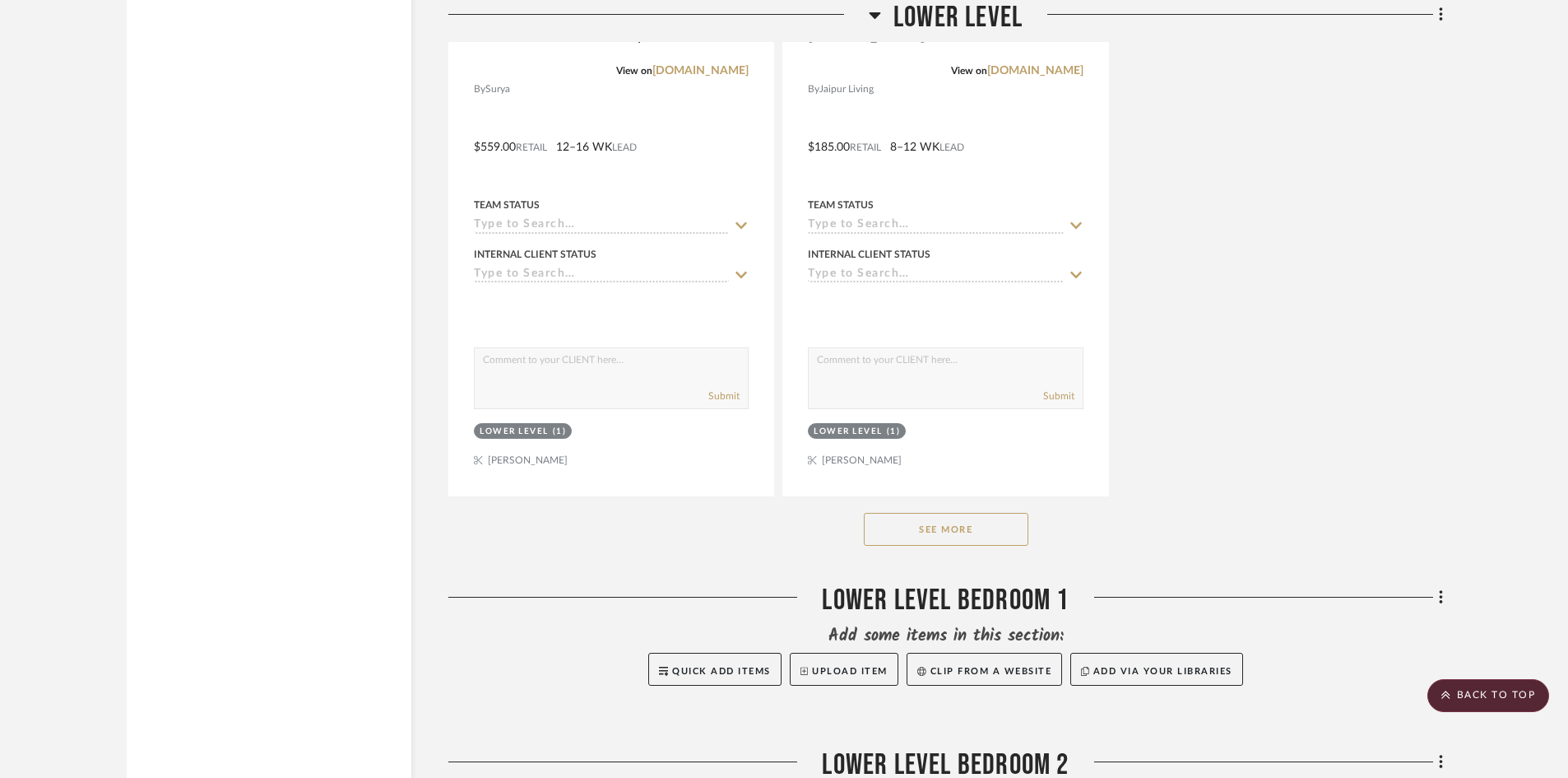
scroll to position [22137, 0]
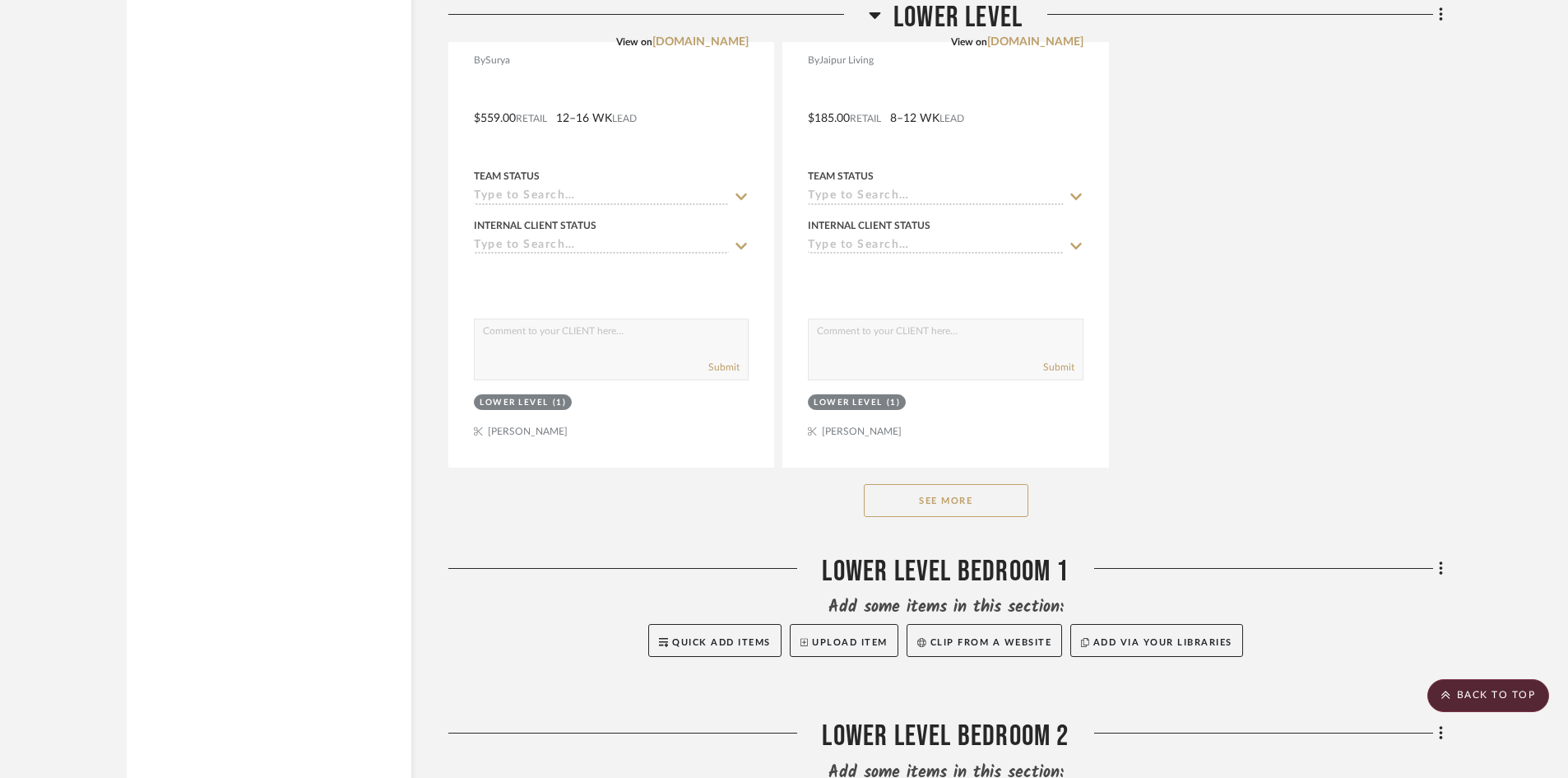
click at [971, 507] on button "See More" at bounding box center [945, 499] width 164 height 32
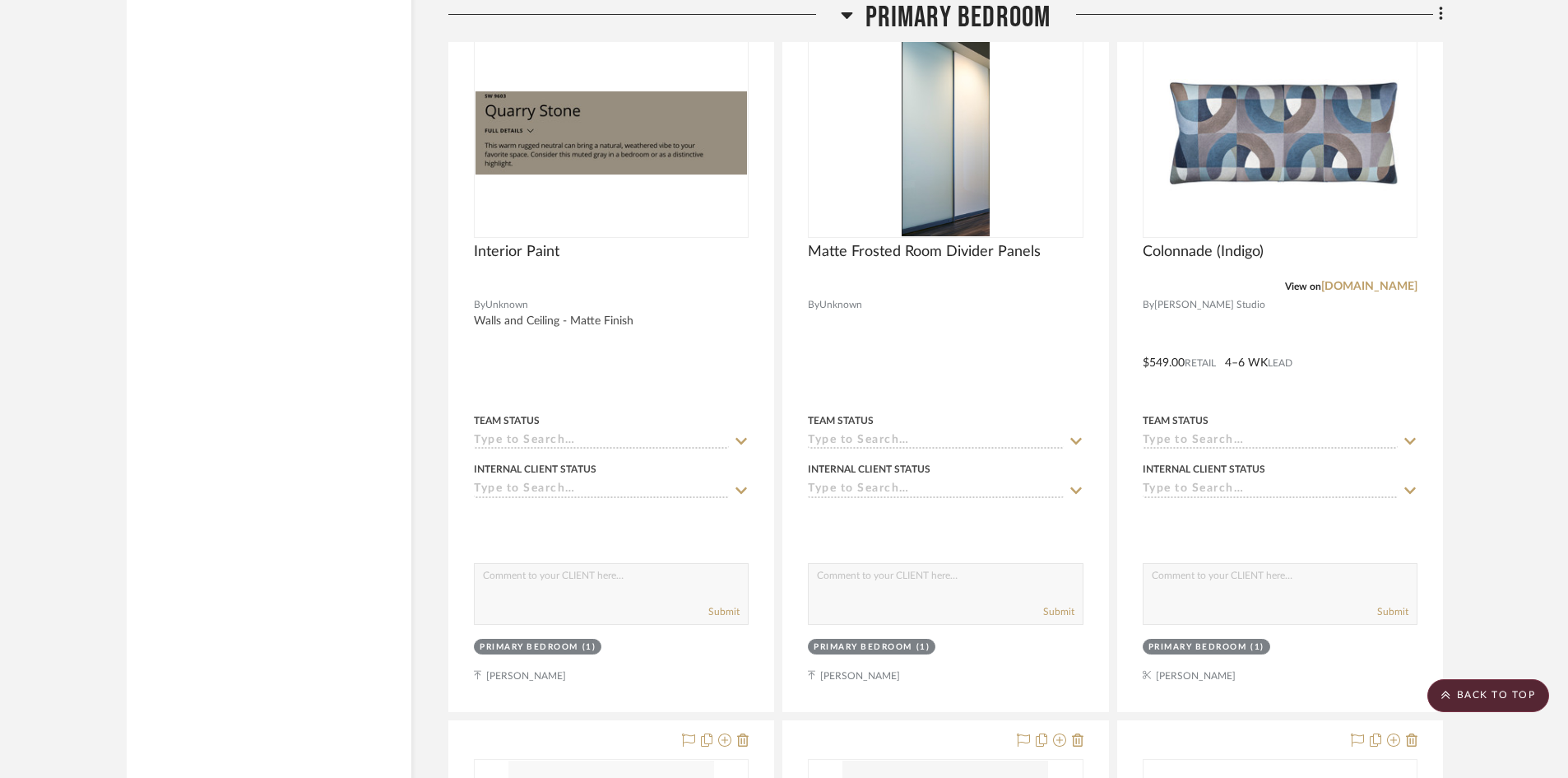
scroll to position [25921, 0]
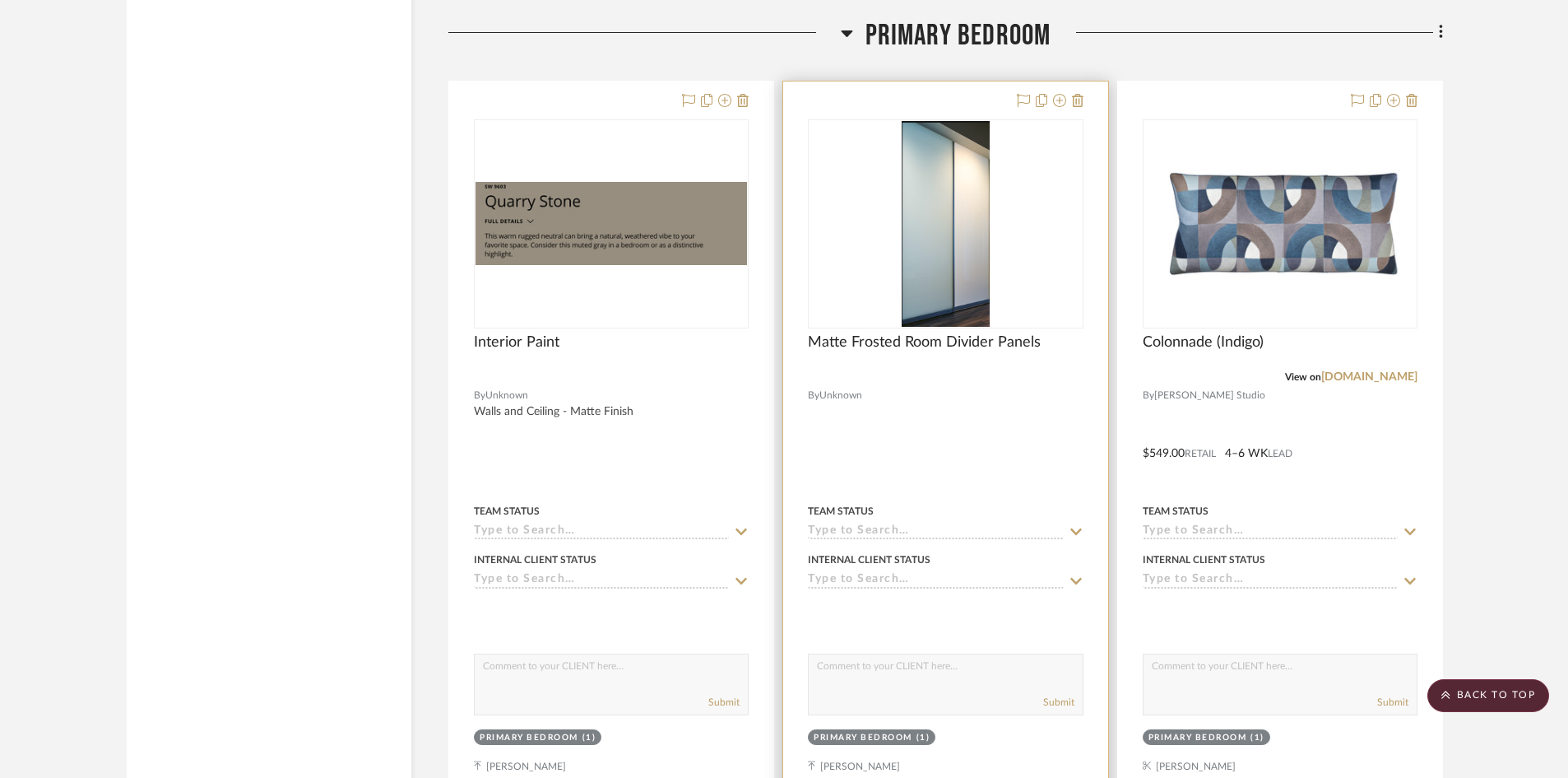
click at [945, 262] on img "0" at bounding box center [946, 224] width 89 height 206
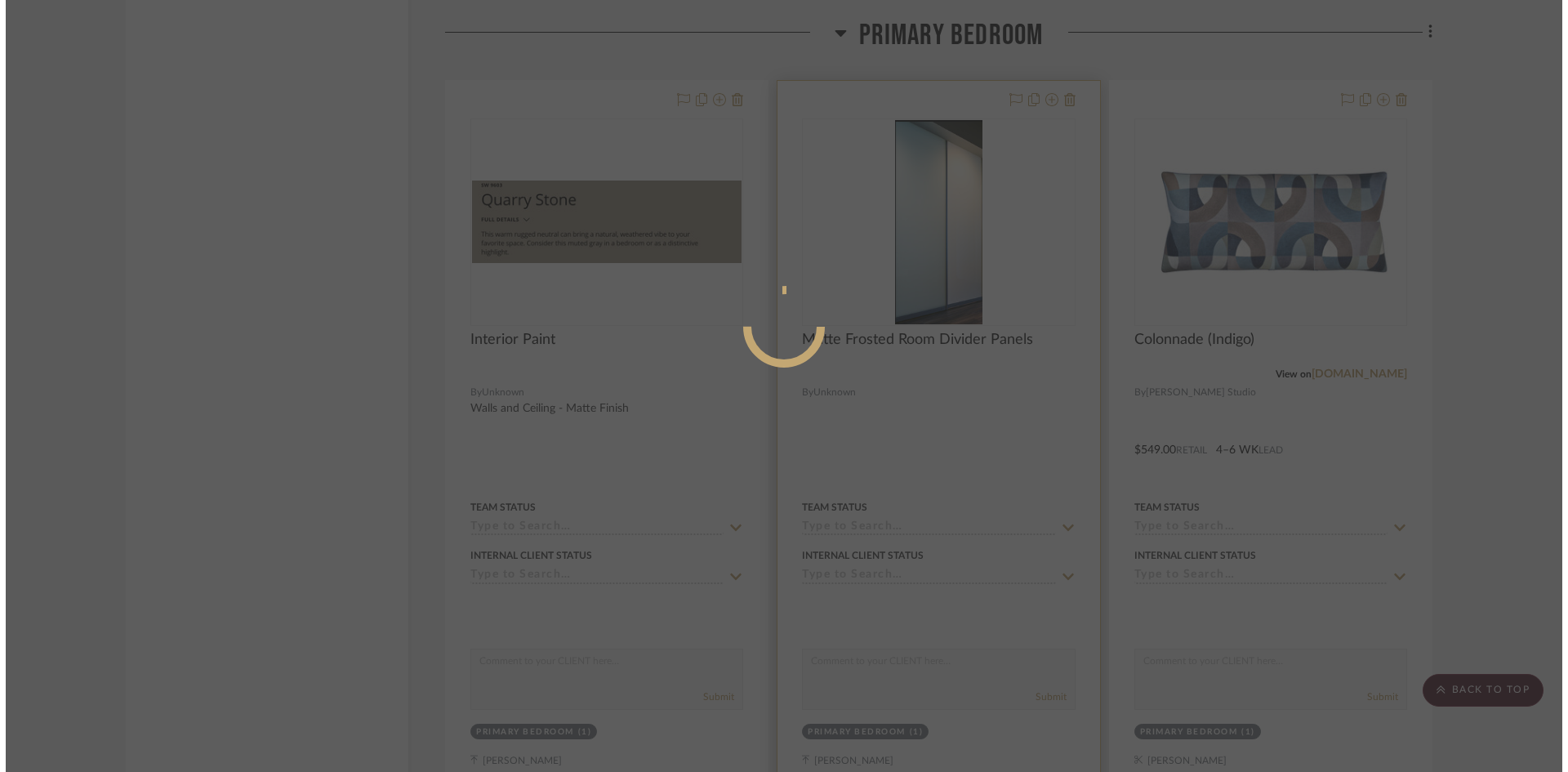
scroll to position [0, 0]
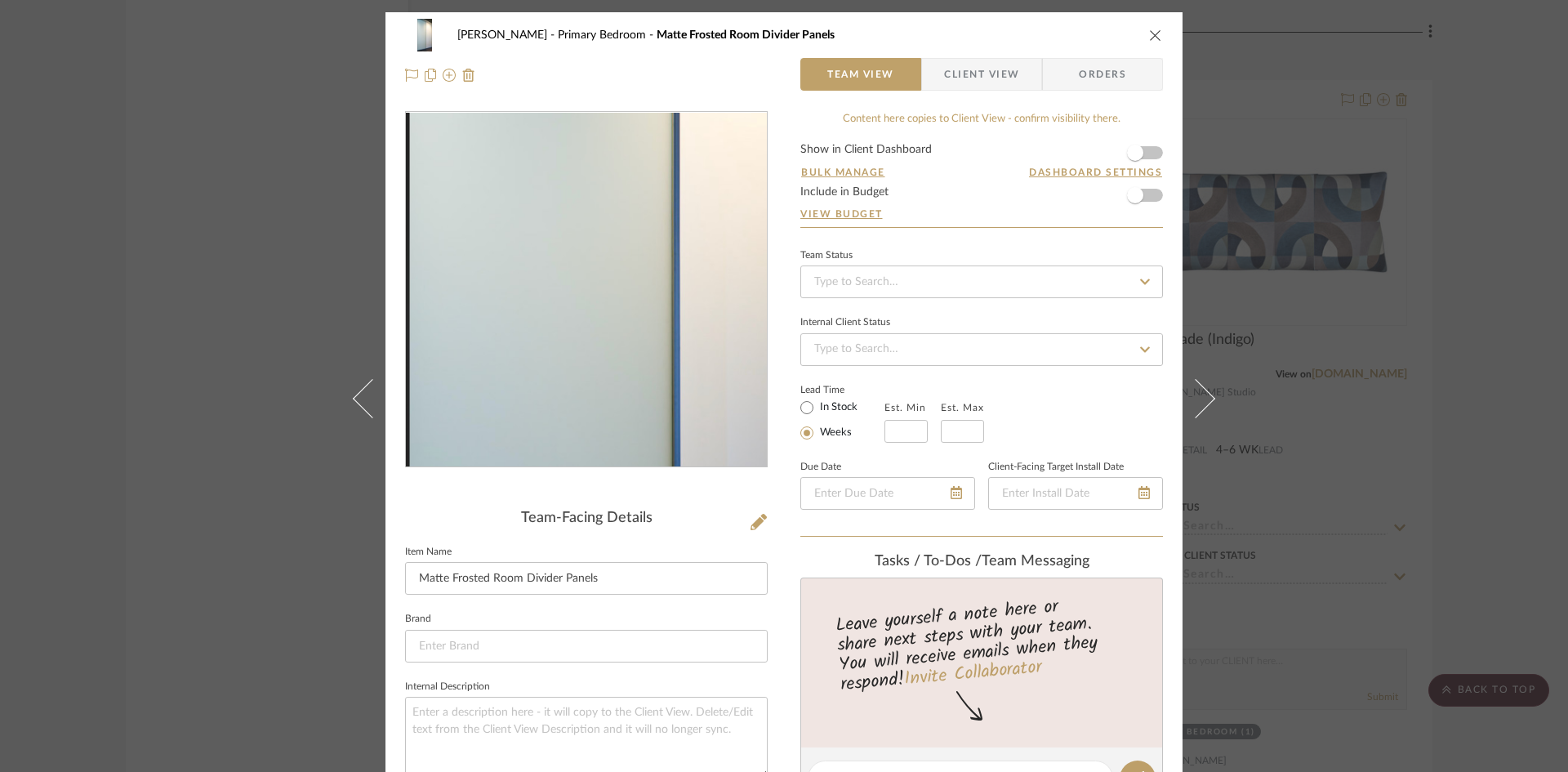
click at [530, 279] on img "0" at bounding box center [586, 289] width 152 height 355
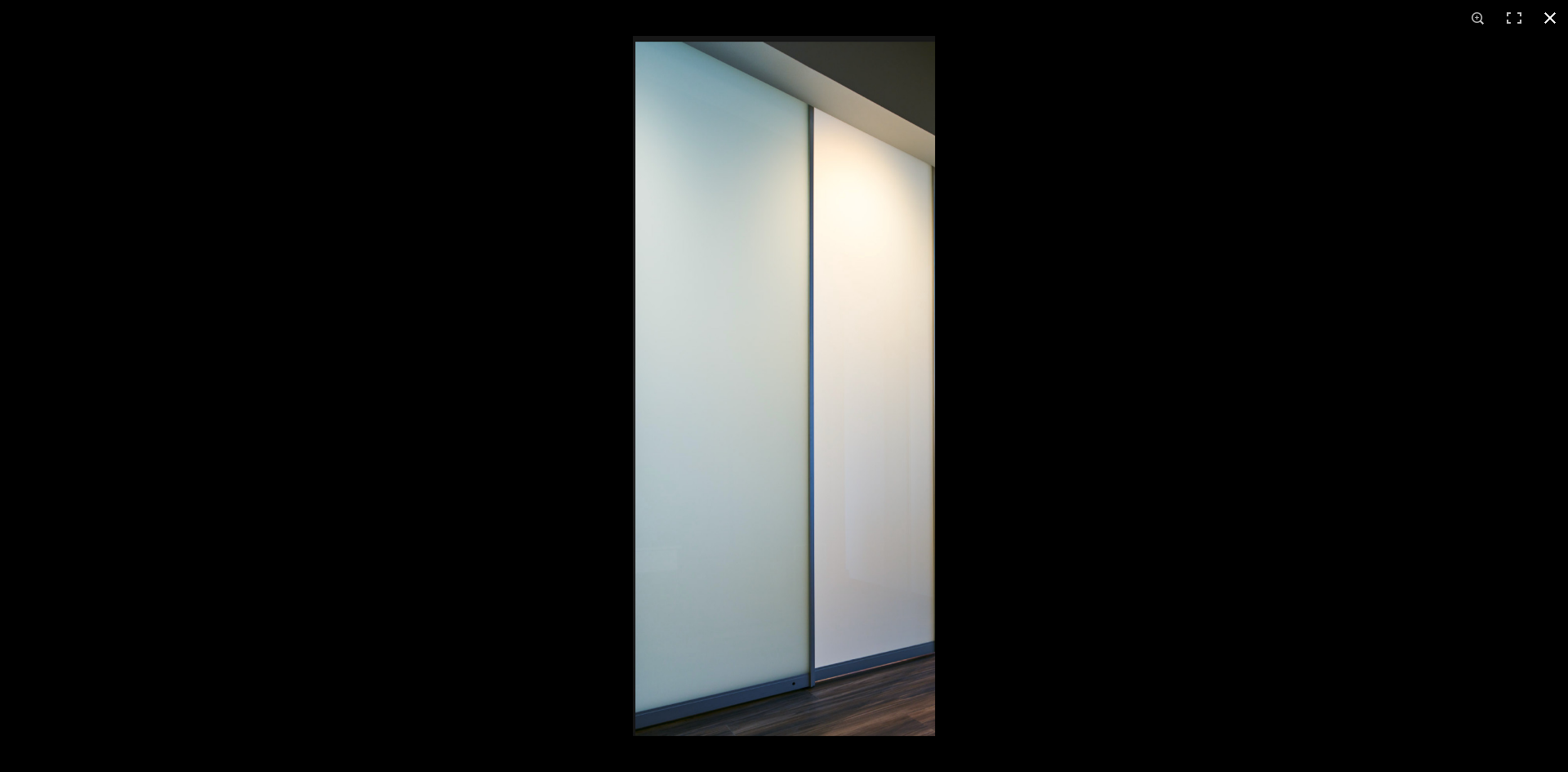
click at [1548, 18] on button at bounding box center [1550, 18] width 36 height 36
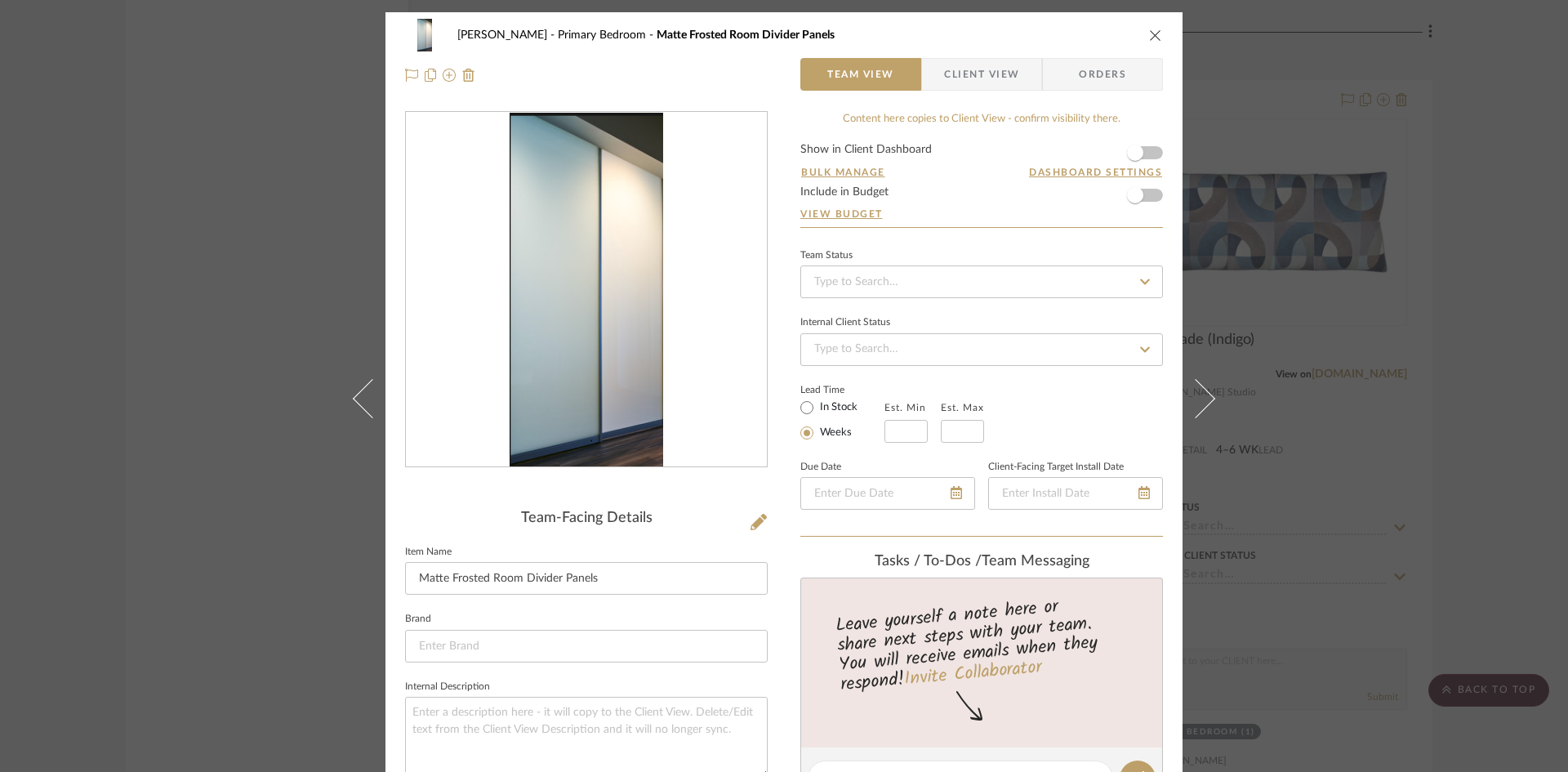
click at [1150, 30] on icon "close" at bounding box center [1155, 34] width 13 height 13
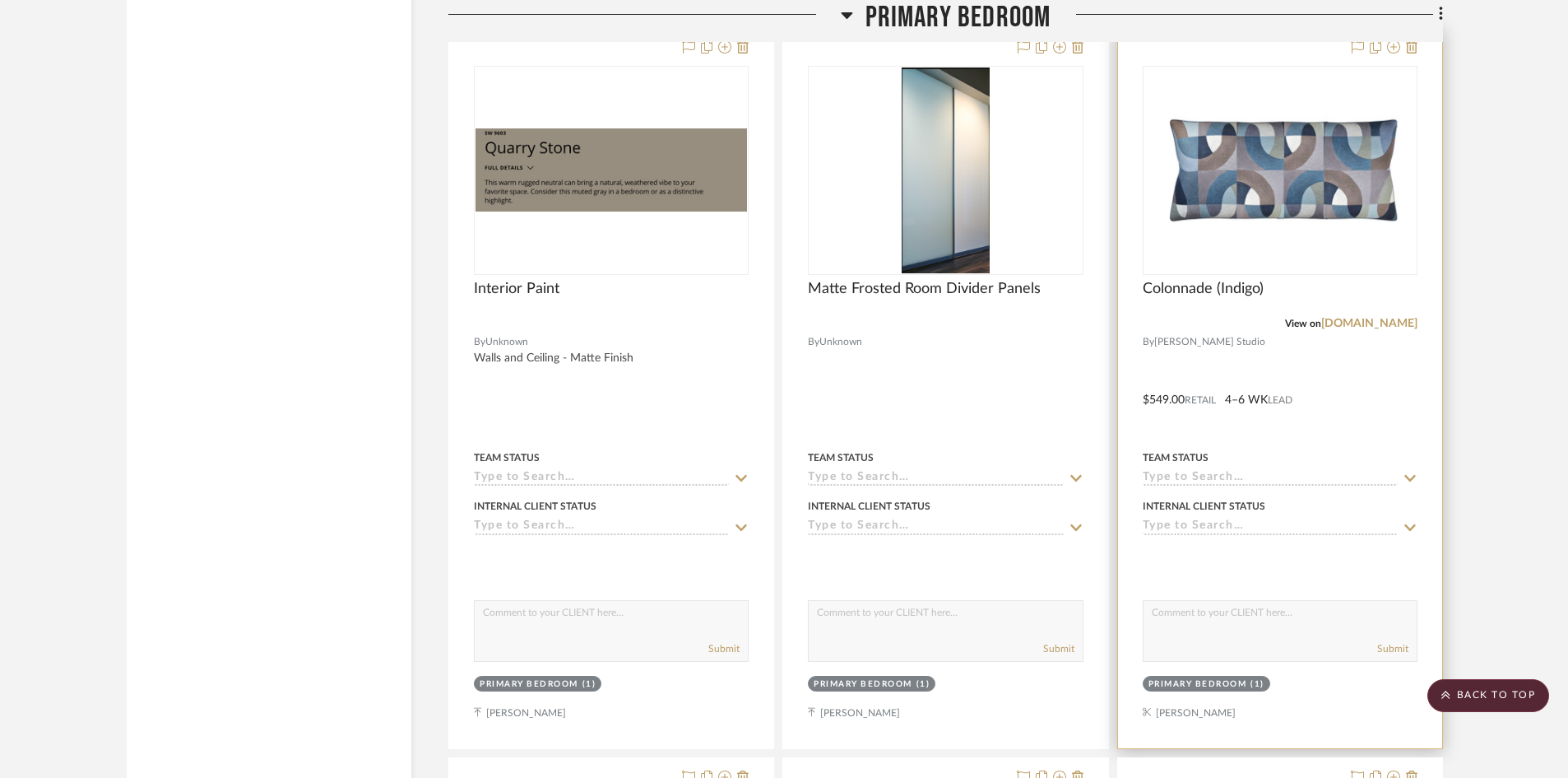
scroll to position [26004, 0]
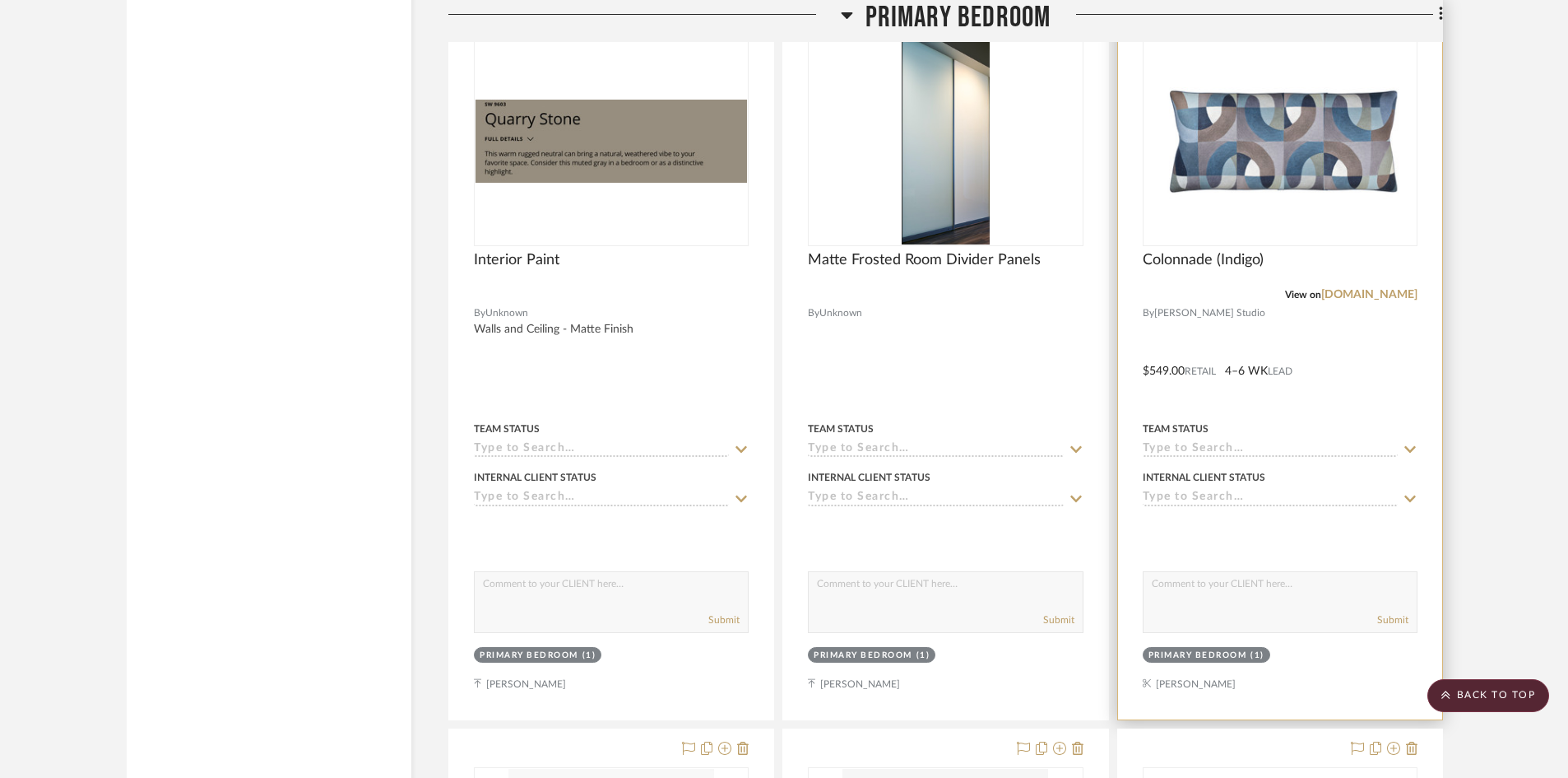
click at [1354, 348] on div at bounding box center [1280, 358] width 324 height 720
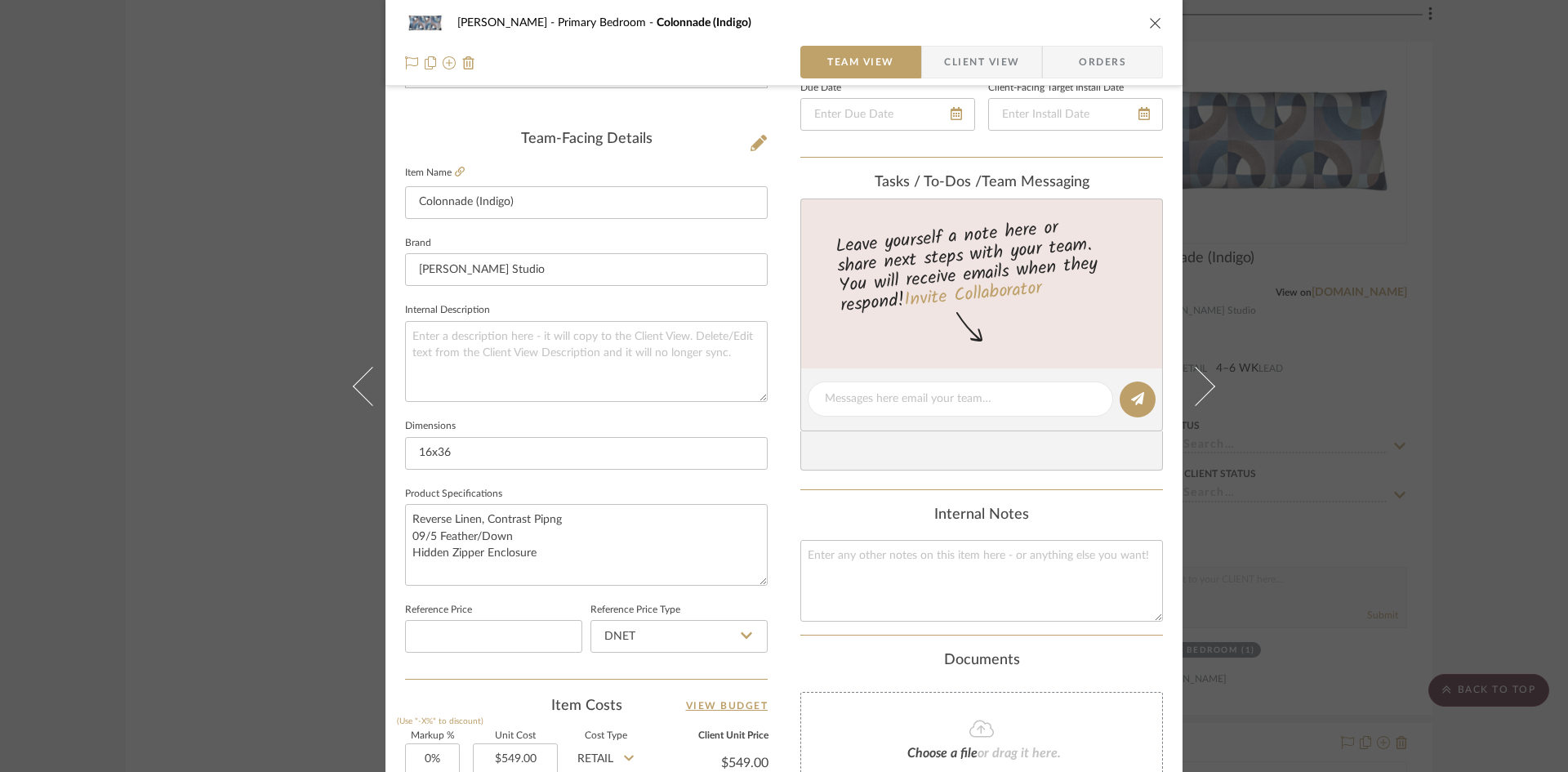
scroll to position [408, 0]
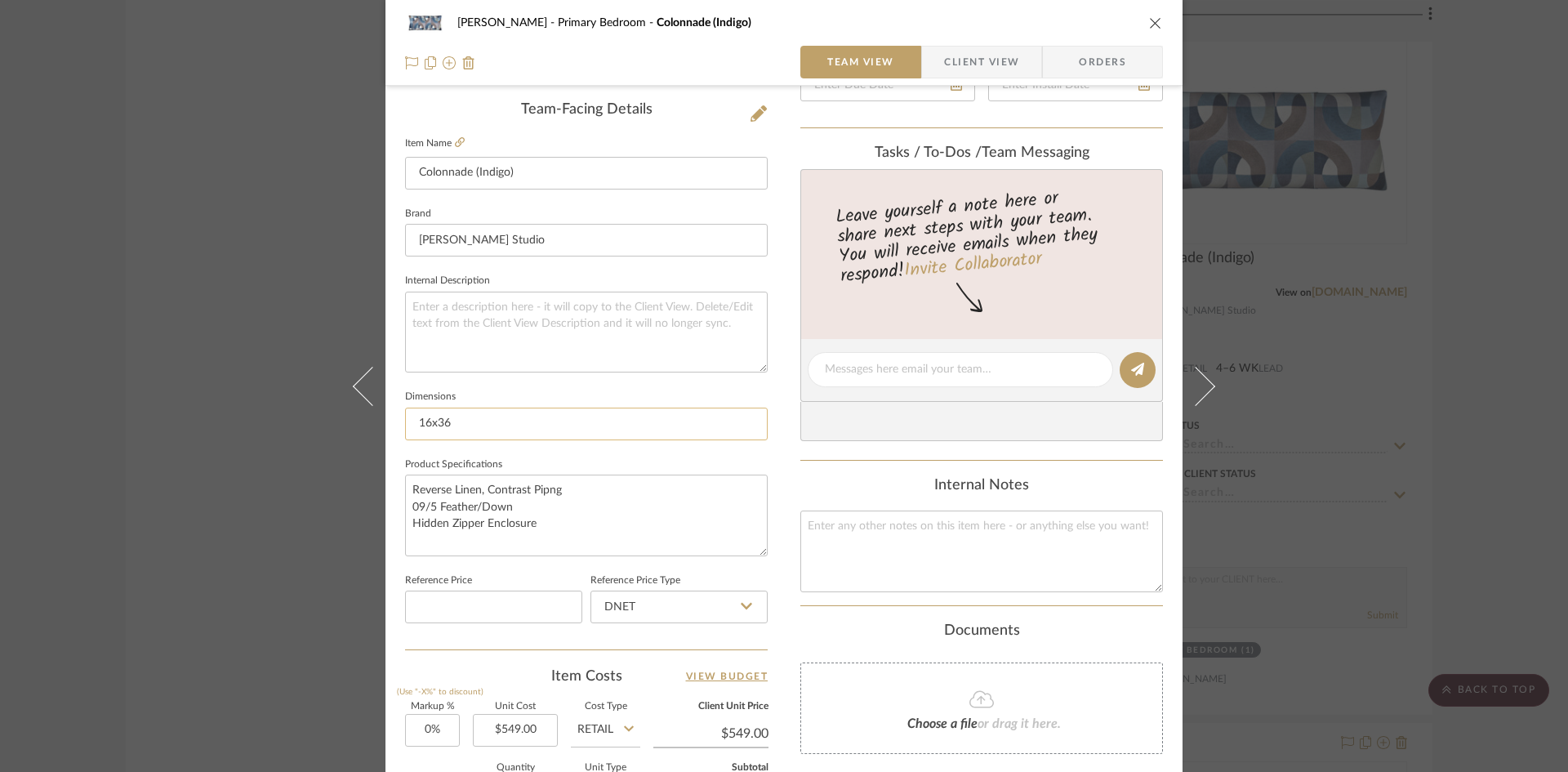
drag, startPoint x: 403, startPoint y: 413, endPoint x: 558, endPoint y: 429, distance: 155.8
click at [554, 429] on input "16x36" at bounding box center [586, 423] width 363 height 32
click at [558, 429] on input "16x36" at bounding box center [586, 423] width 363 height 32
drag, startPoint x: 401, startPoint y: 485, endPoint x: 636, endPoint y: 526, distance: 238.5
click at [633, 524] on textarea "Reverse Linen, Contrast Pipng 09/5 Feather/Down Hidden Zipper Enclosure" at bounding box center [586, 514] width 363 height 81
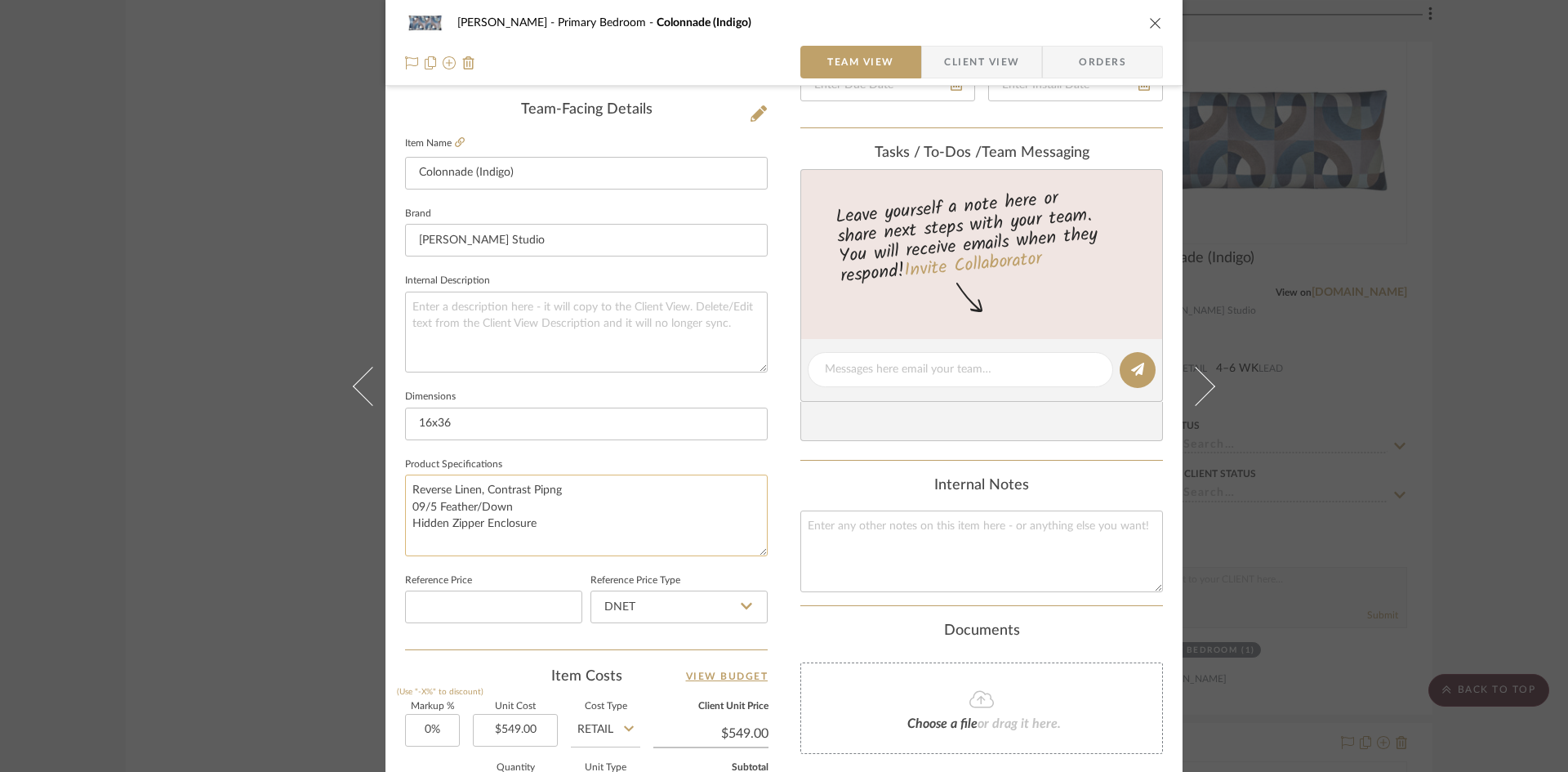
click at [633, 528] on textarea "Reverse Linen, Contrast Pipng 09/5 Feather/Down Hidden Zipper Enclosure" at bounding box center [586, 514] width 363 height 81
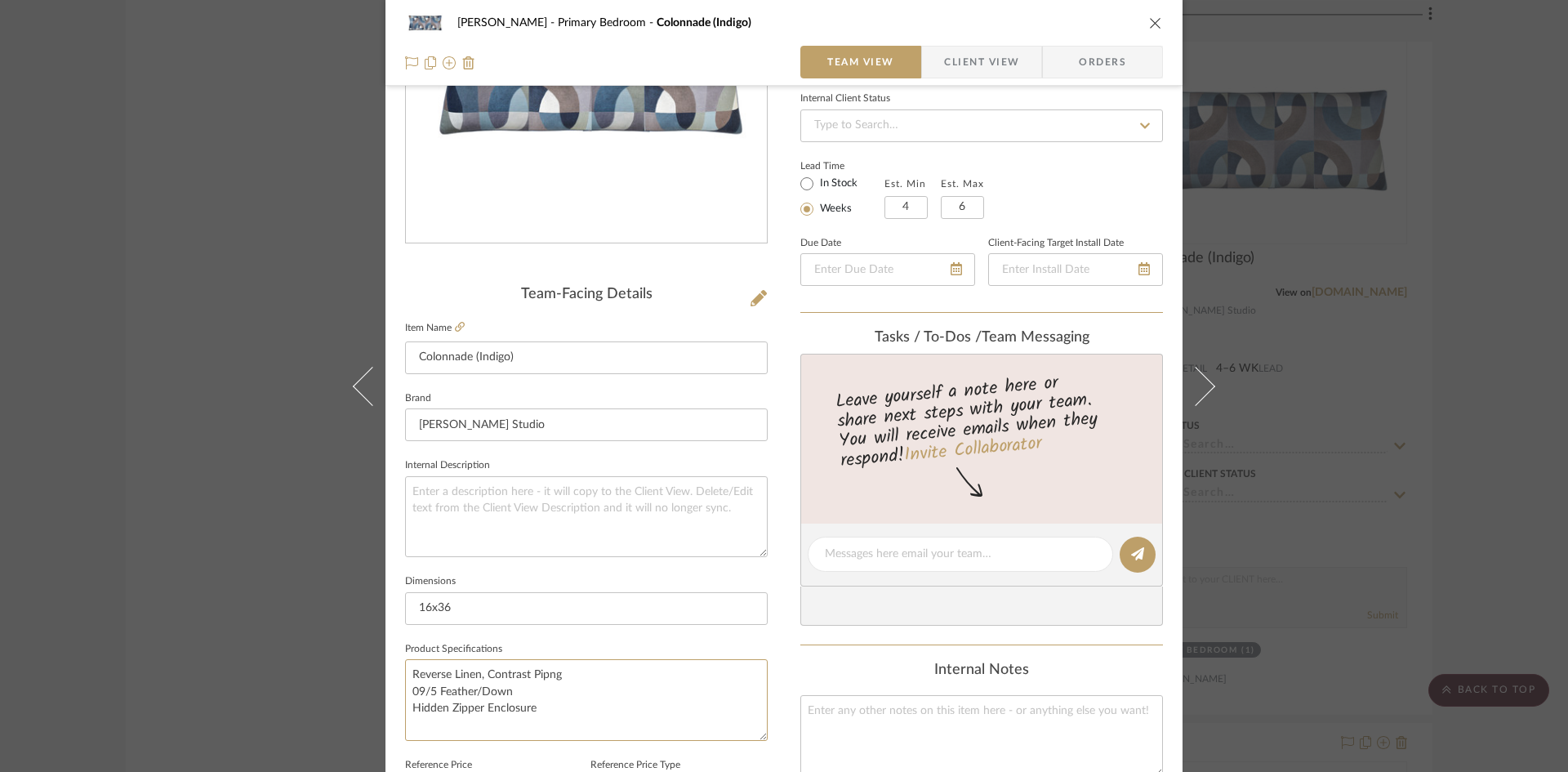
scroll to position [0, 0]
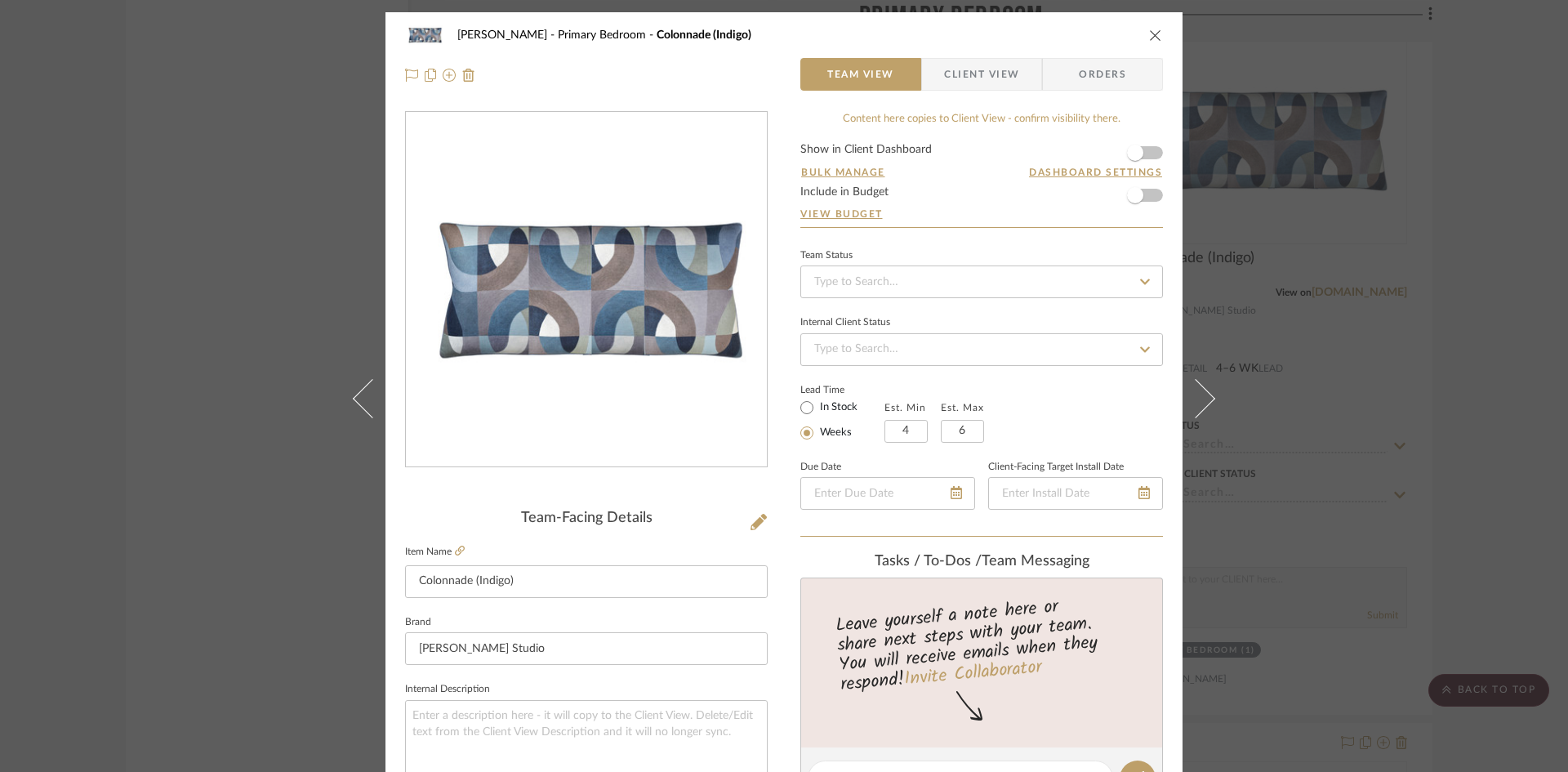
click at [1150, 37] on icon "close" at bounding box center [1155, 34] width 13 height 13
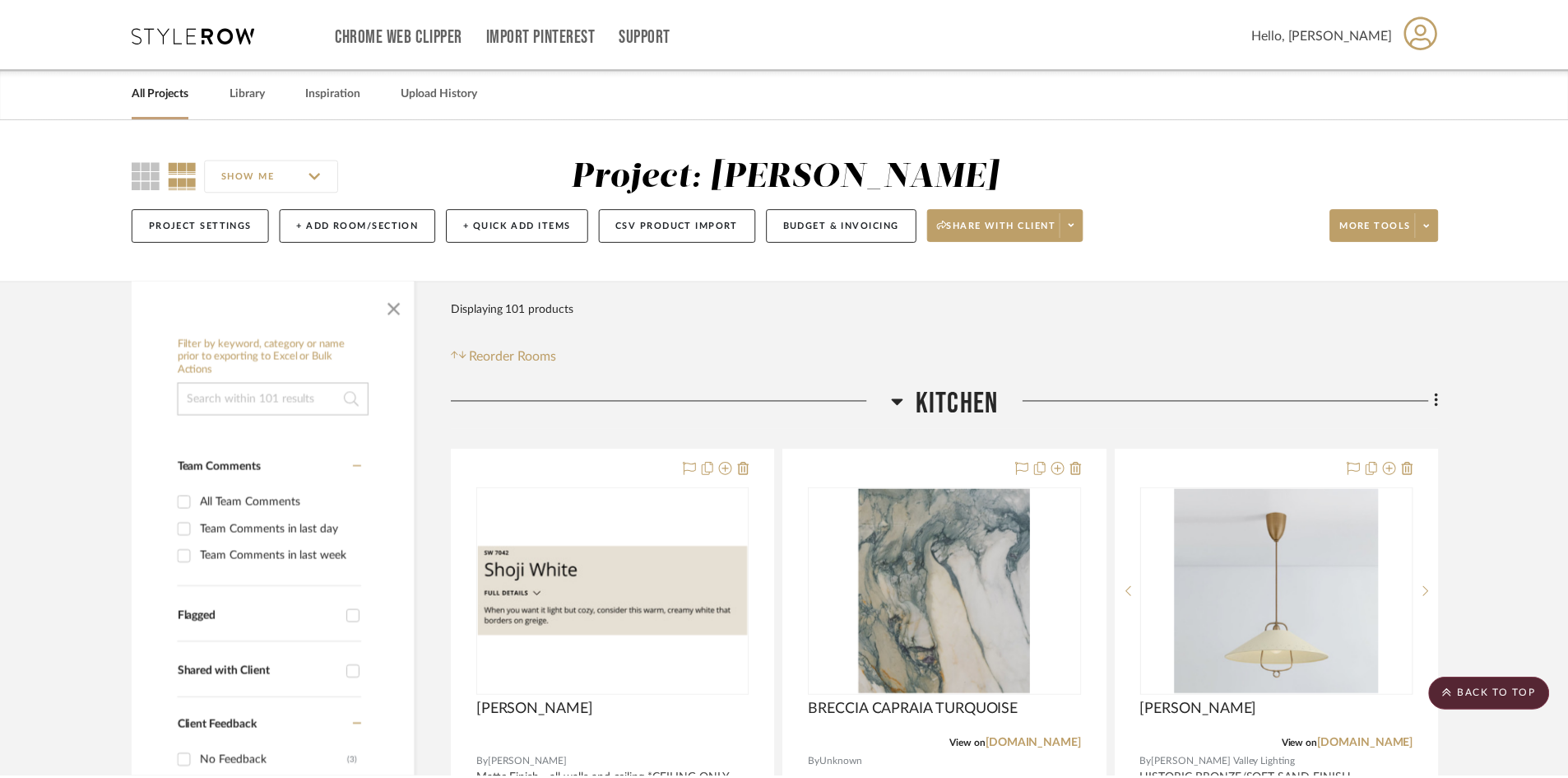
scroll to position [26004, 0]
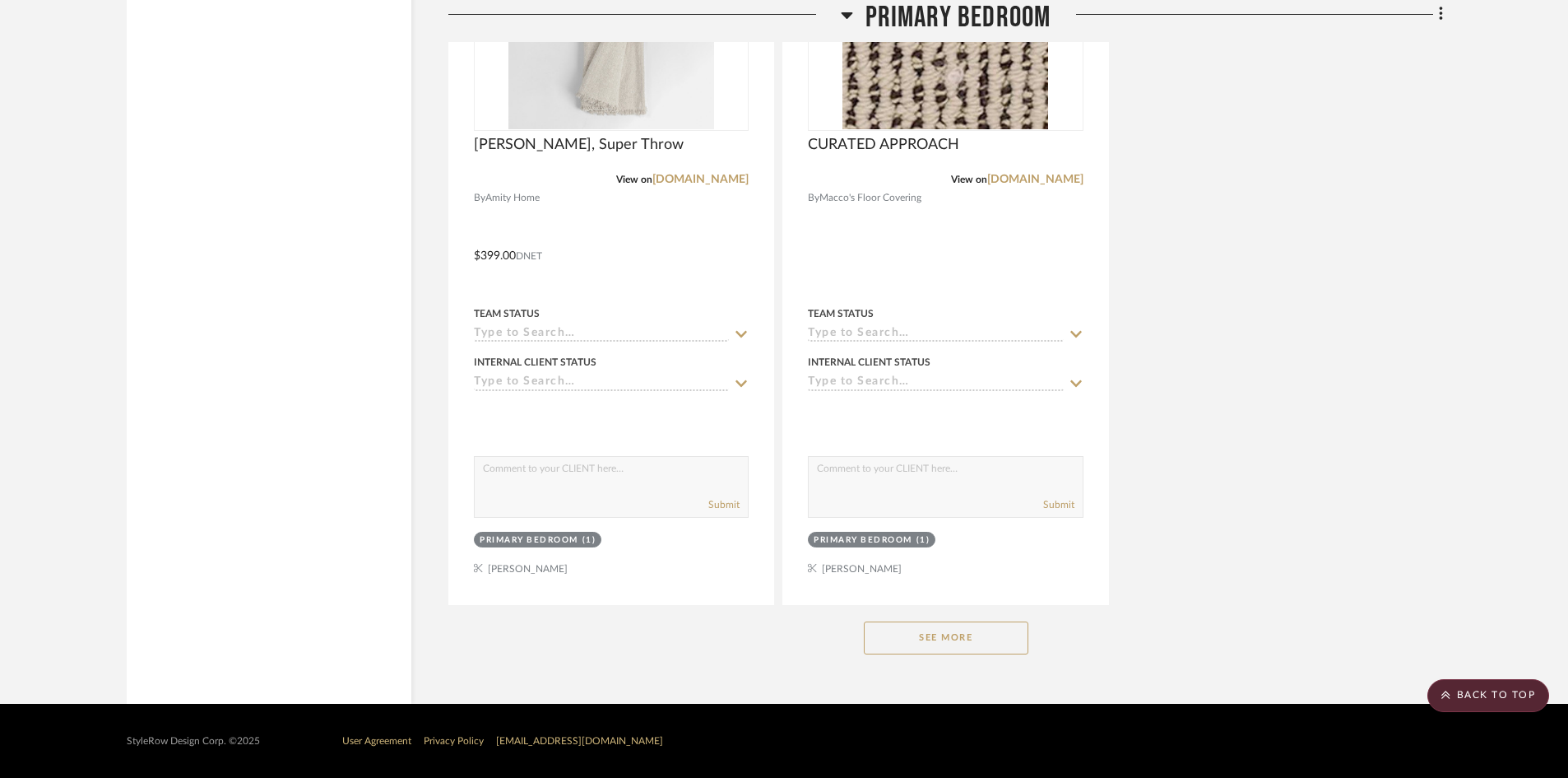
scroll to position [27581, 0]
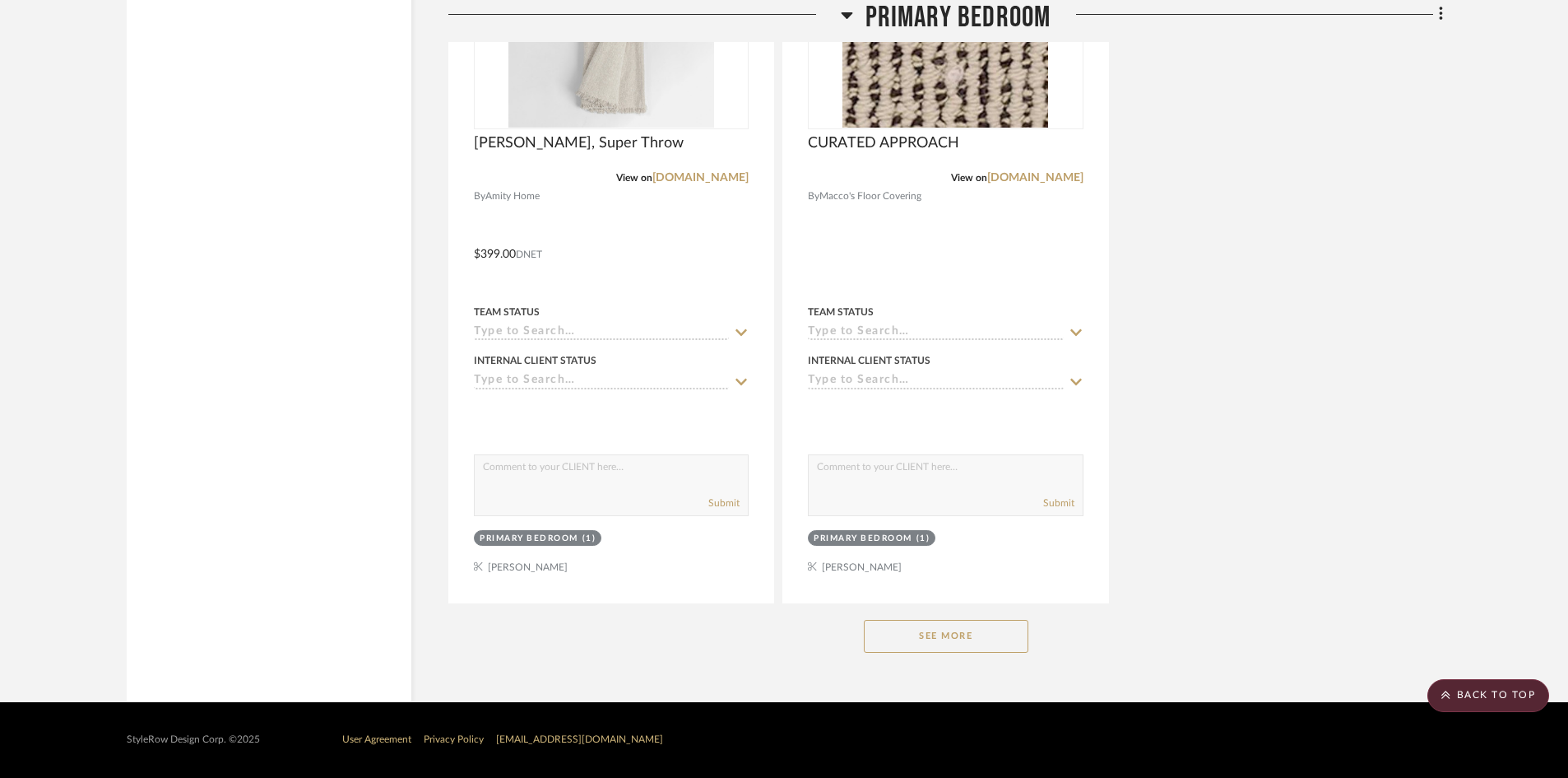
click at [966, 640] on button "See More" at bounding box center [945, 635] width 164 height 32
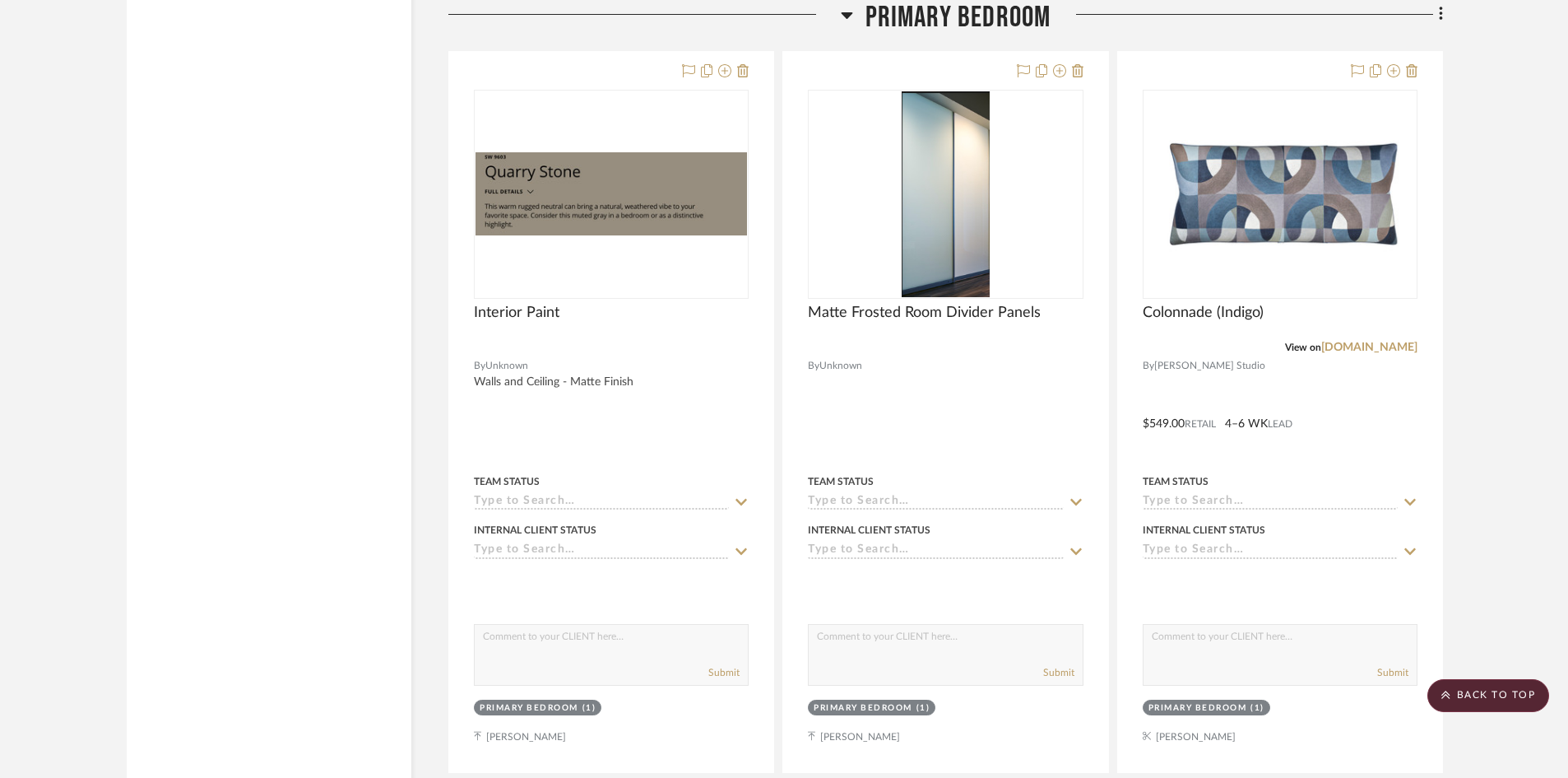
scroll to position [25935, 0]
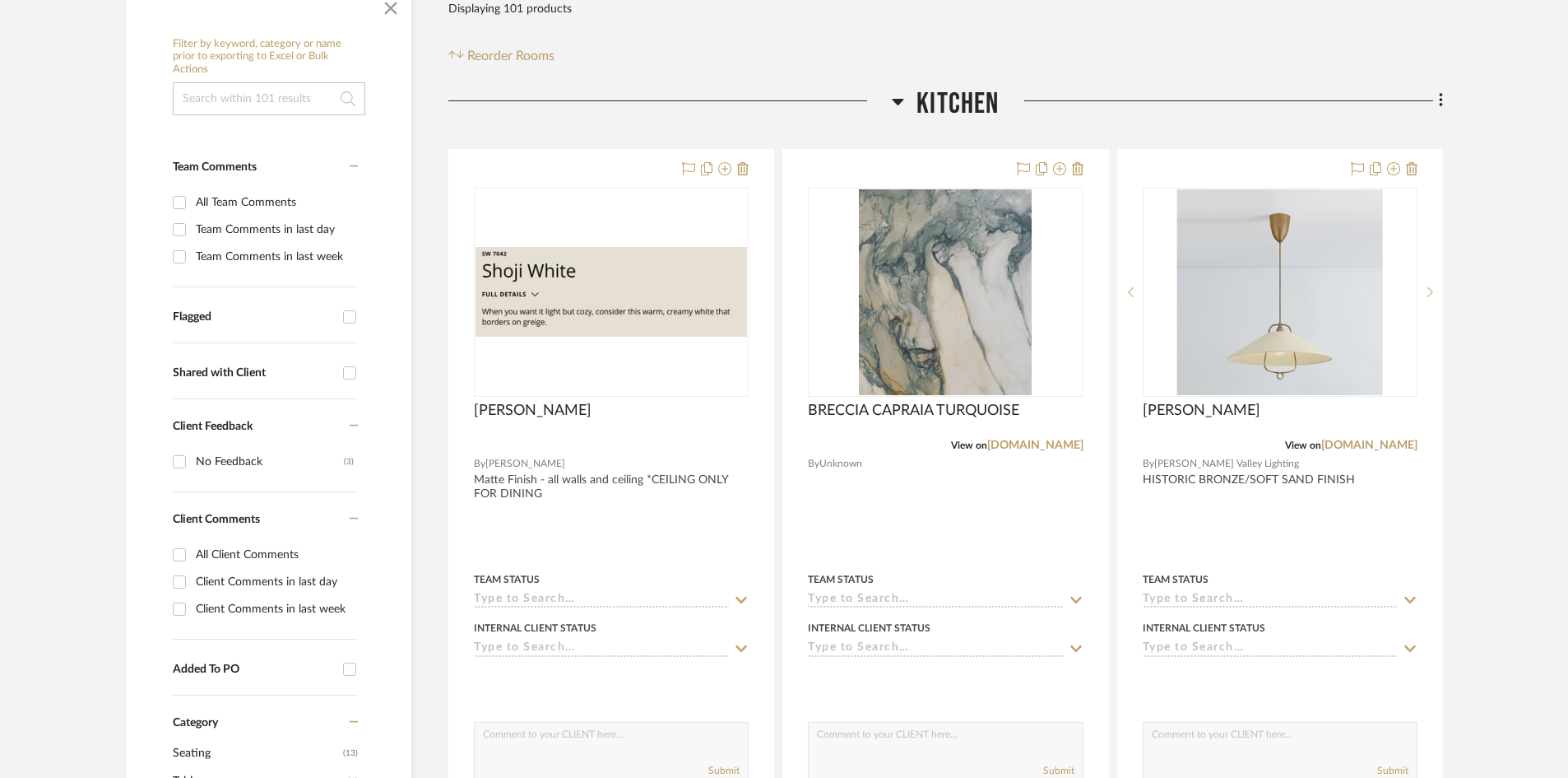
scroll to position [329, 0]
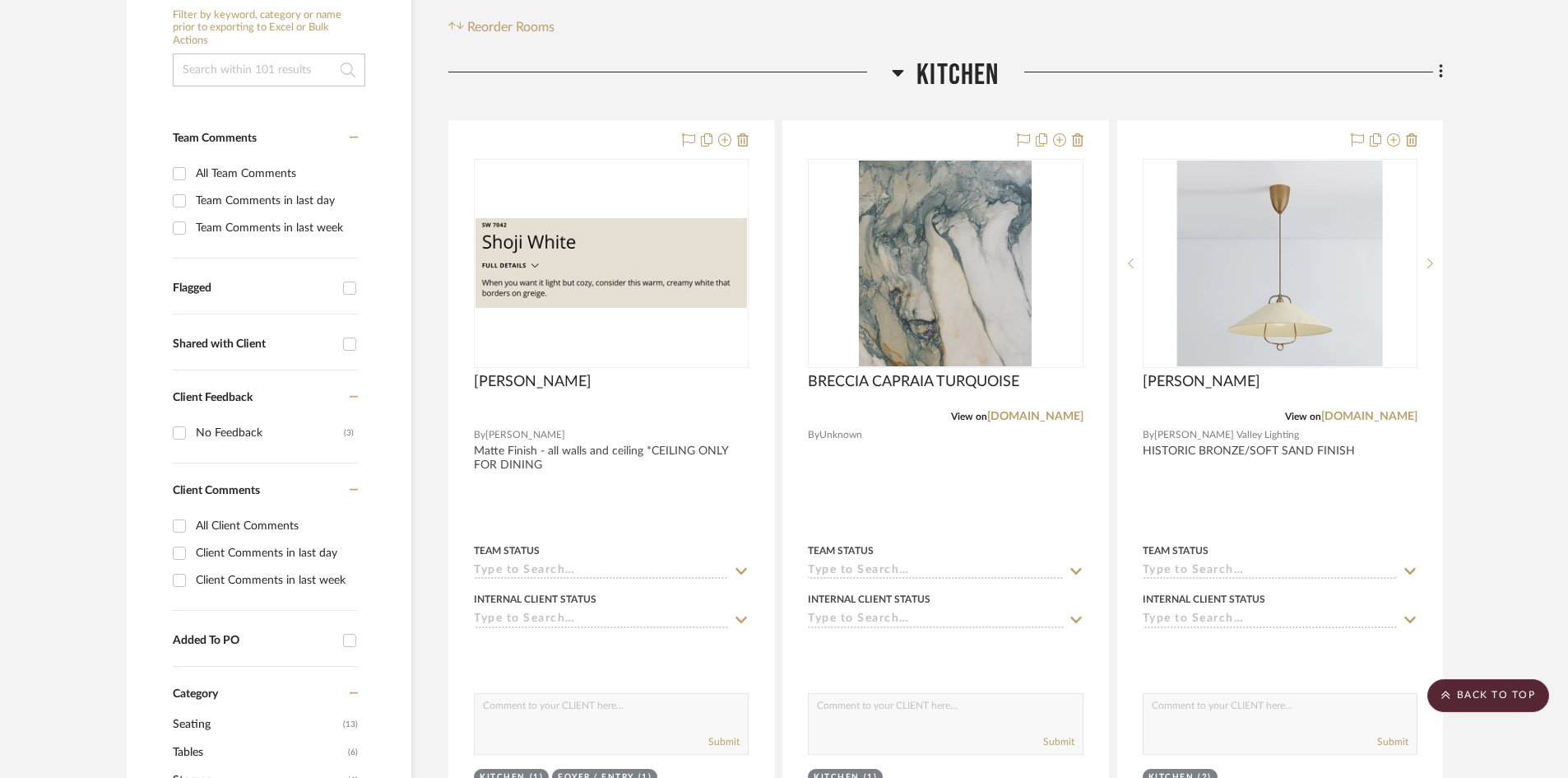
click at [963, 72] on span "Kitchen" at bounding box center [958, 75] width 83 height 35
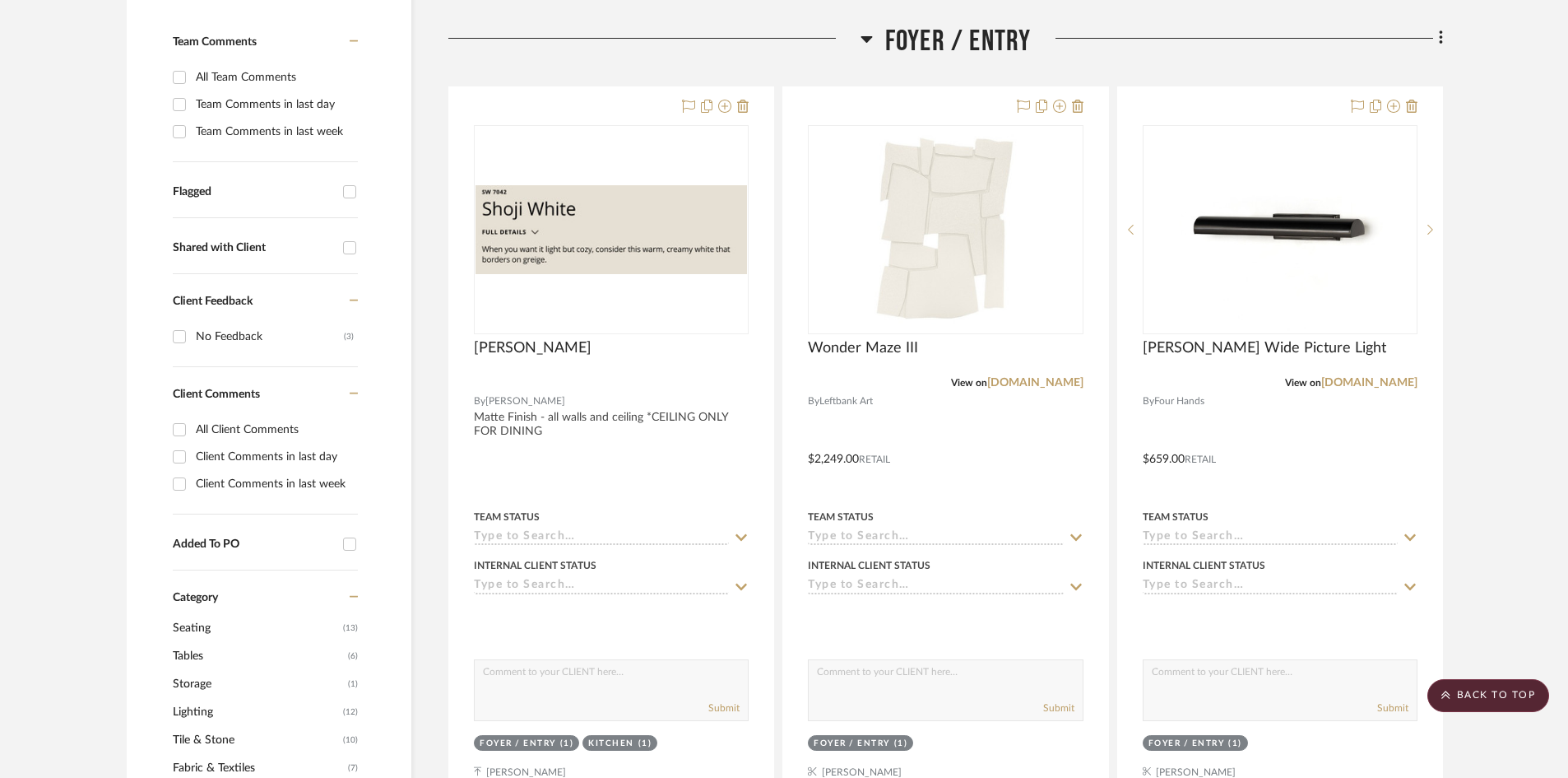
scroll to position [412, 0]
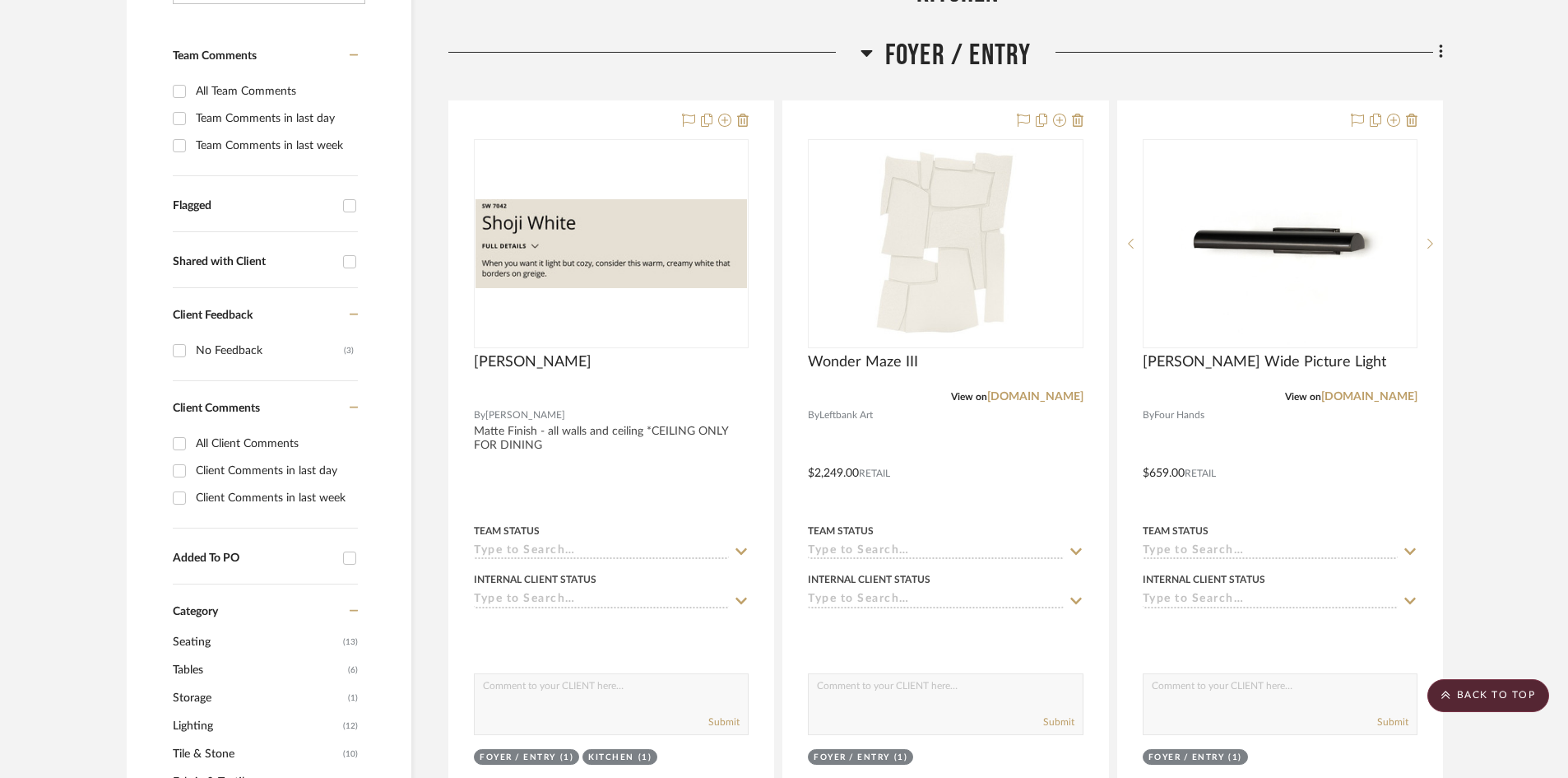
click at [976, 59] on span "Foyer / Entry" at bounding box center [958, 55] width 147 height 35
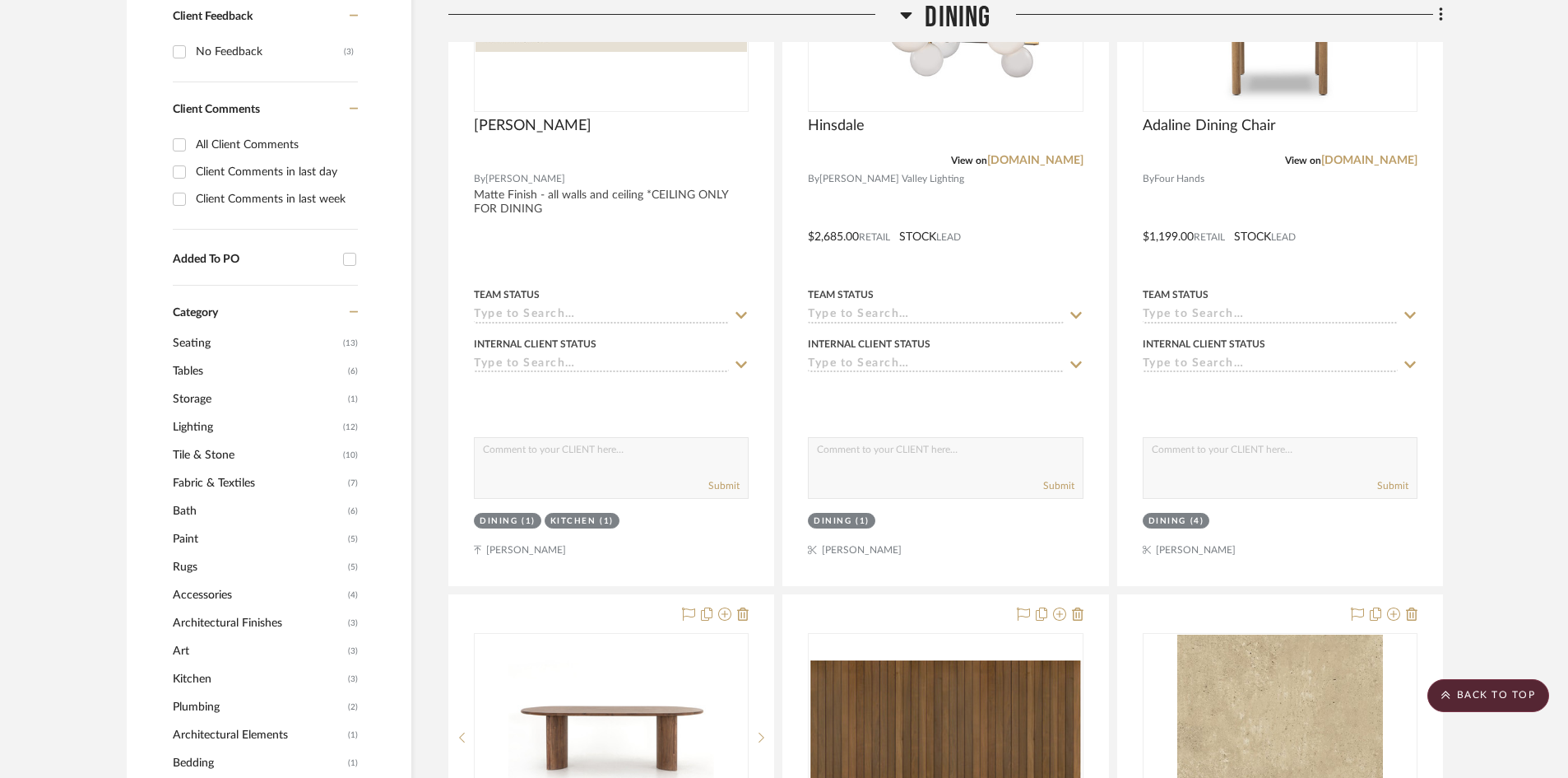
scroll to position [329, 0]
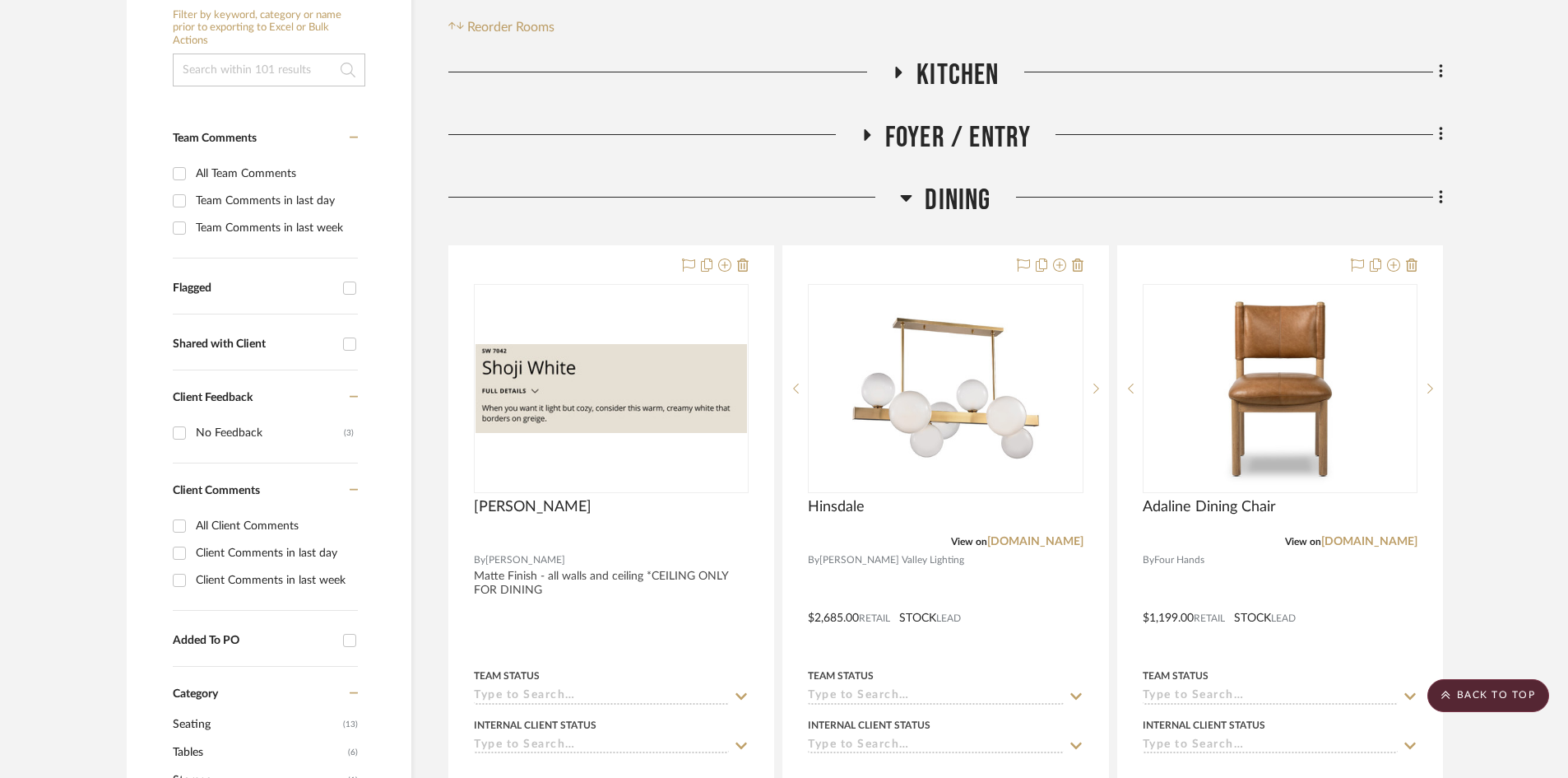
click at [948, 193] on span "Dining" at bounding box center [957, 201] width 66 height 35
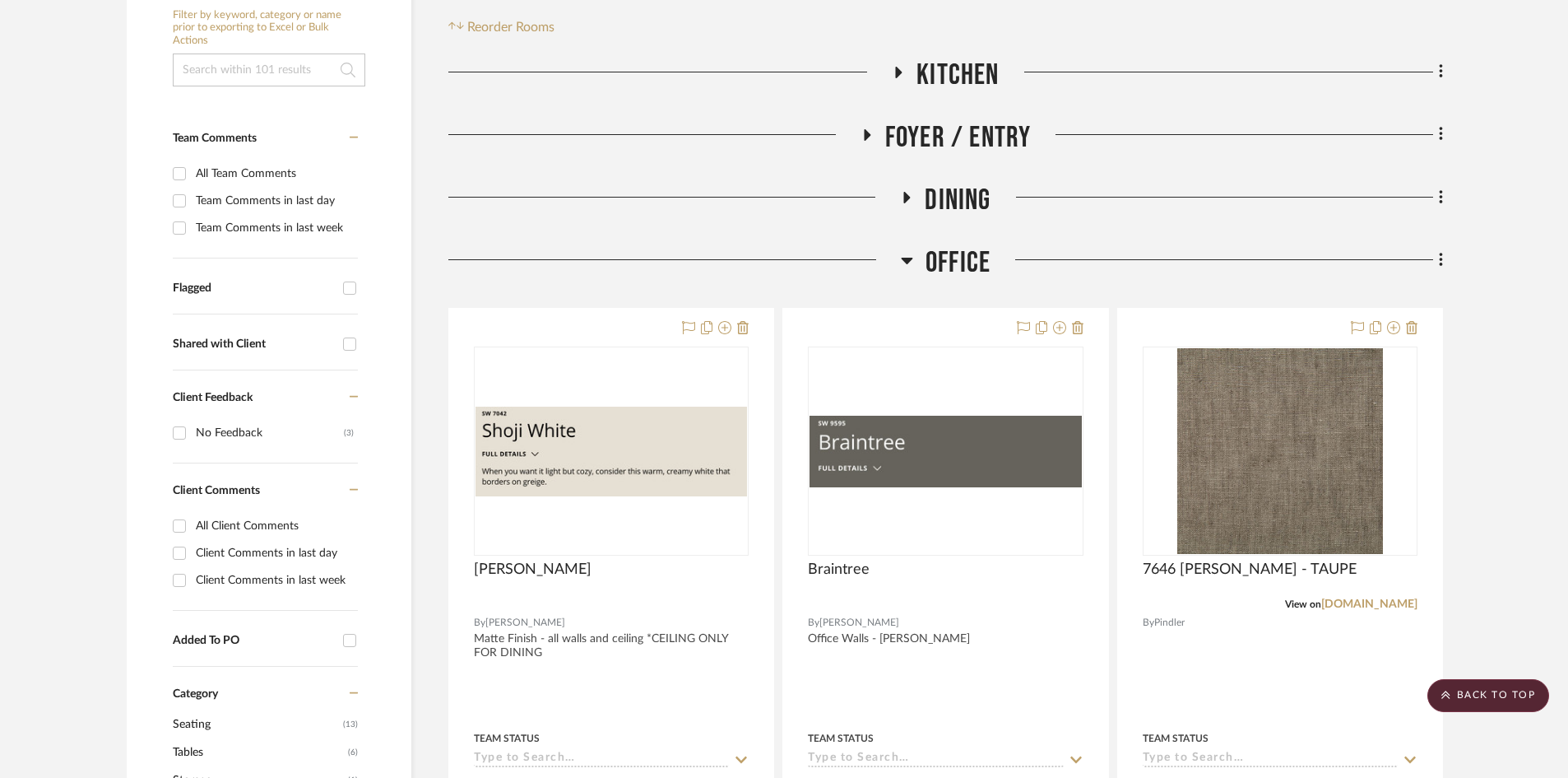
click at [961, 262] on span "Office" at bounding box center [958, 263] width 65 height 35
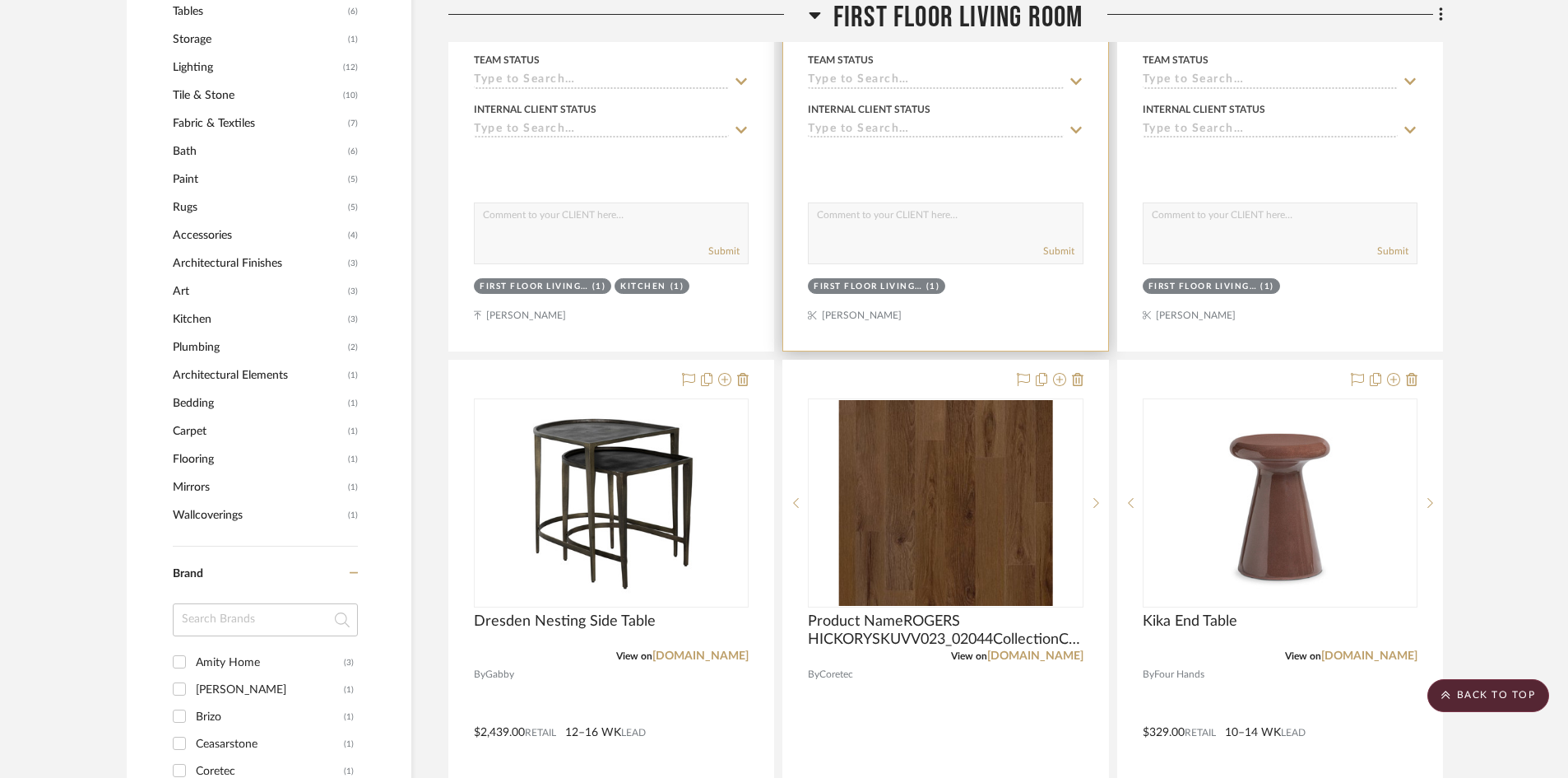
scroll to position [741, 0]
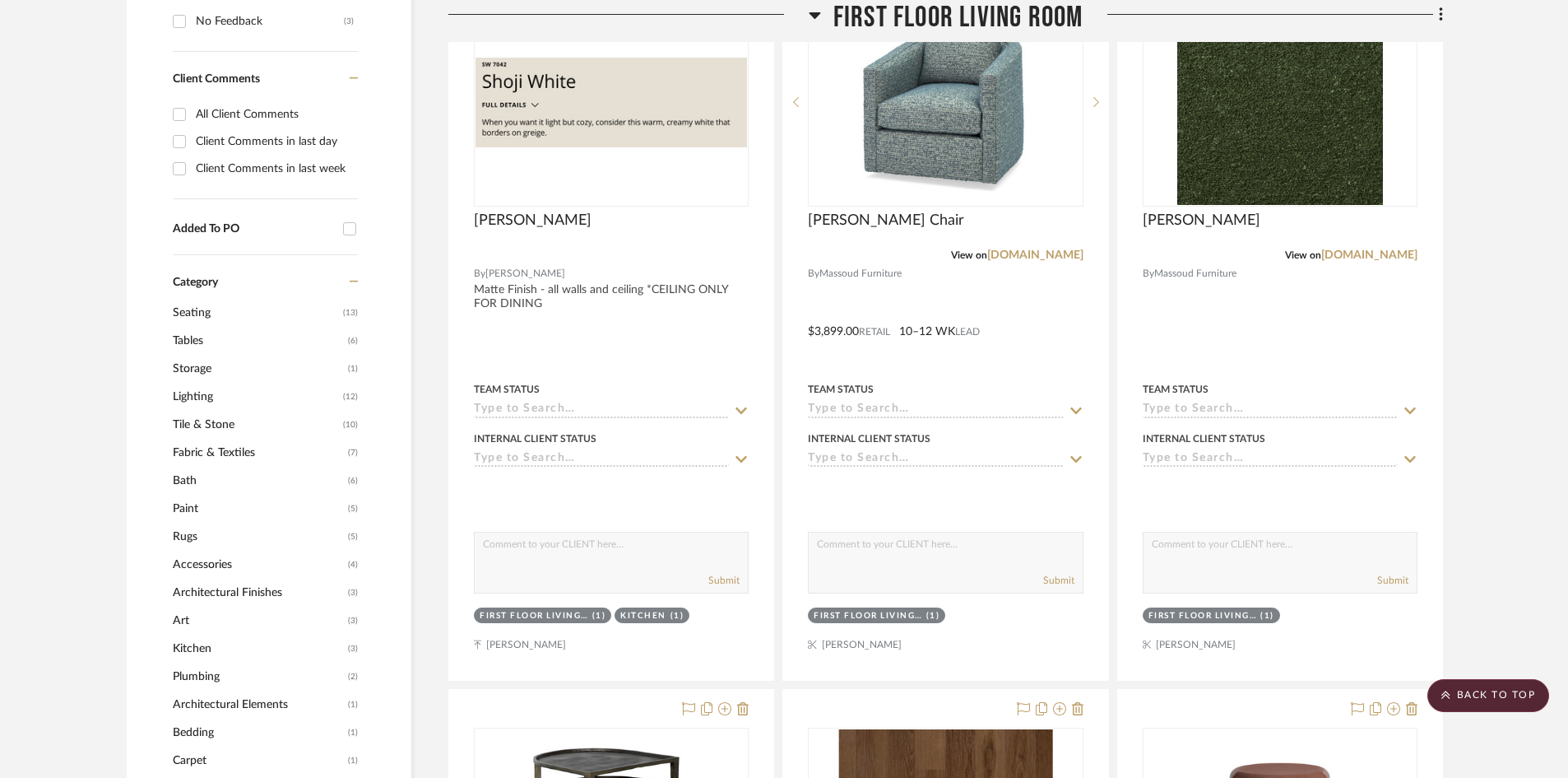
click at [983, 12] on span "First Floor Living Room" at bounding box center [958, 18] width 250 height 35
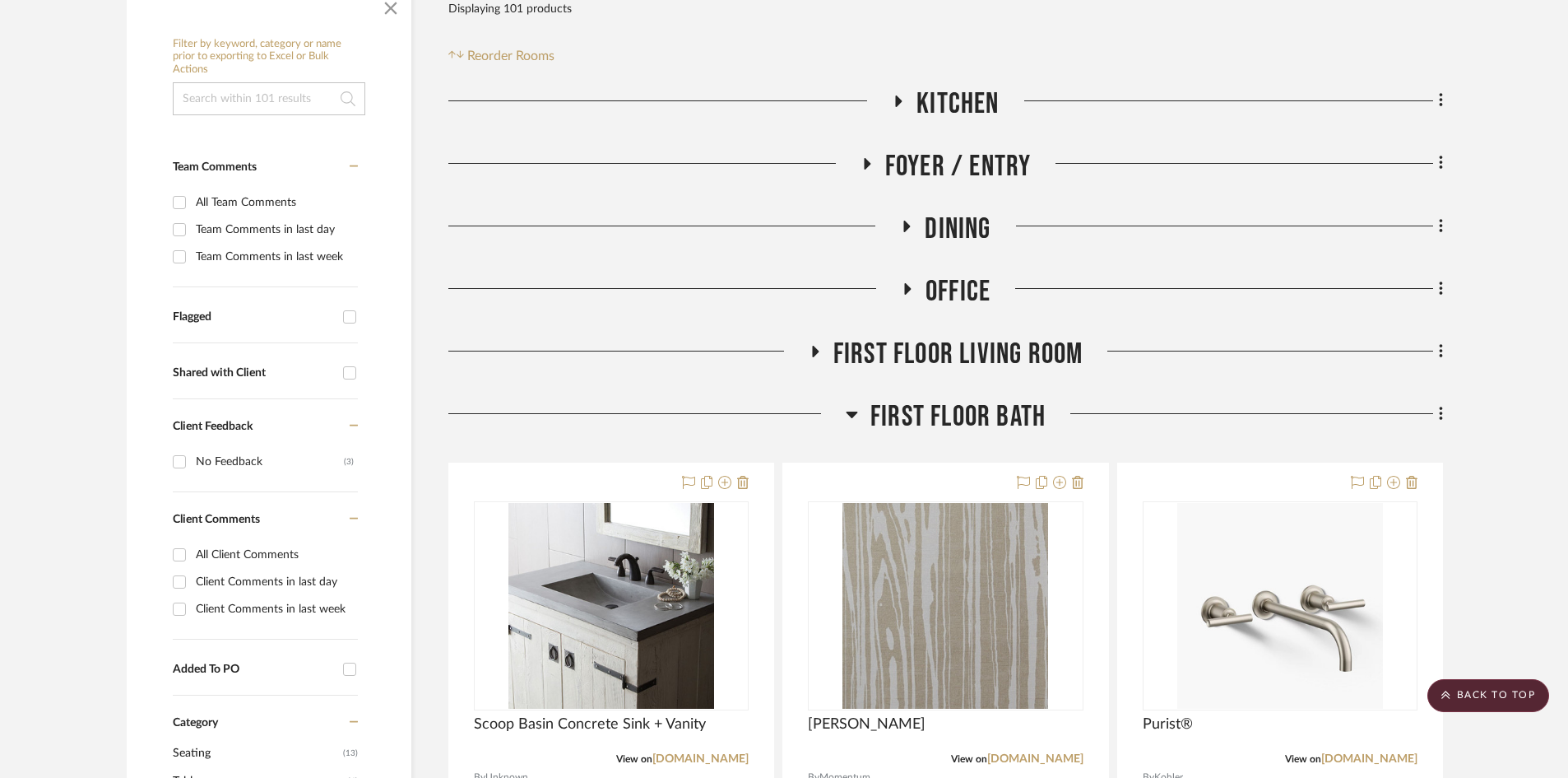
scroll to position [329, 0]
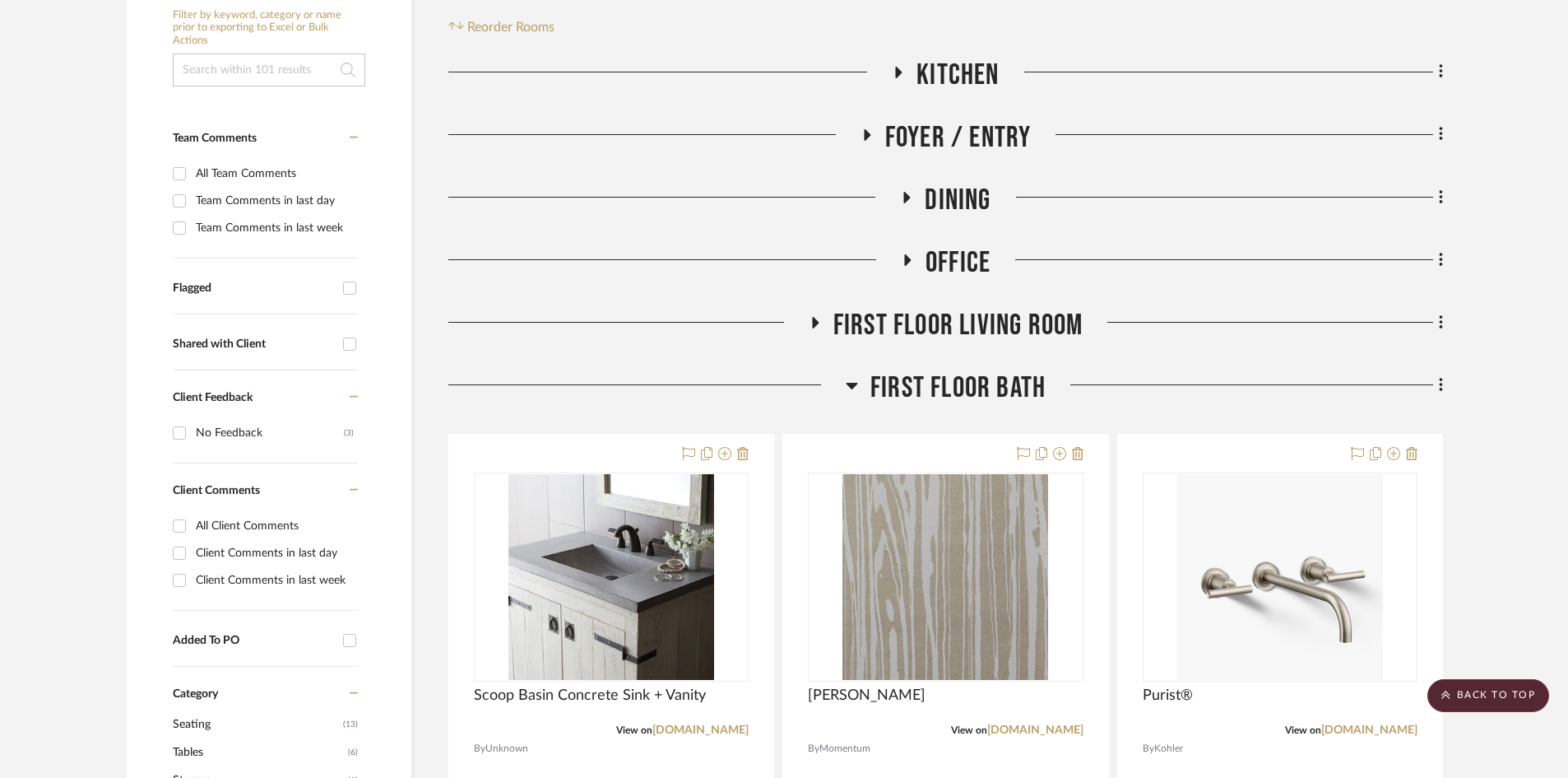
click at [983, 390] on span "First Floor Bath" at bounding box center [958, 388] width 175 height 35
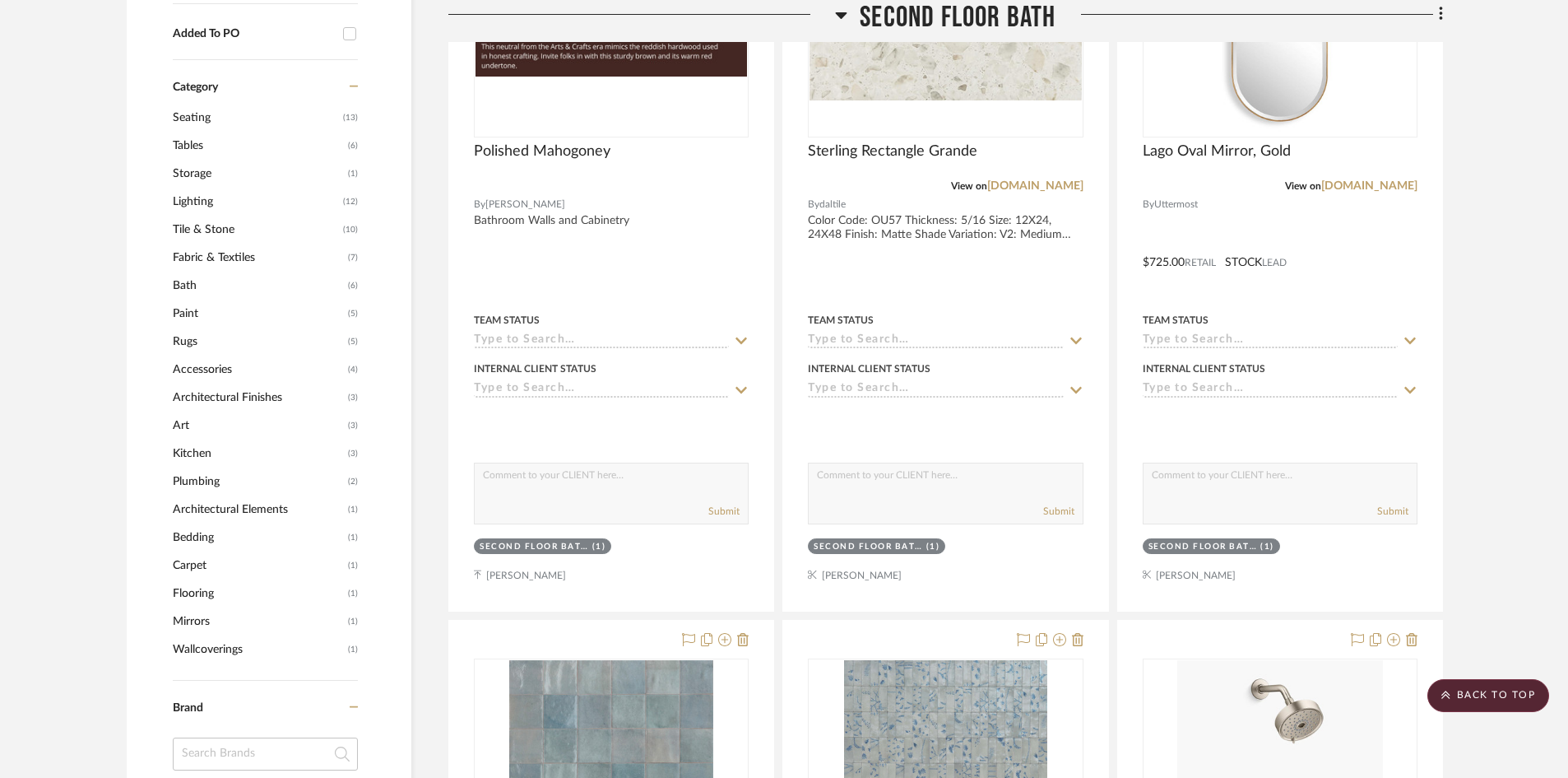
scroll to position [905, 0]
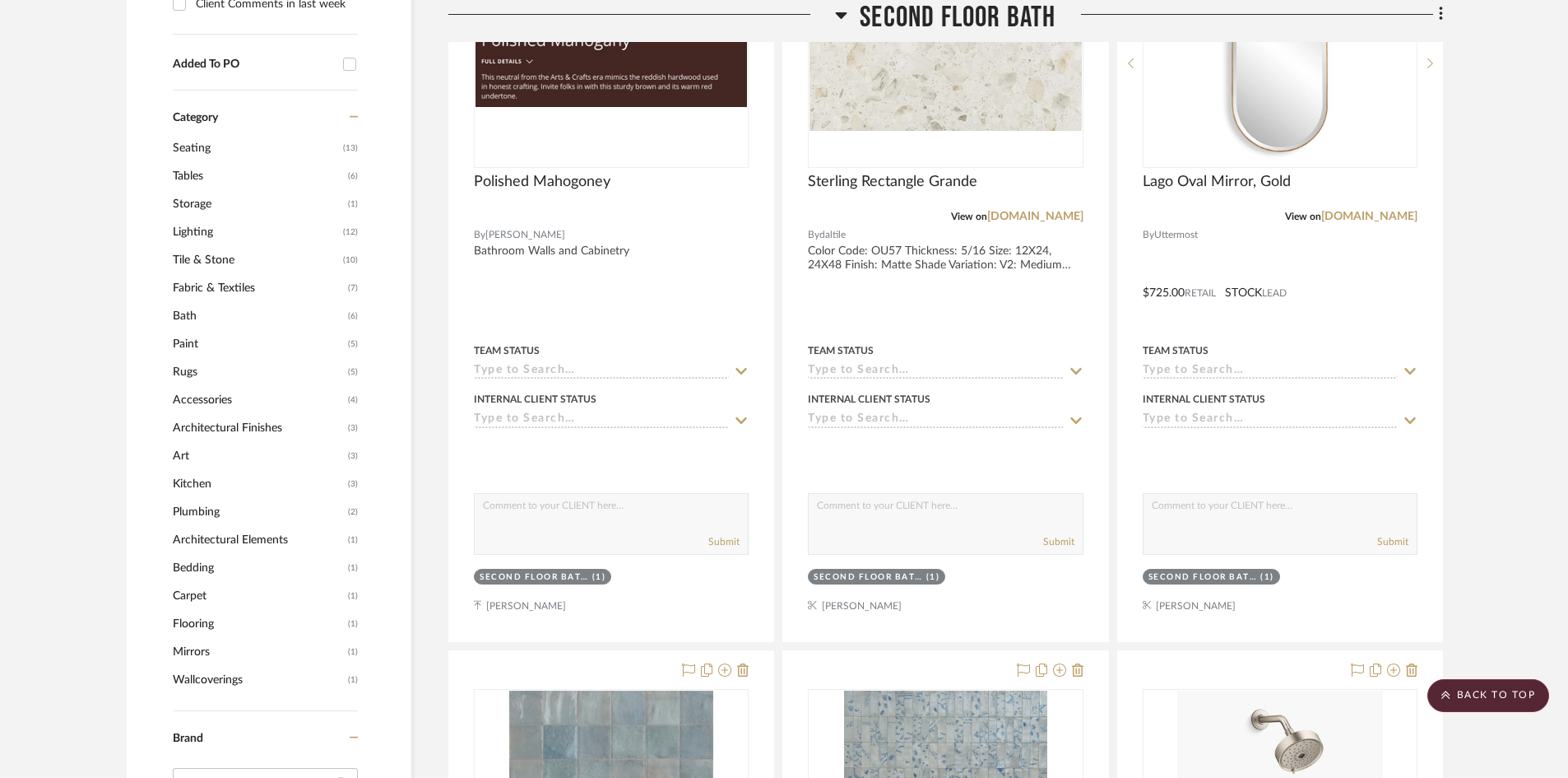
click at [981, 17] on span "Second Floor Bath" at bounding box center [957, 18] width 196 height 35
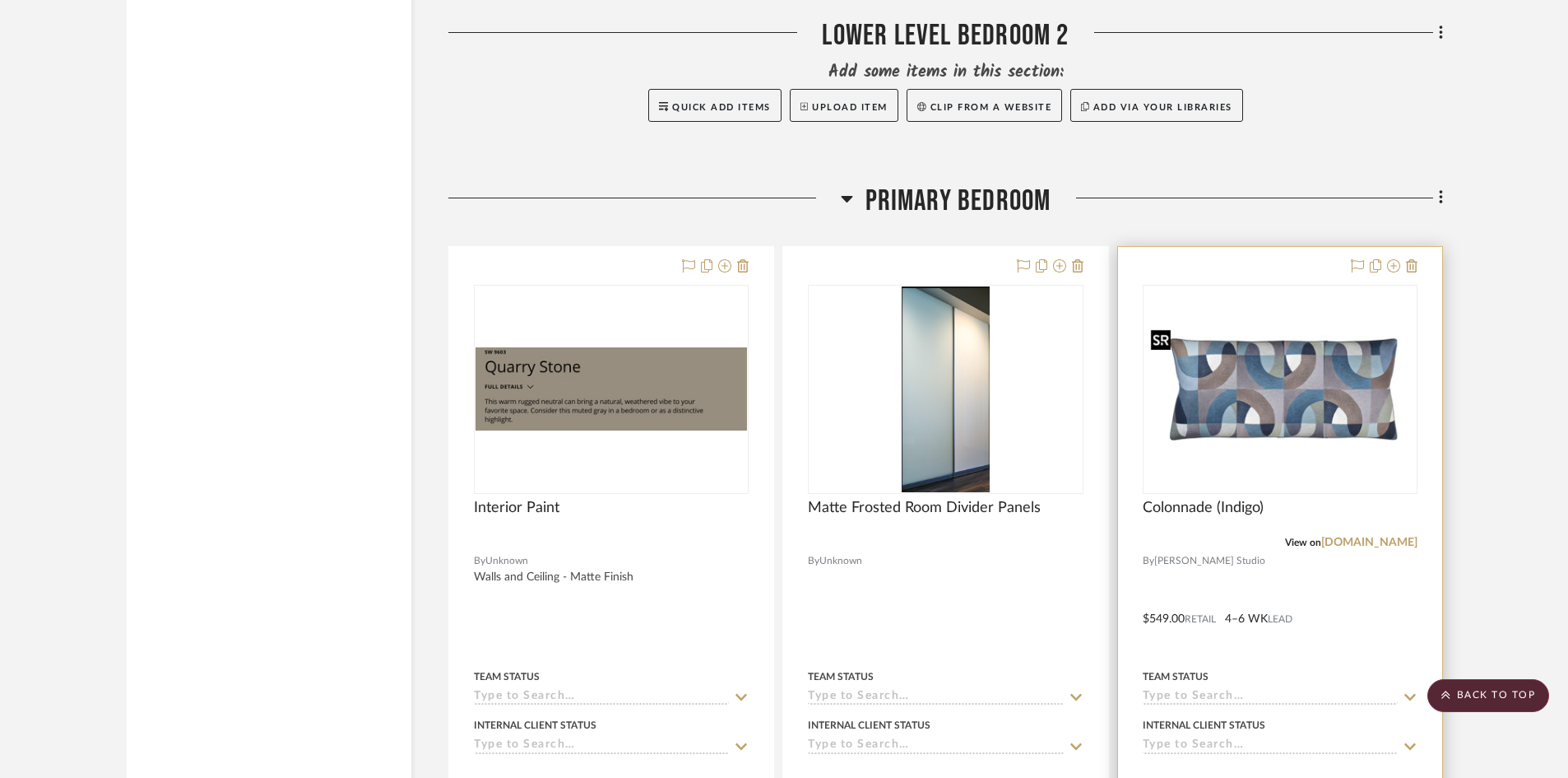
scroll to position [7736, 0]
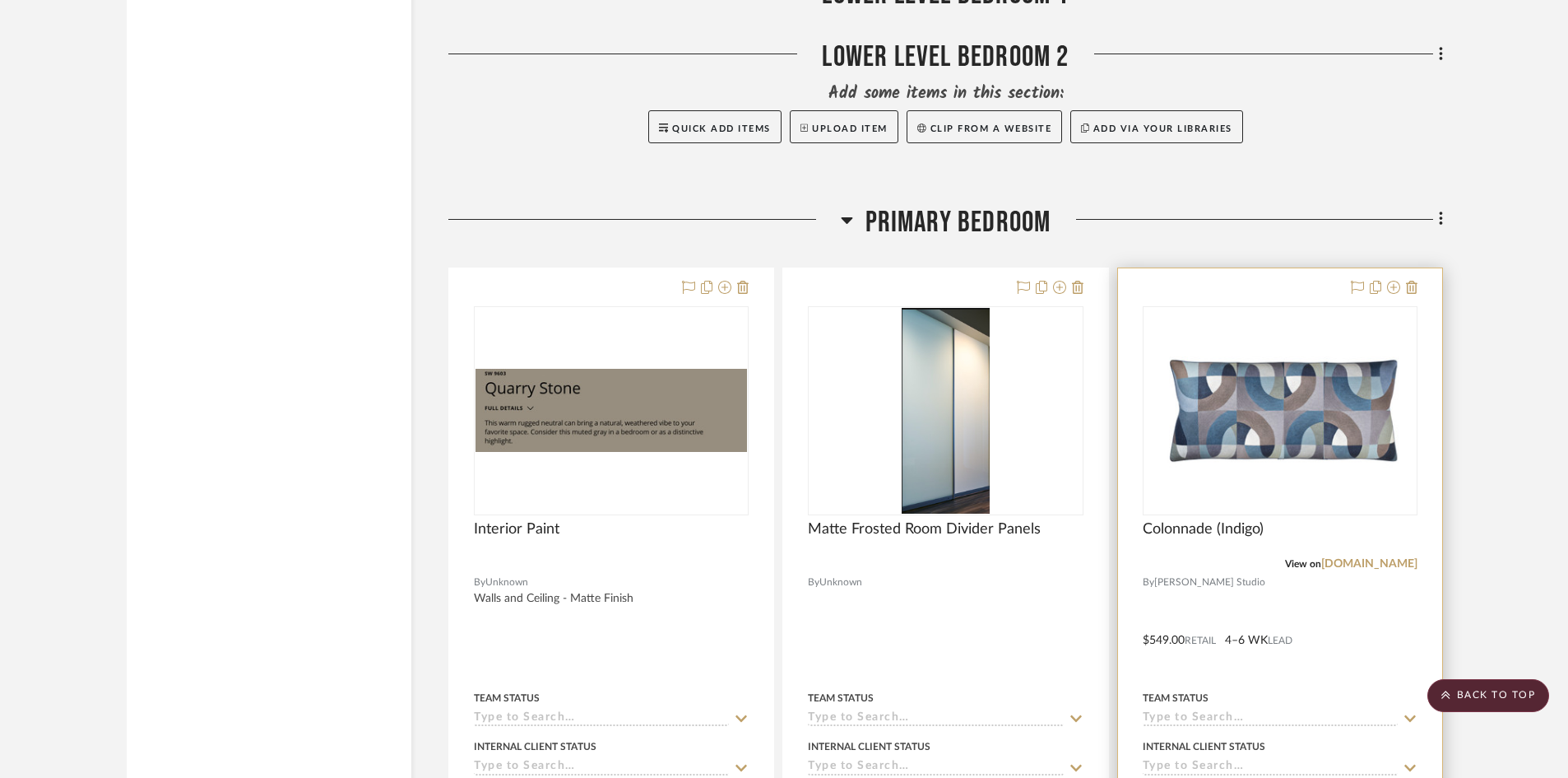
click at [1241, 612] on div at bounding box center [1280, 627] width 324 height 720
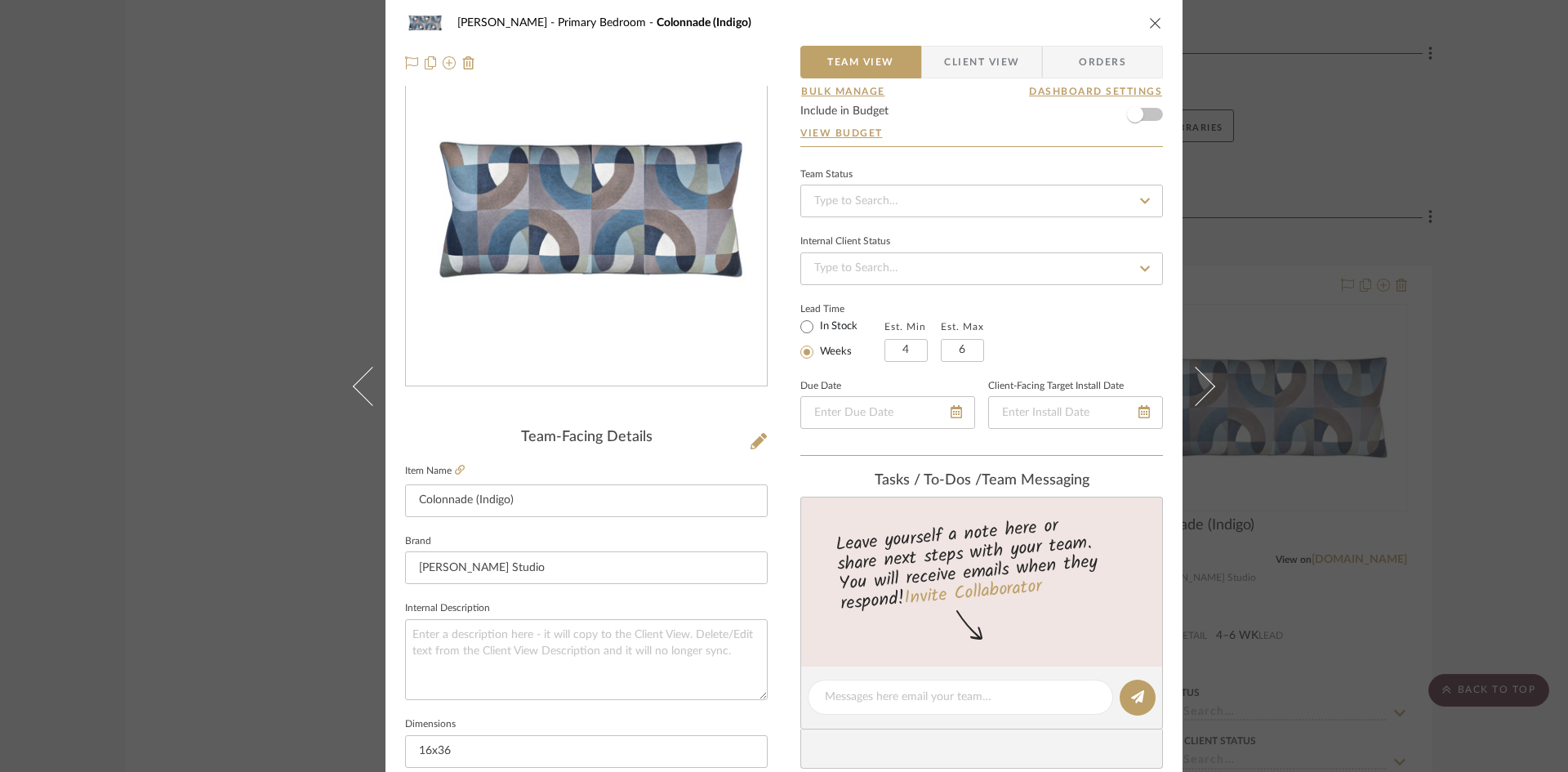
scroll to position [0, 0]
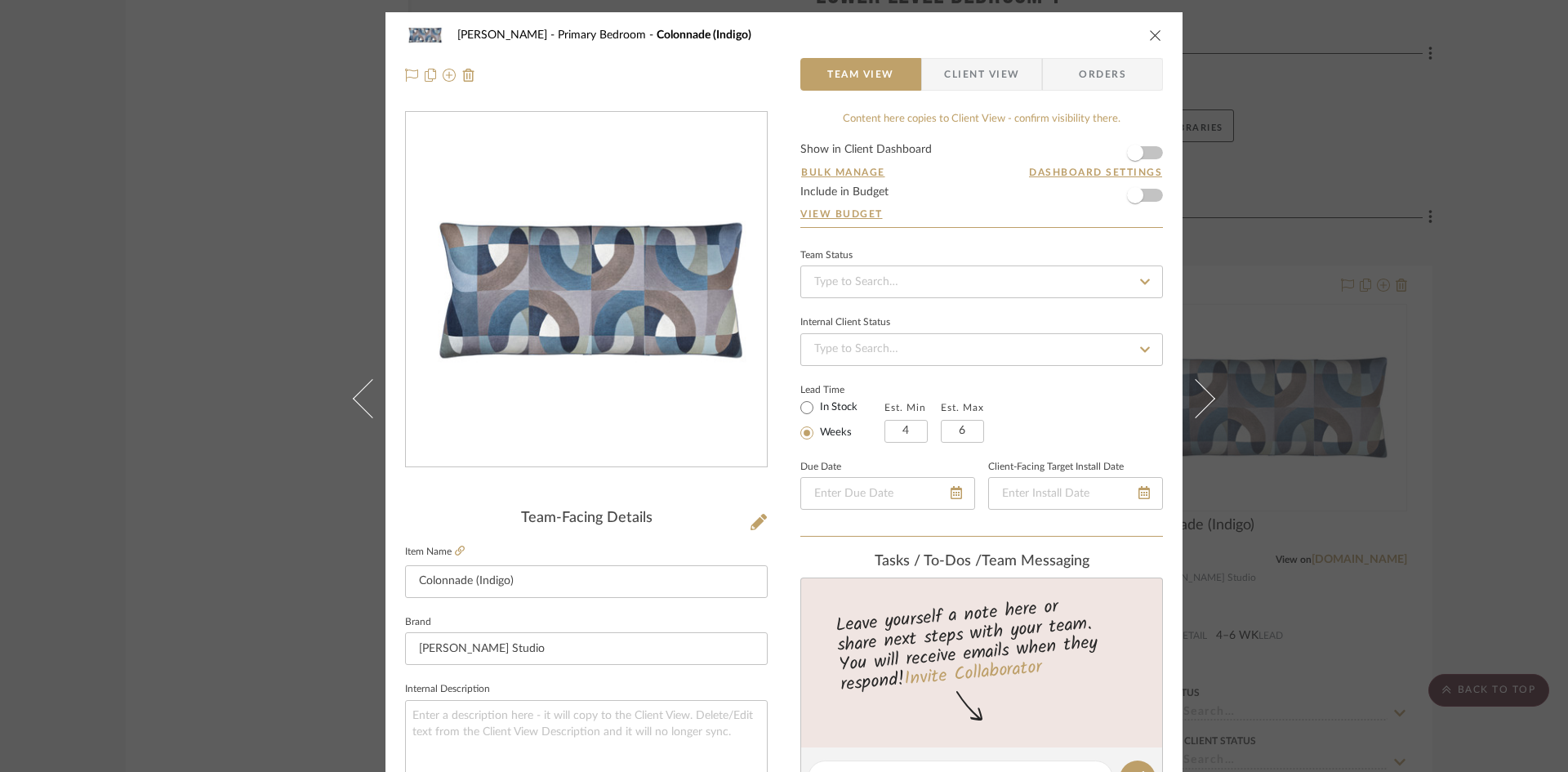
click at [1150, 42] on button "close" at bounding box center [1155, 34] width 15 height 15
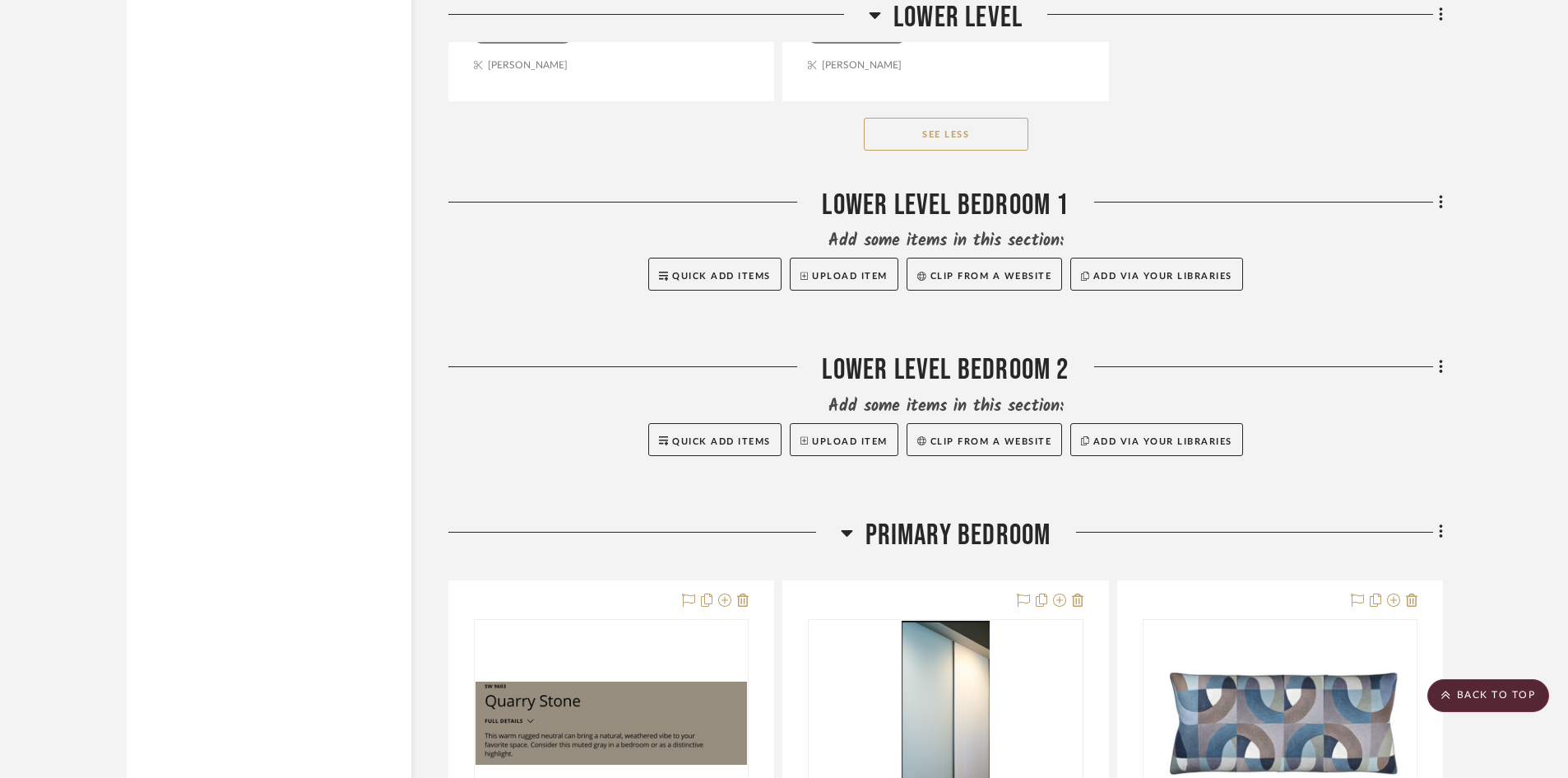
scroll to position [7241, 0]
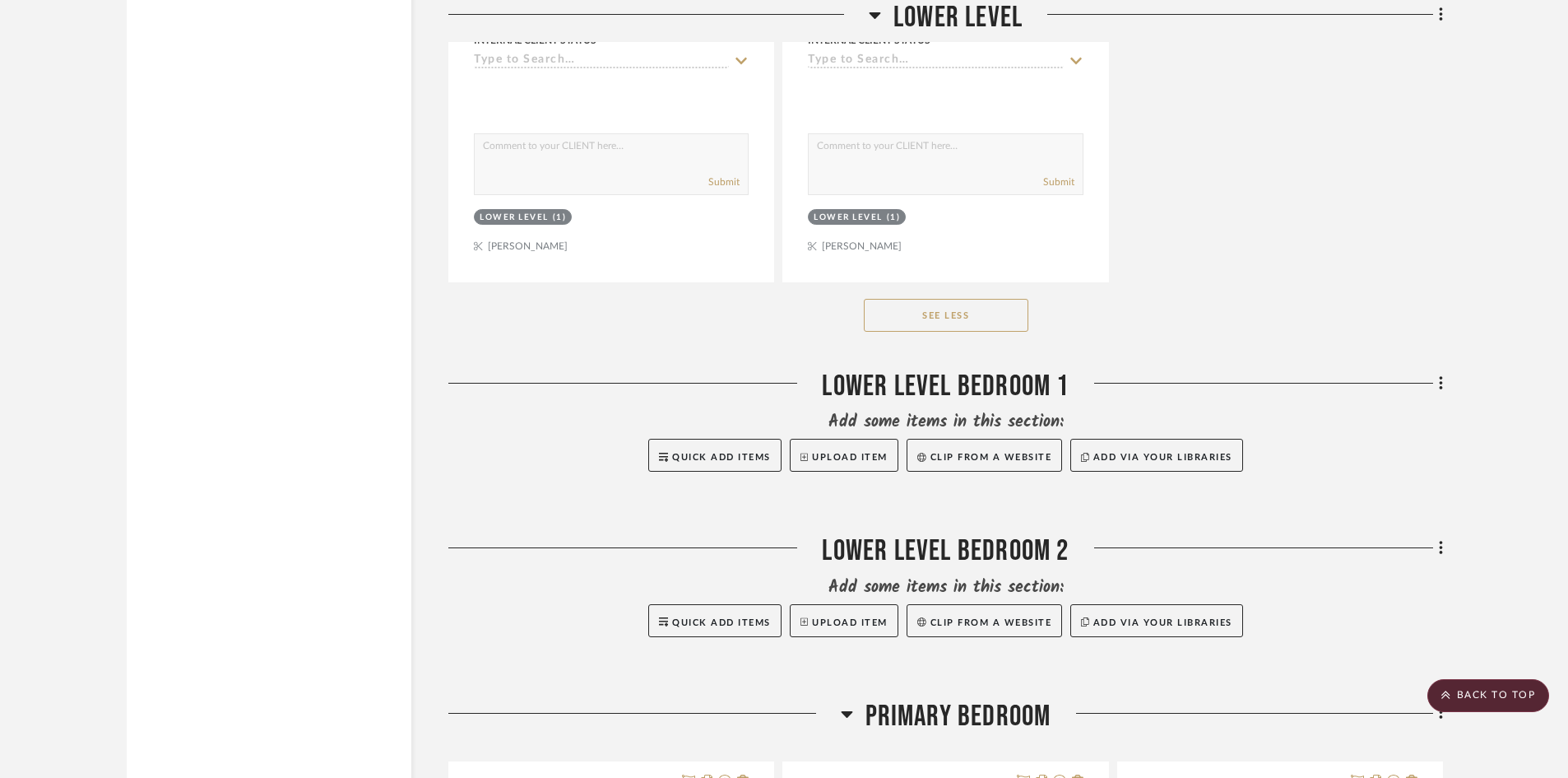
drag, startPoint x: 883, startPoint y: 387, endPoint x: 1068, endPoint y: 388, distance: 185.0
click at [1068, 388] on div "Lower Level Bedroom 1" at bounding box center [945, 389] width 994 height 42
click at [1075, 553] on div "Lower Level Bedroom 2" at bounding box center [945, 553] width 994 height 42
click at [1015, 552] on div "Lower Level Bedroom 2" at bounding box center [945, 553] width 994 height 42
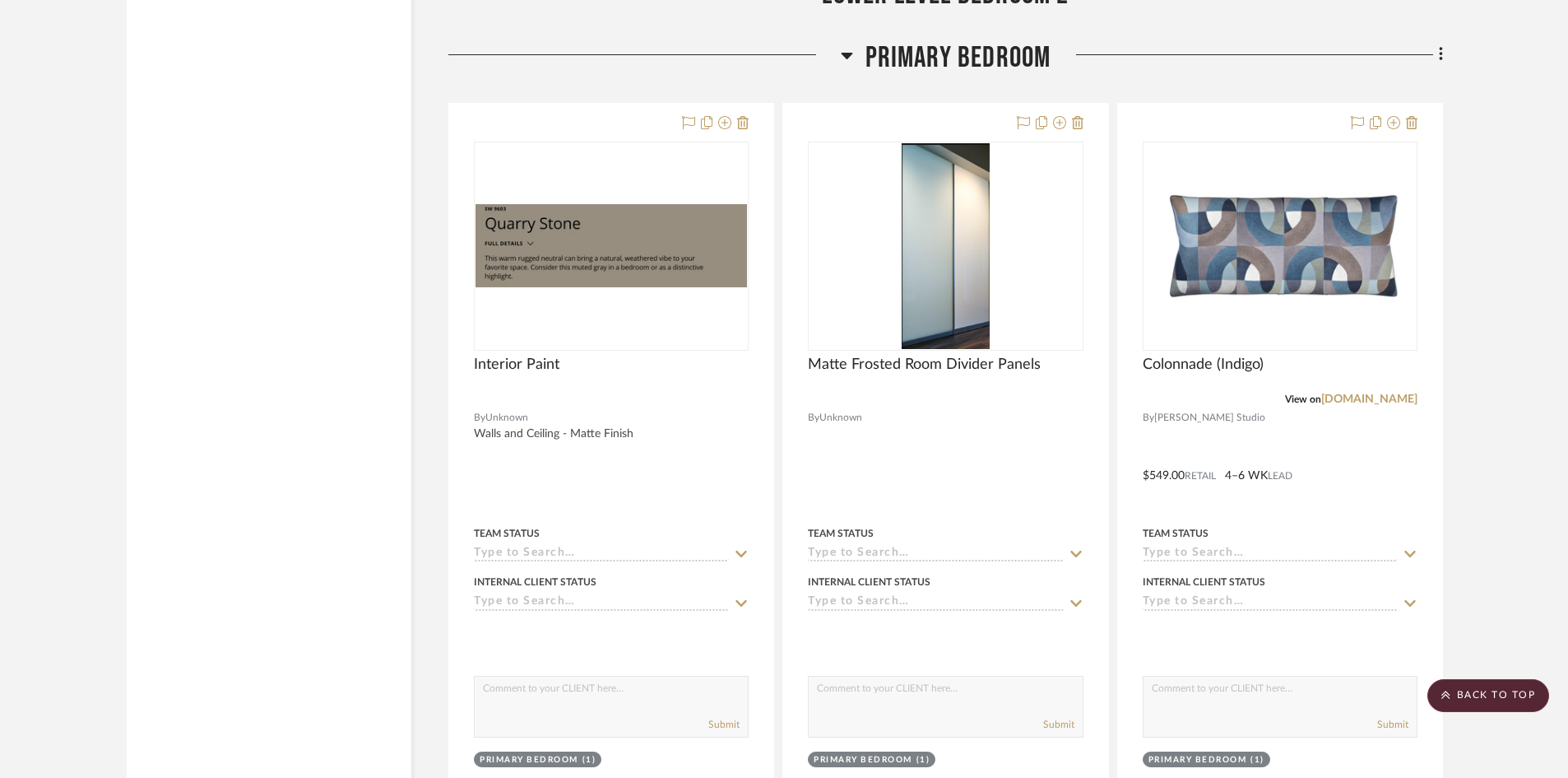
scroll to position [7982, 0]
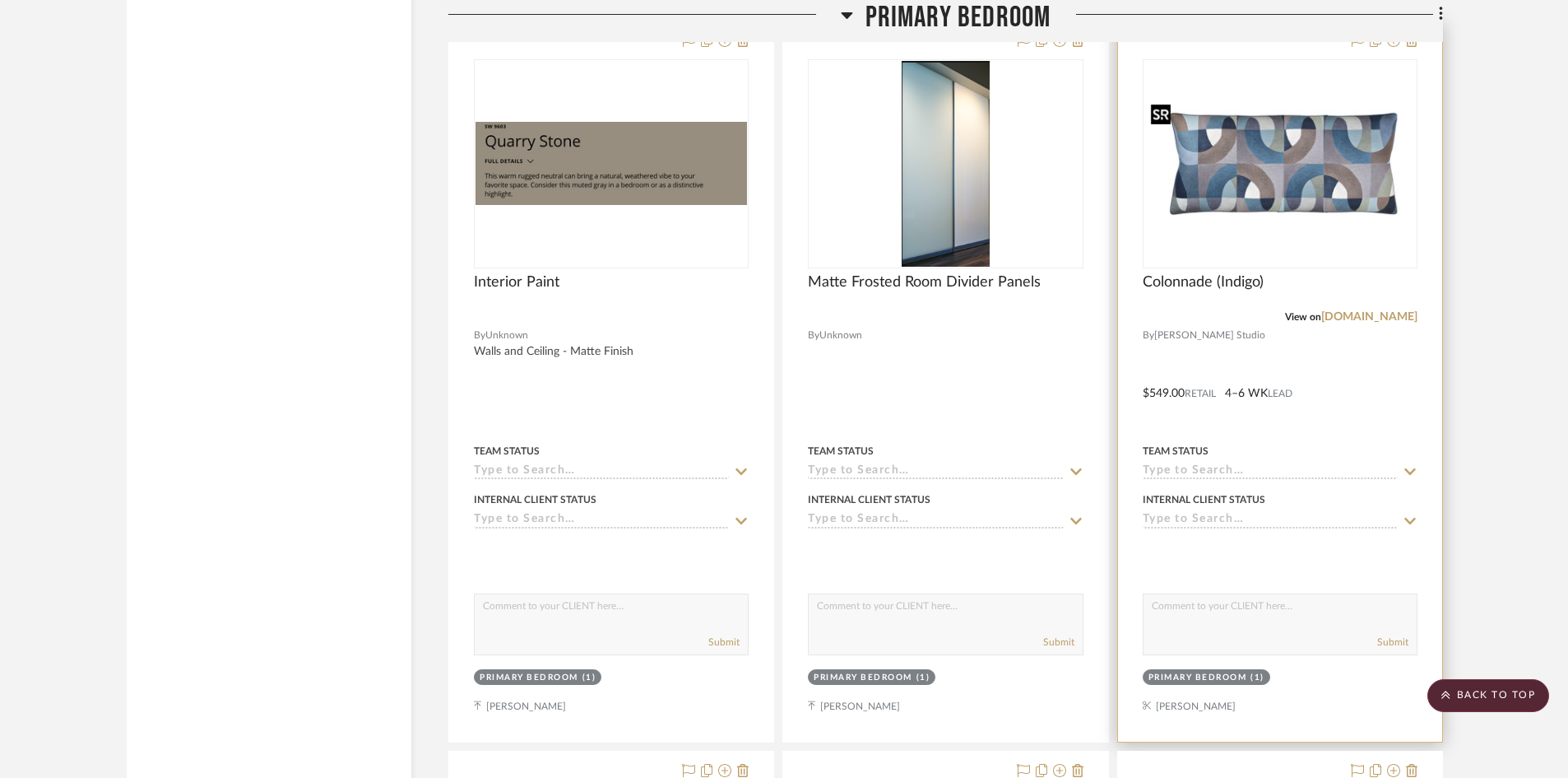
click at [1274, 174] on img "0" at bounding box center [1280, 163] width 272 height 133
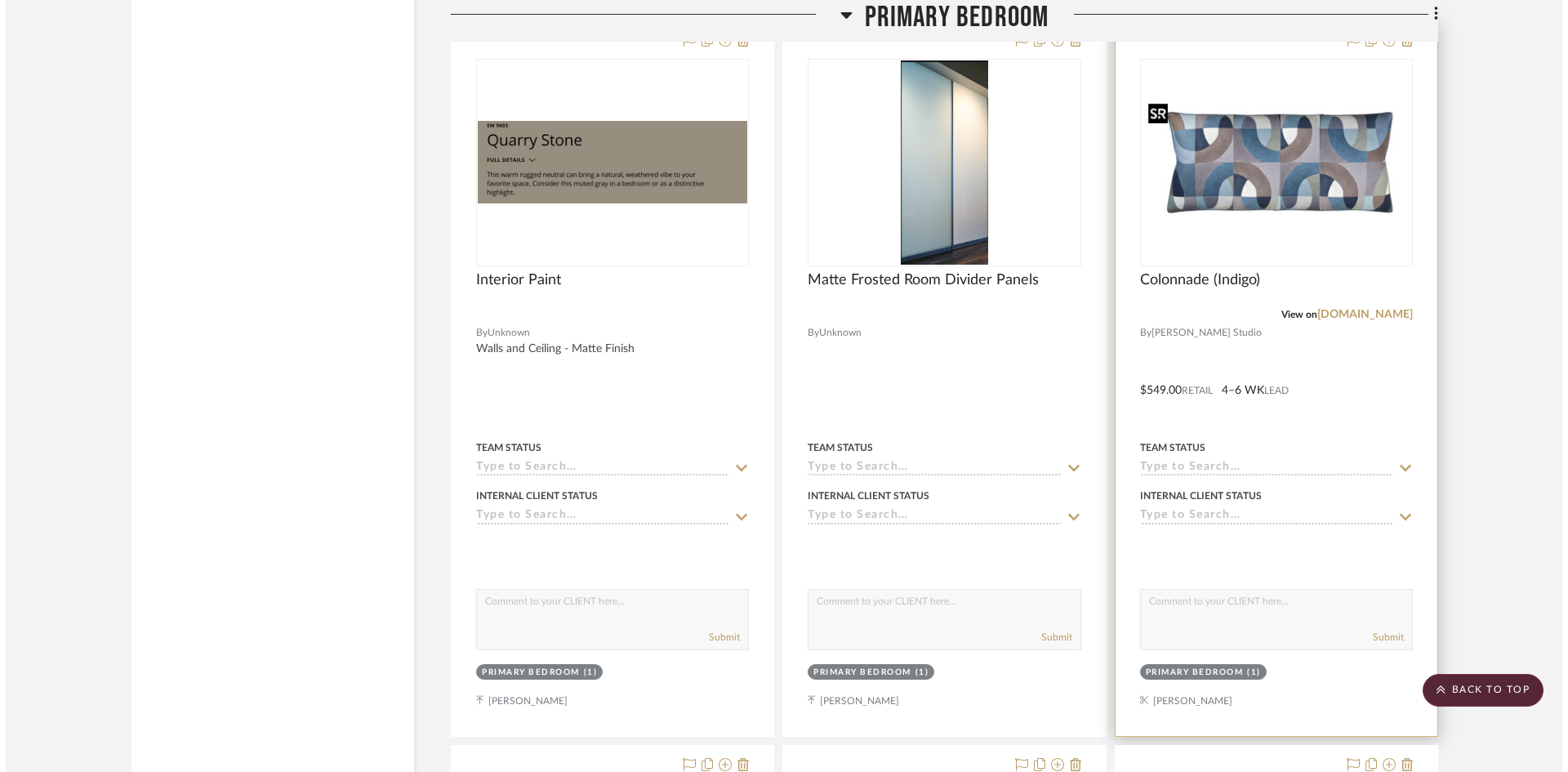
scroll to position [0, 0]
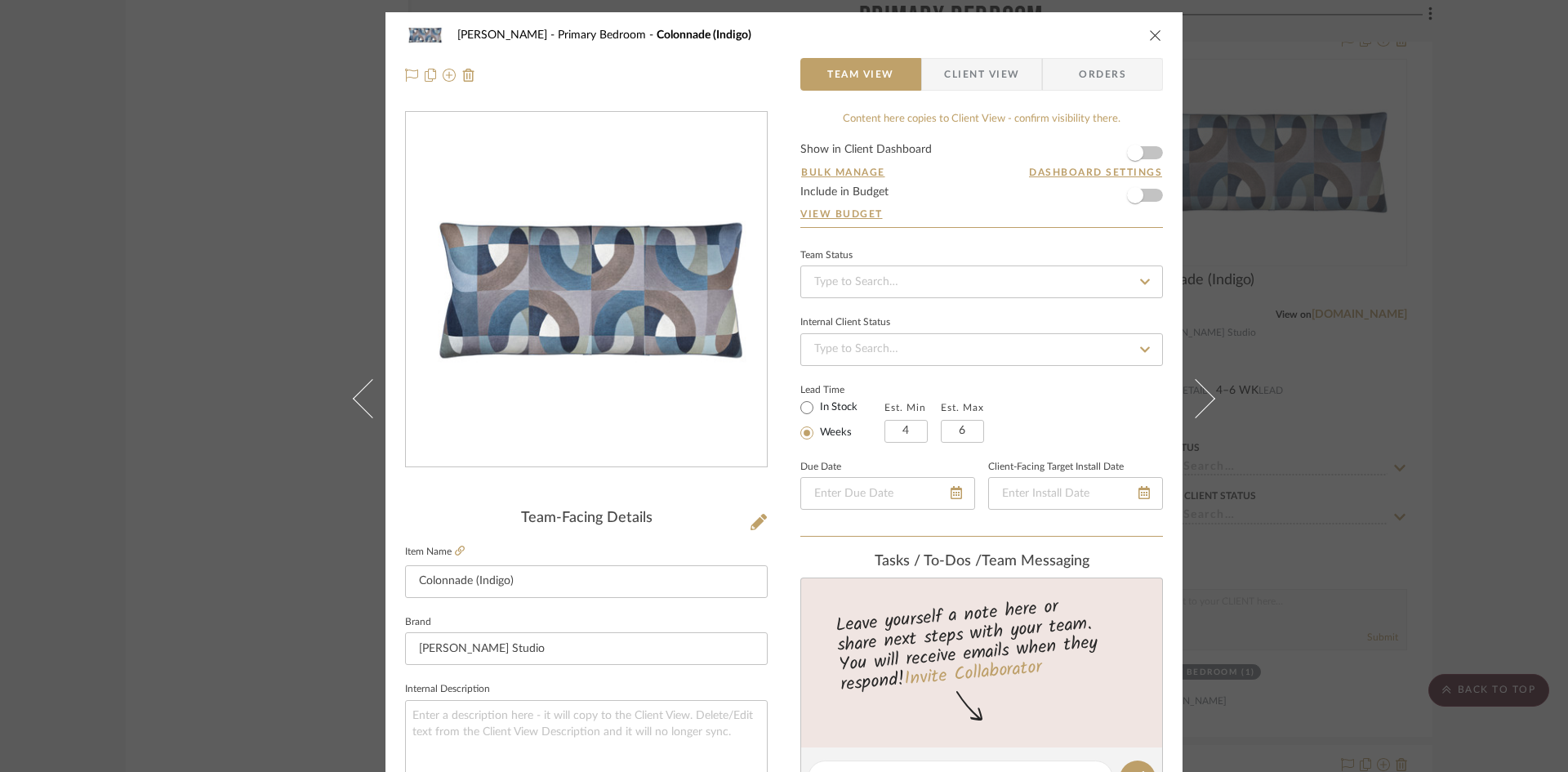
click at [688, 322] on img "0" at bounding box center [586, 289] width 361 height 176
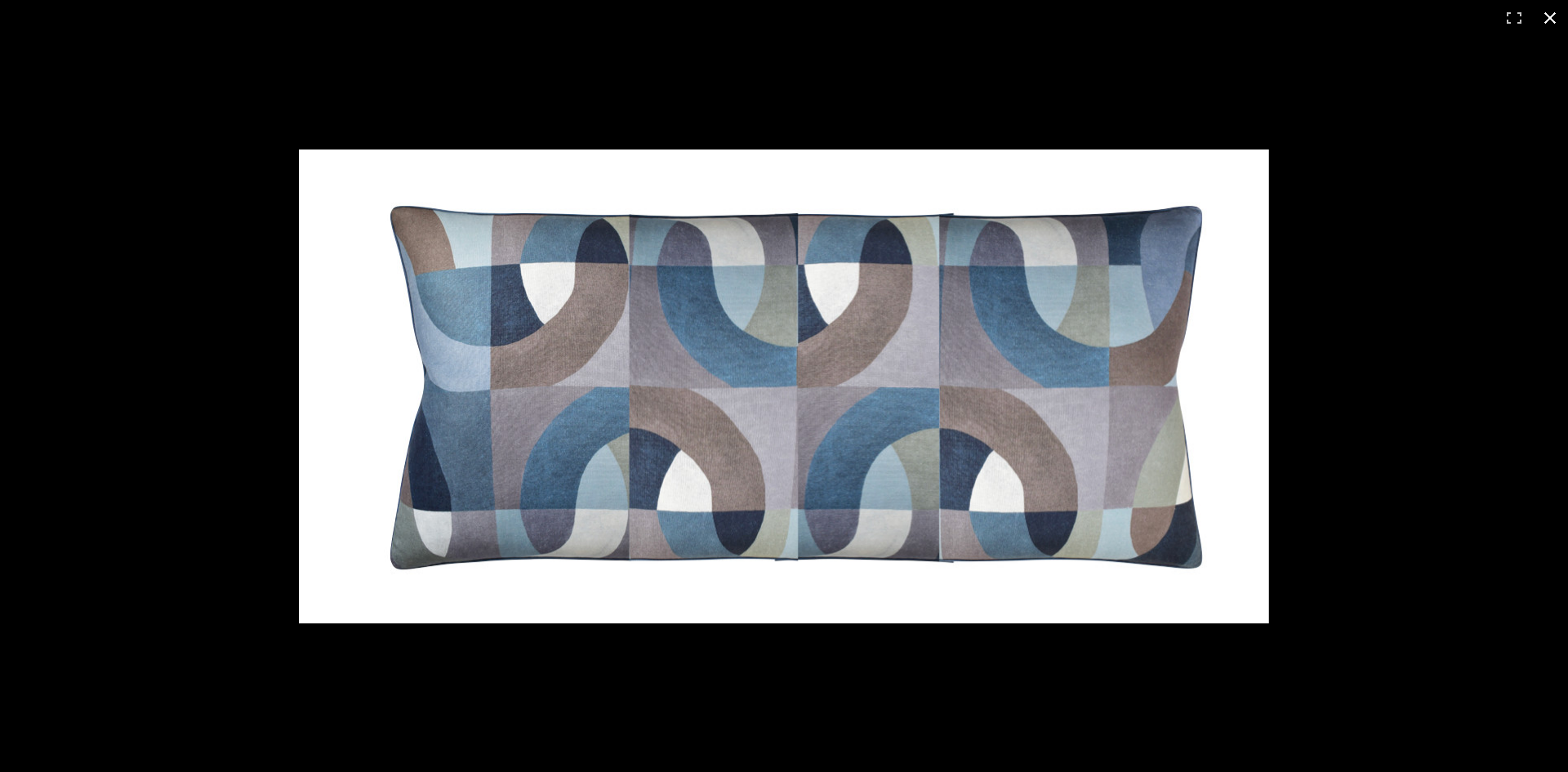
click at [1551, 17] on button at bounding box center [1550, 18] width 36 height 36
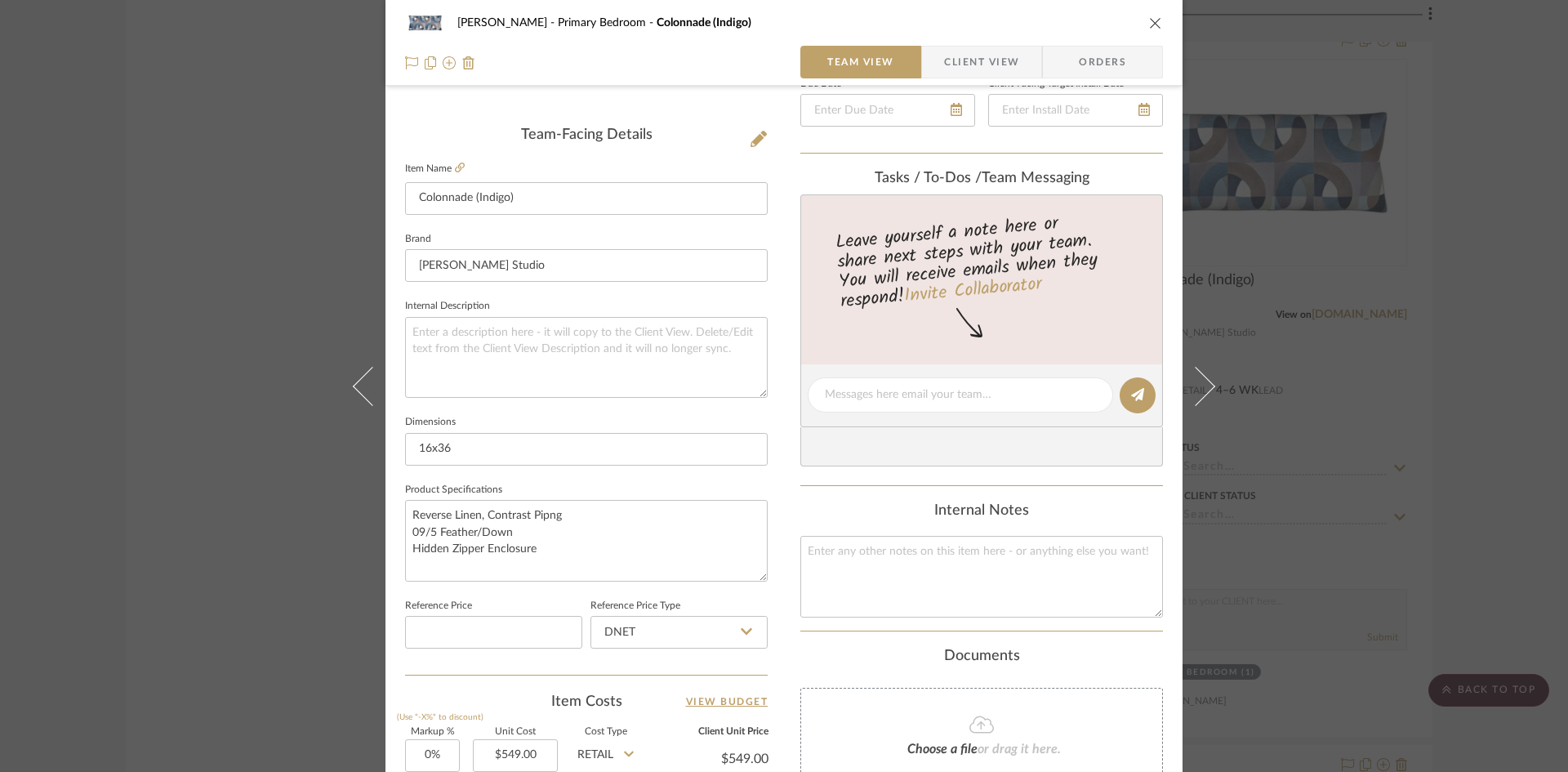
scroll to position [408, 0]
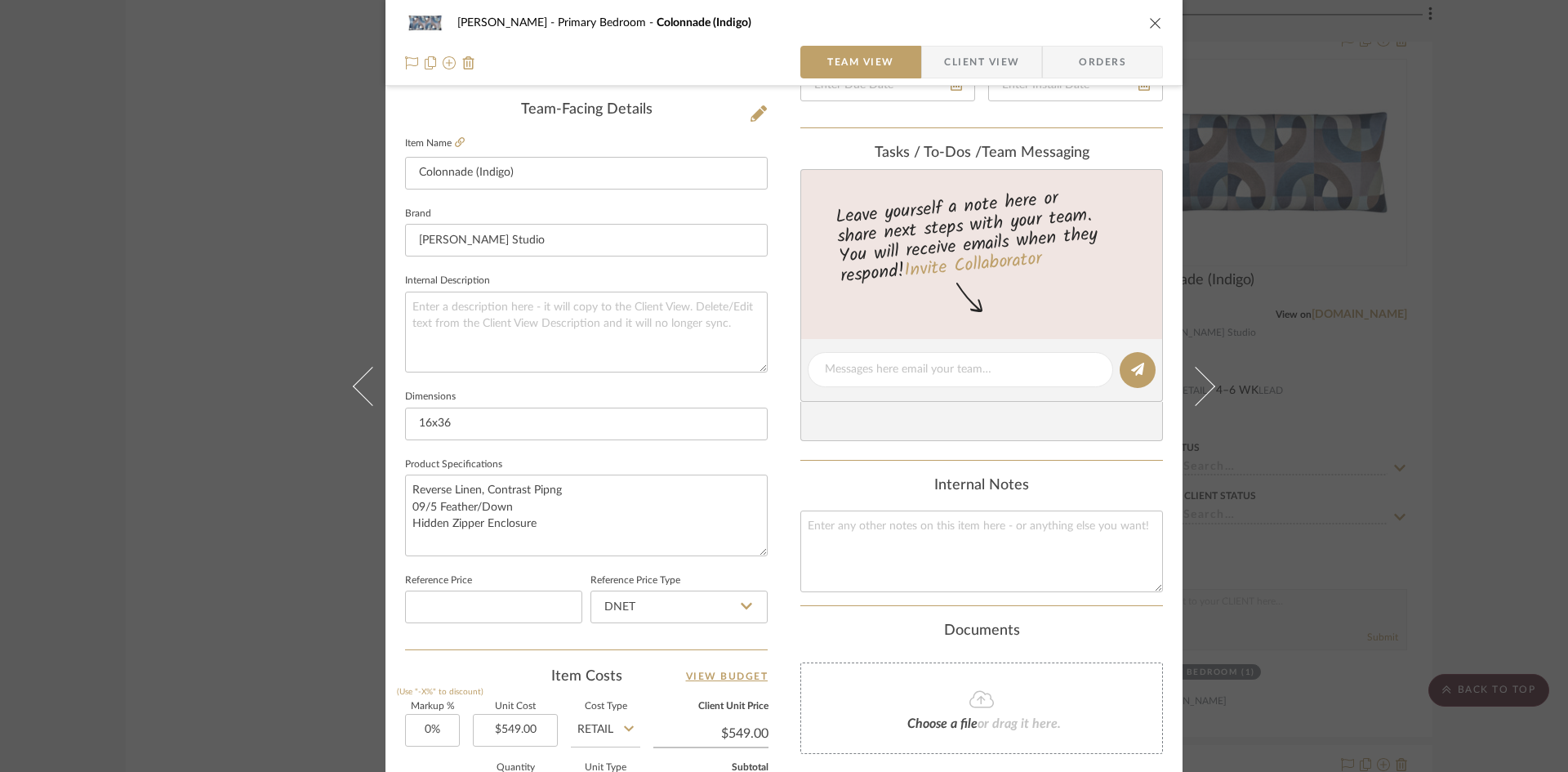
click at [1151, 23] on icon "close" at bounding box center [1155, 22] width 13 height 13
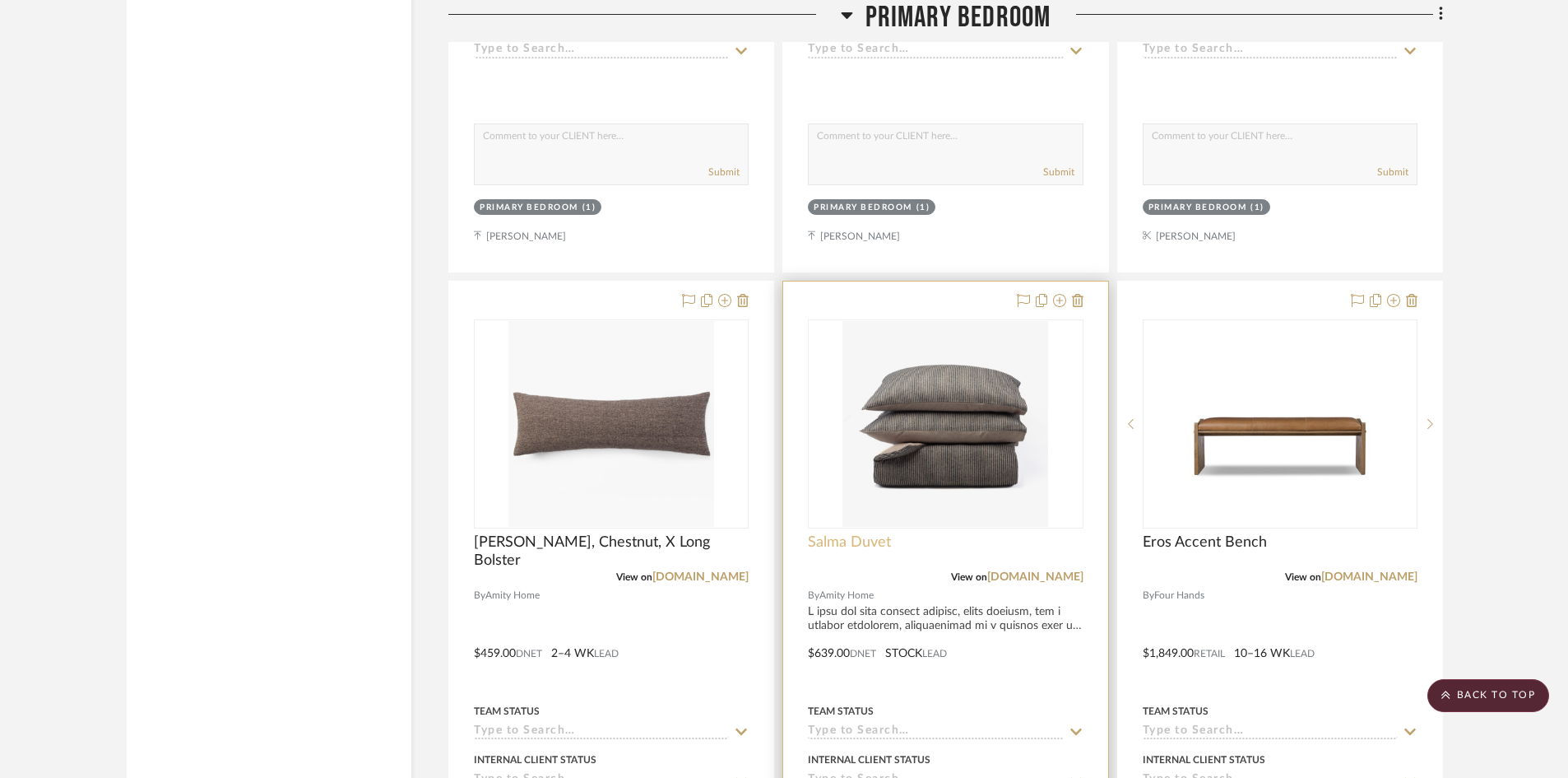
scroll to position [8641, 0]
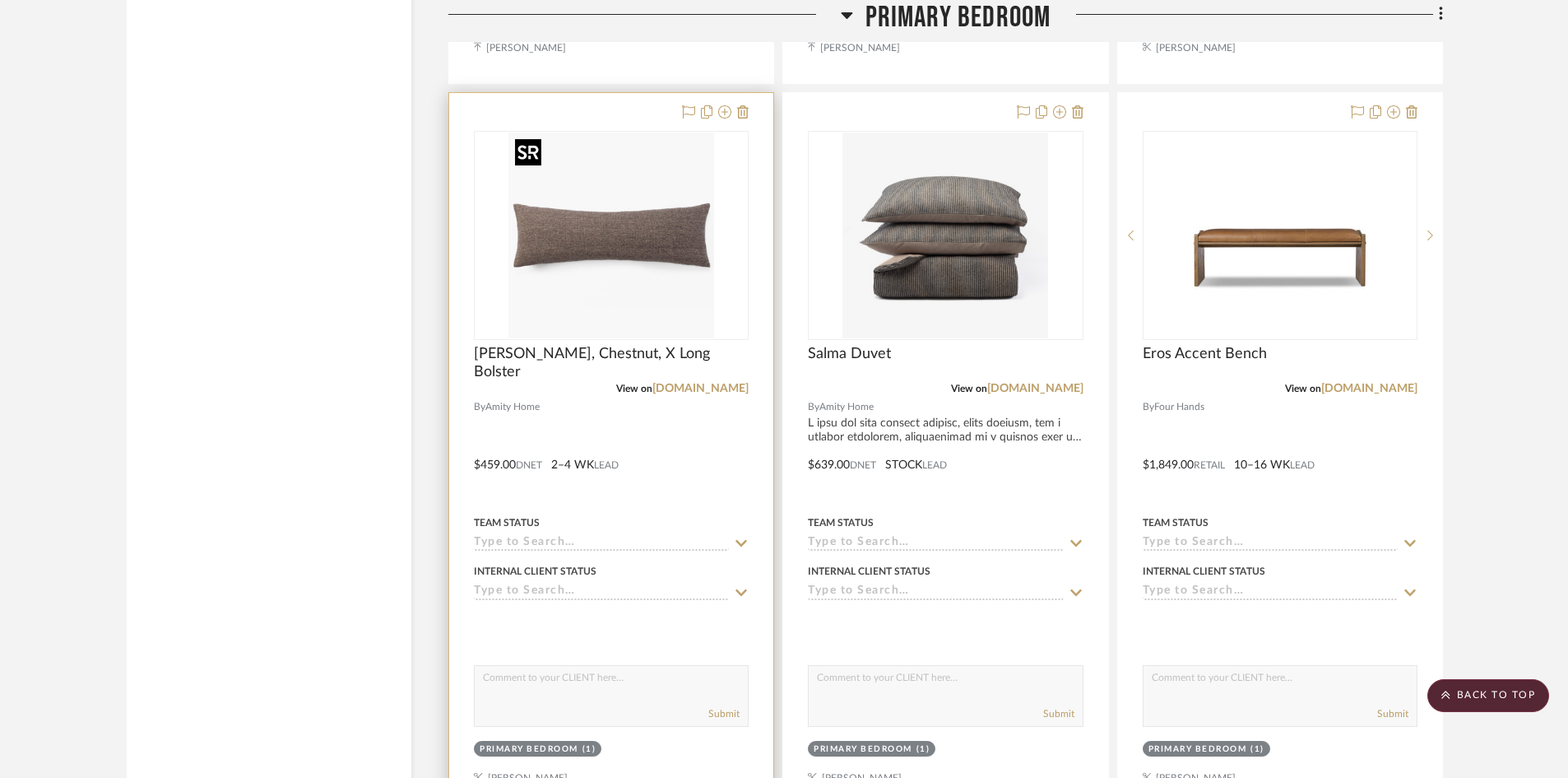
click at [621, 265] on img "0" at bounding box center [610, 235] width 206 height 206
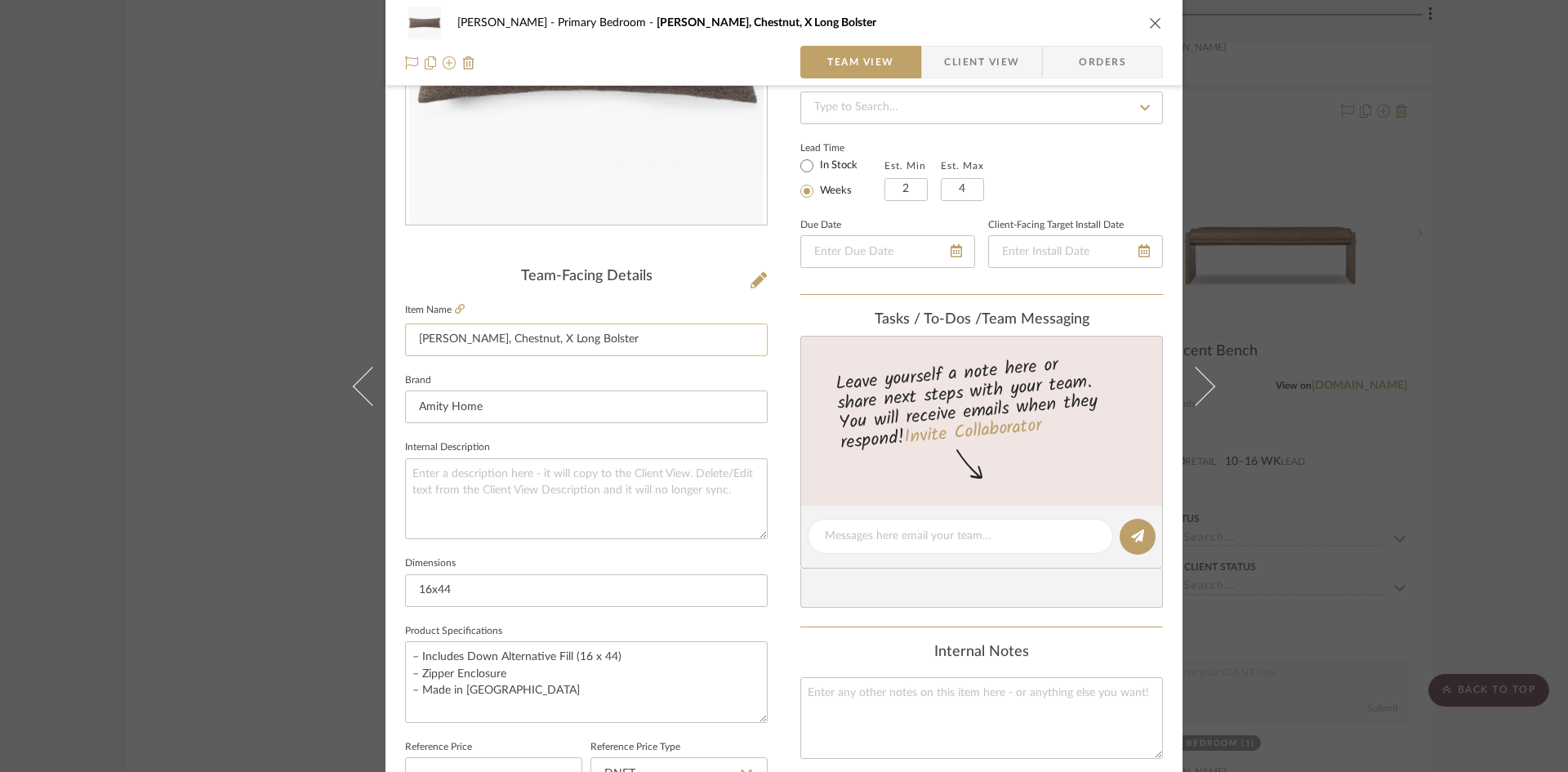
scroll to position [245, 0]
click at [457, 303] on icon at bounding box center [459, 306] width 10 height 10
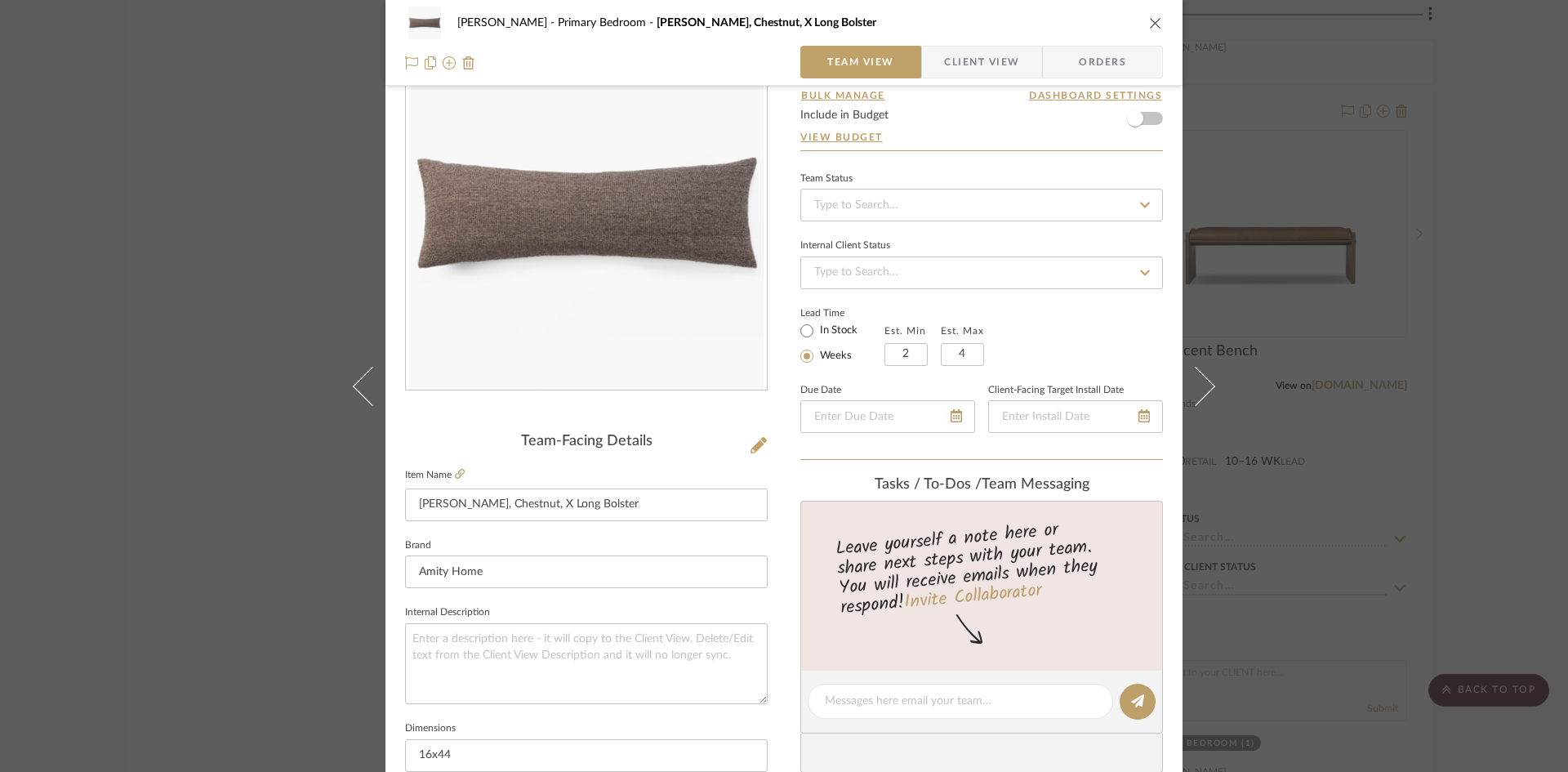
scroll to position [0, 0]
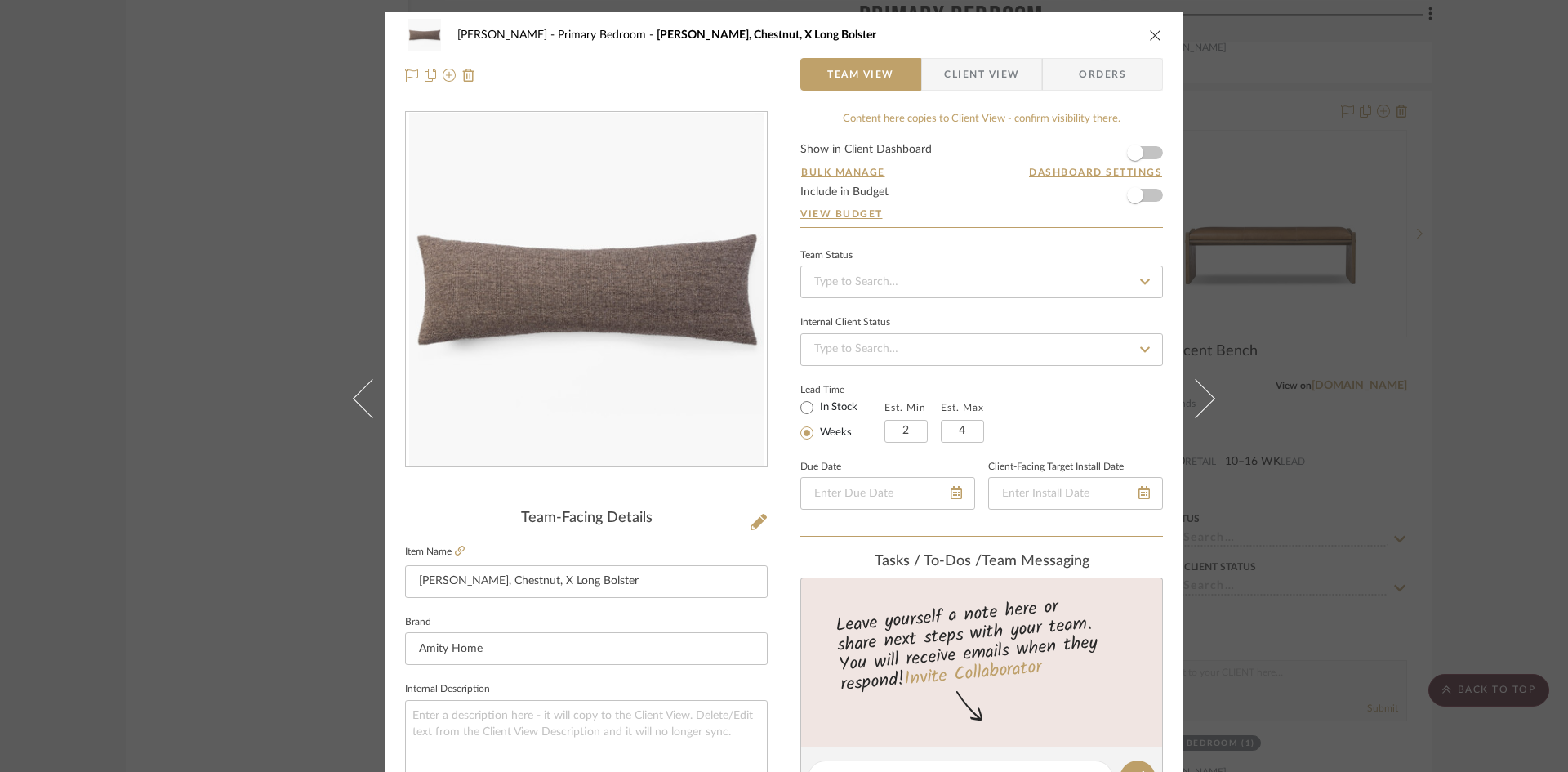
click at [1152, 37] on icon "close" at bounding box center [1155, 34] width 13 height 13
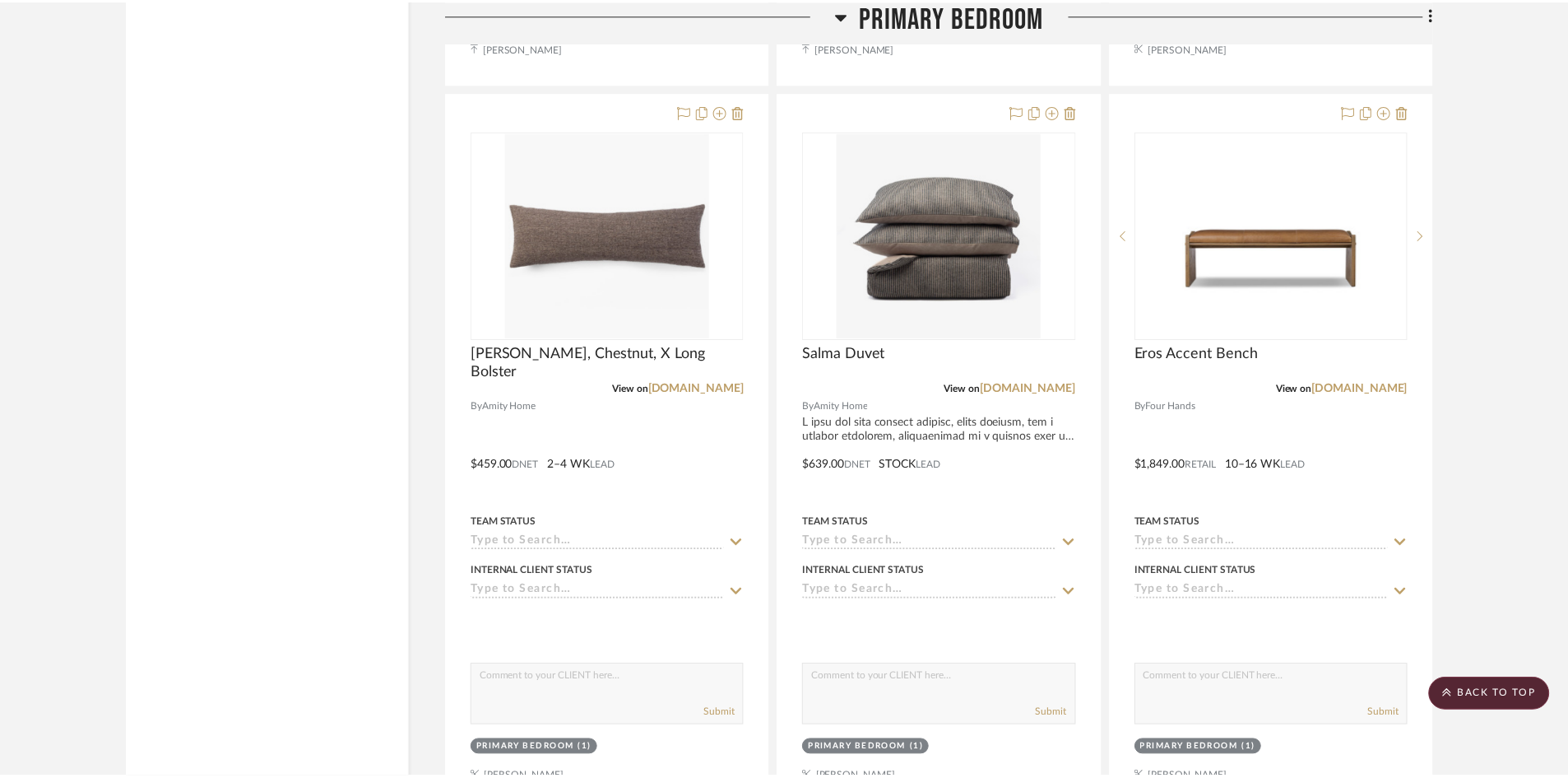
scroll to position [8641, 0]
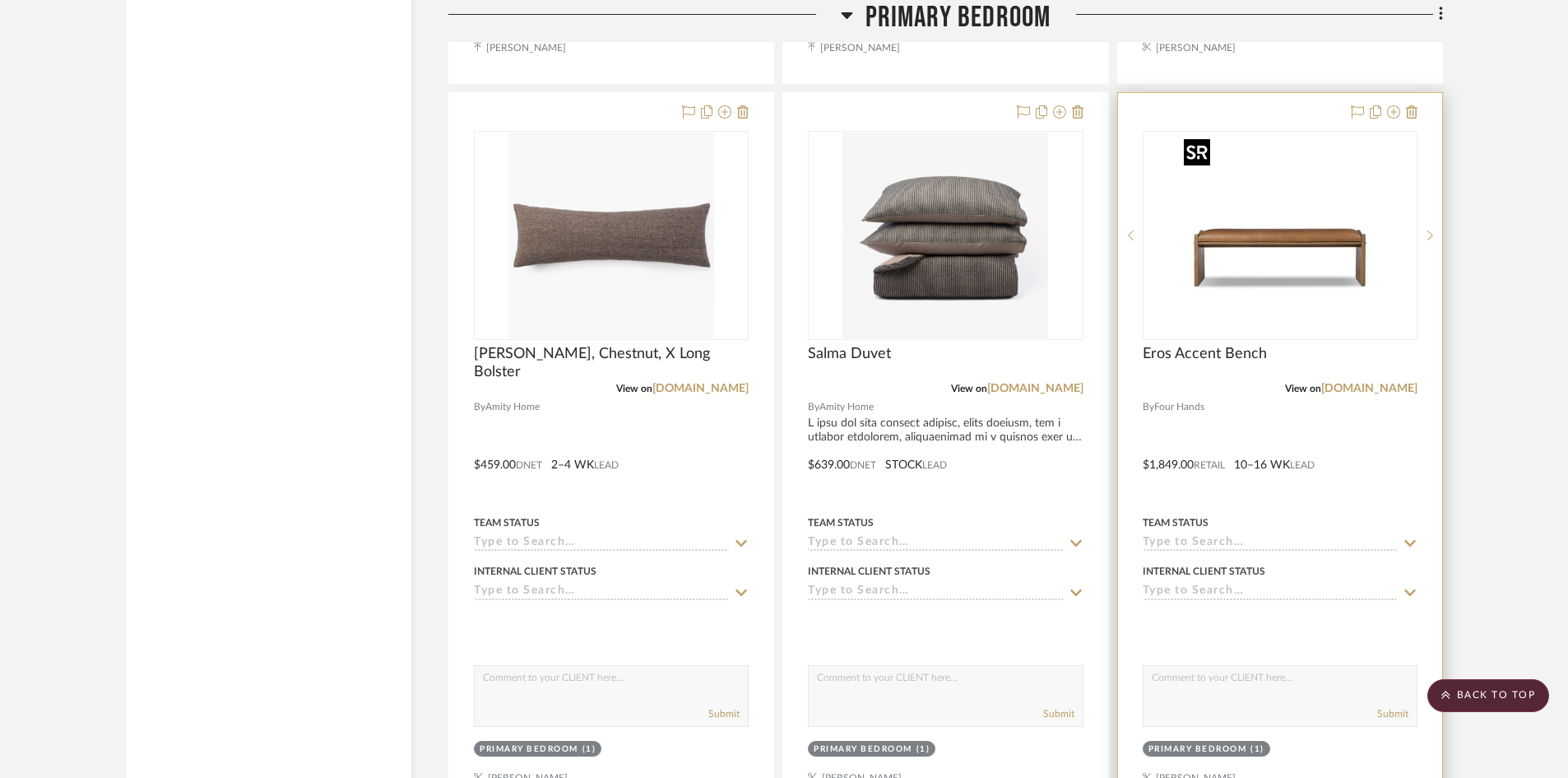
click at [1280, 232] on img "0" at bounding box center [1280, 235] width 206 height 206
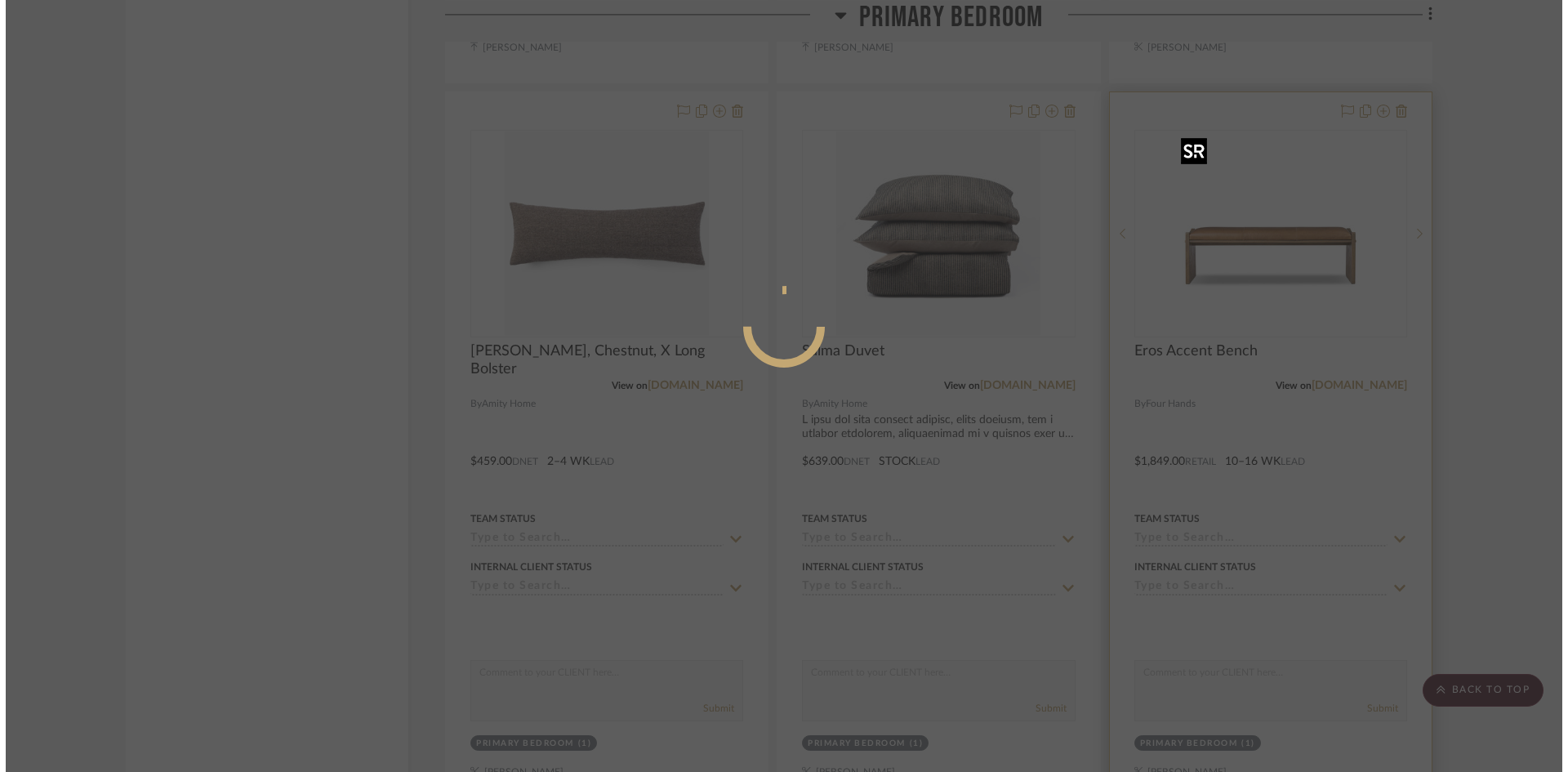
scroll to position [0, 0]
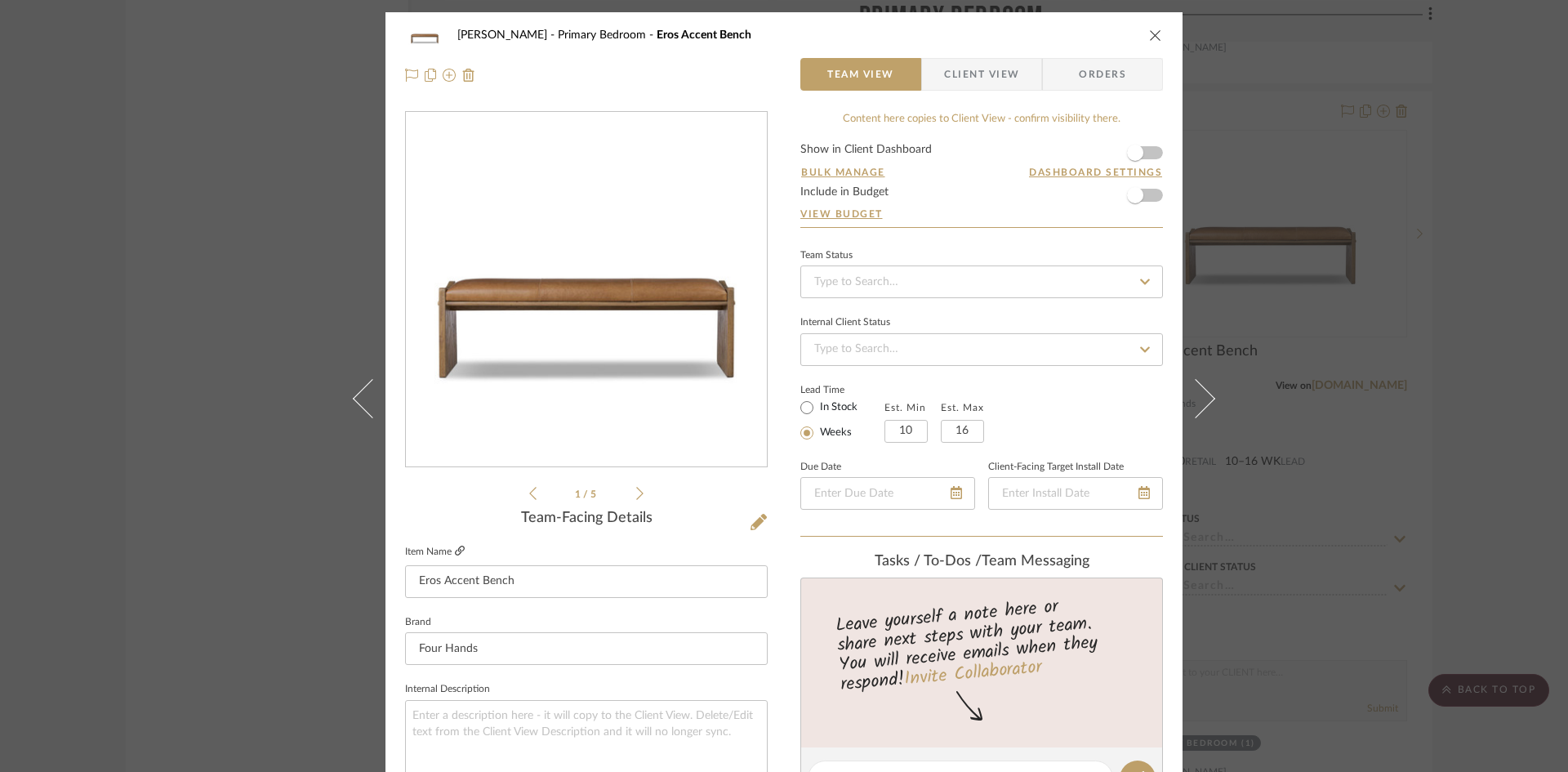
click at [455, 549] on icon at bounding box center [459, 550] width 10 height 10
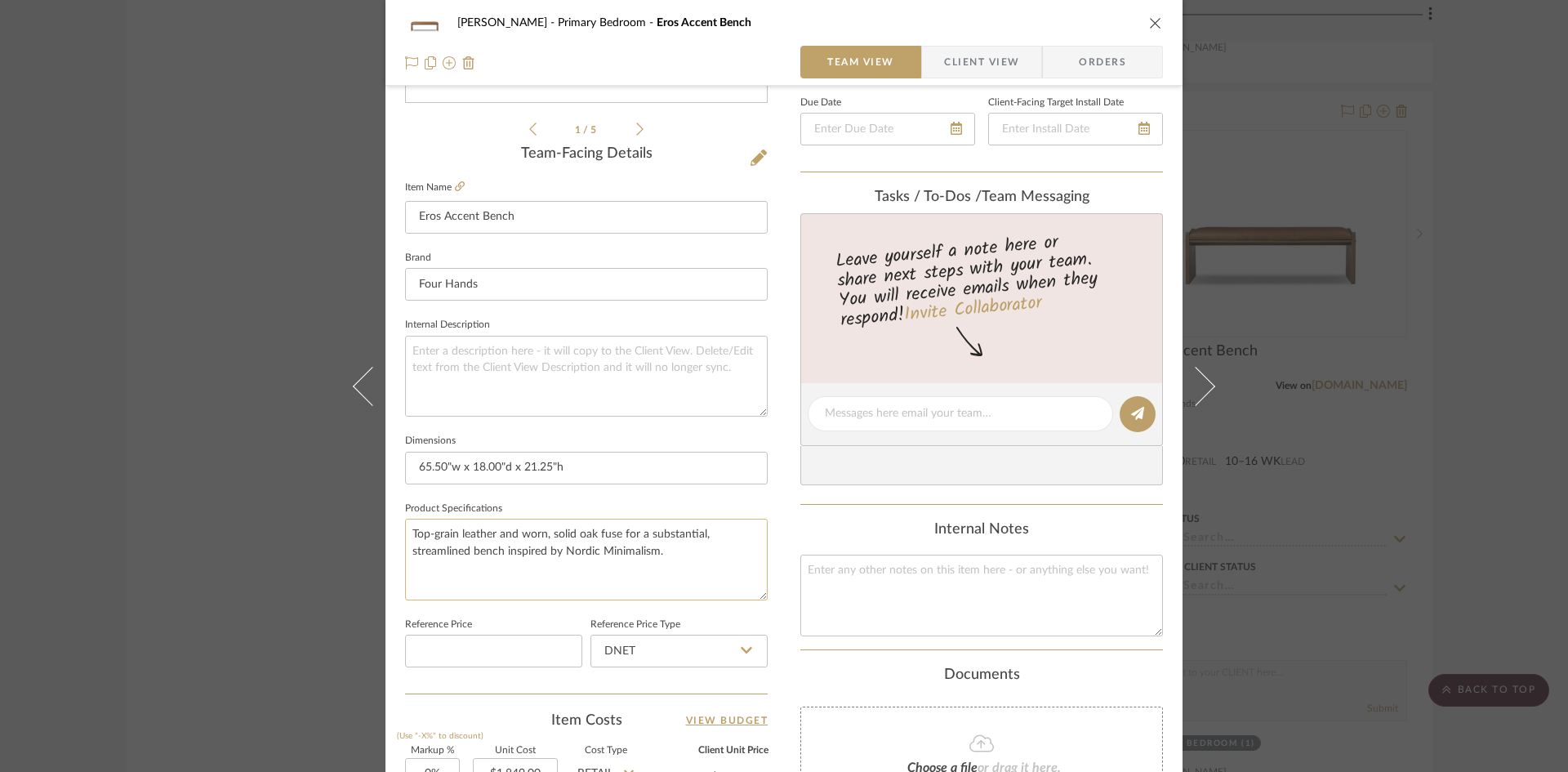
scroll to position [408, 0]
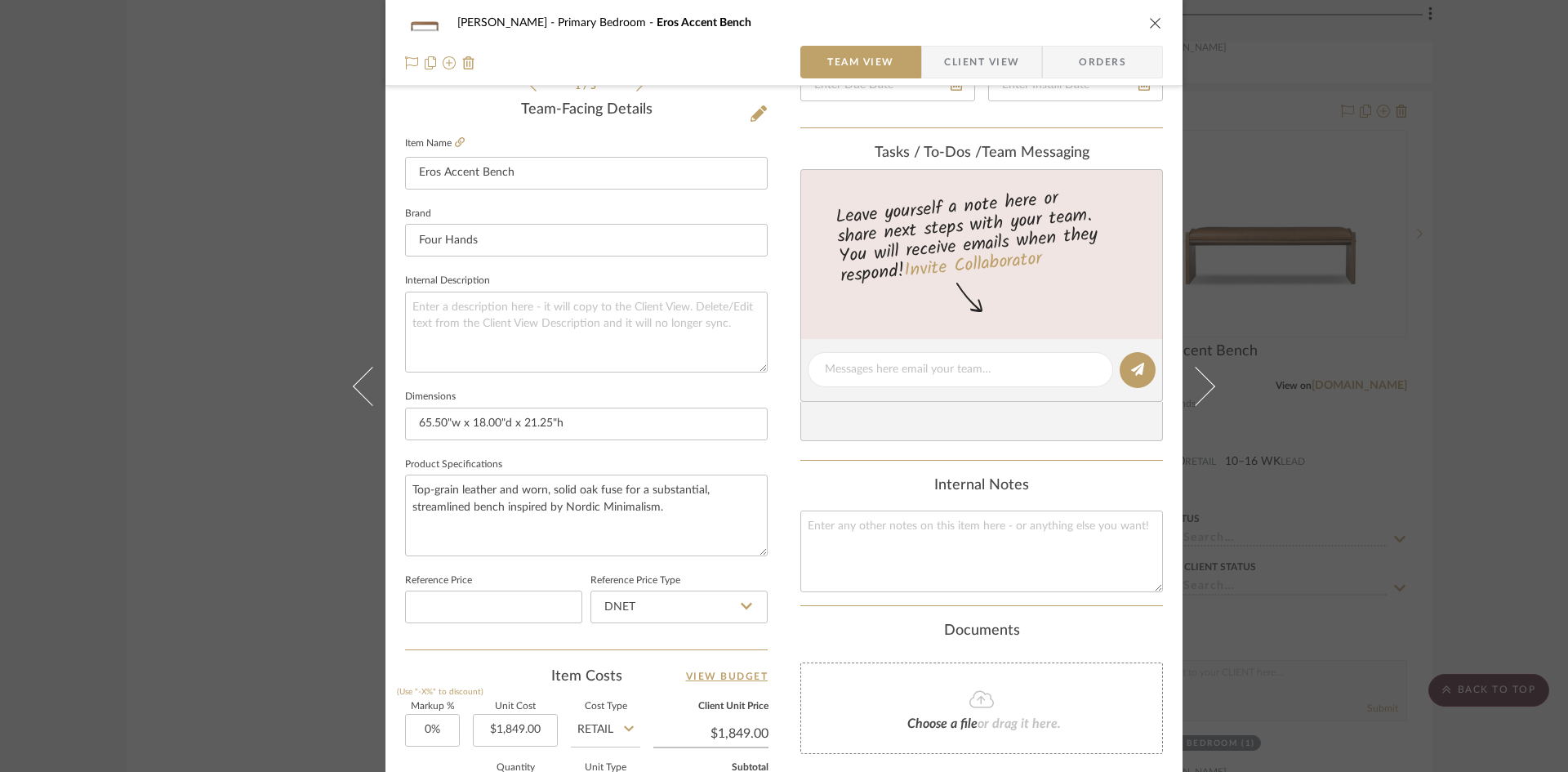
click at [1144, 15] on div "[PERSON_NAME] Primary Bedroom Eros Accent Bench" at bounding box center [783, 22] width 758 height 32
click at [1150, 19] on icon "close" at bounding box center [1155, 22] width 13 height 13
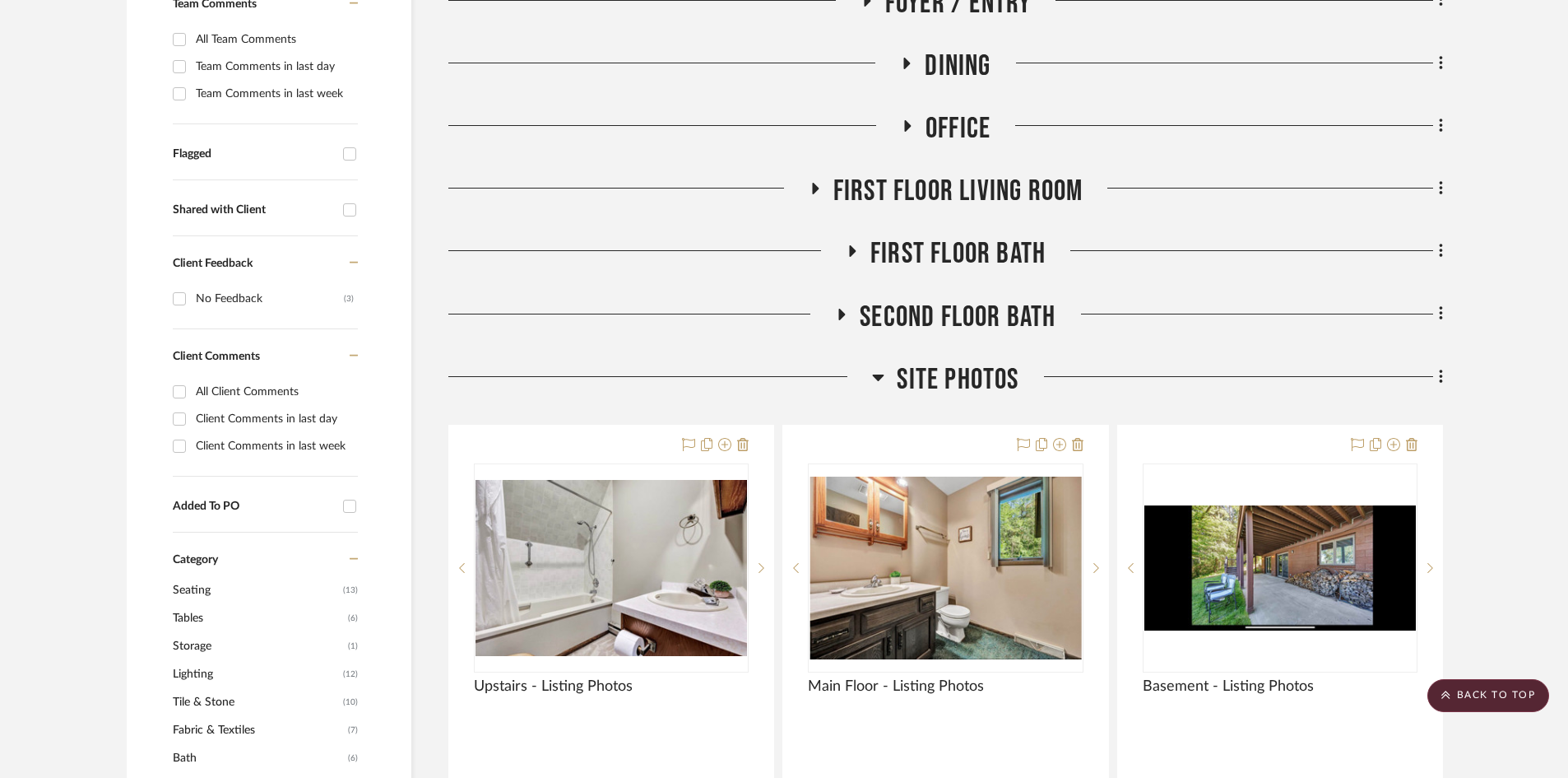
scroll to position [83, 0]
